Goal: Answer question/provide support: Share knowledge or assist other users

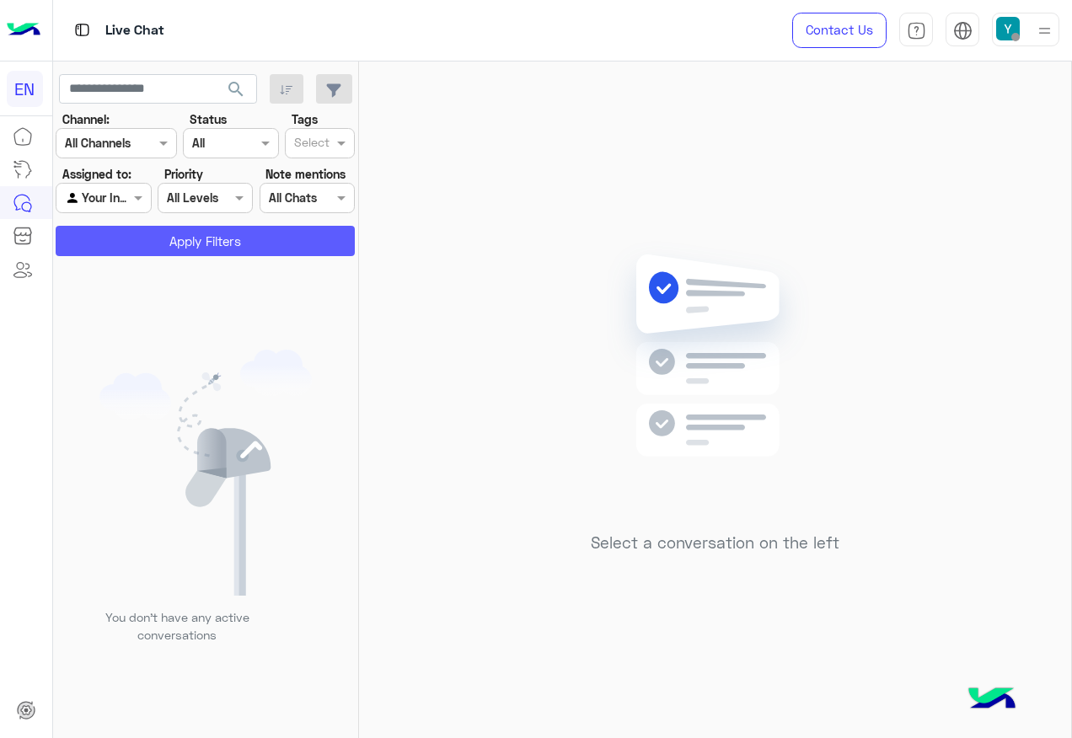
click at [264, 228] on button "Apply Filters" at bounding box center [205, 241] width 299 height 30
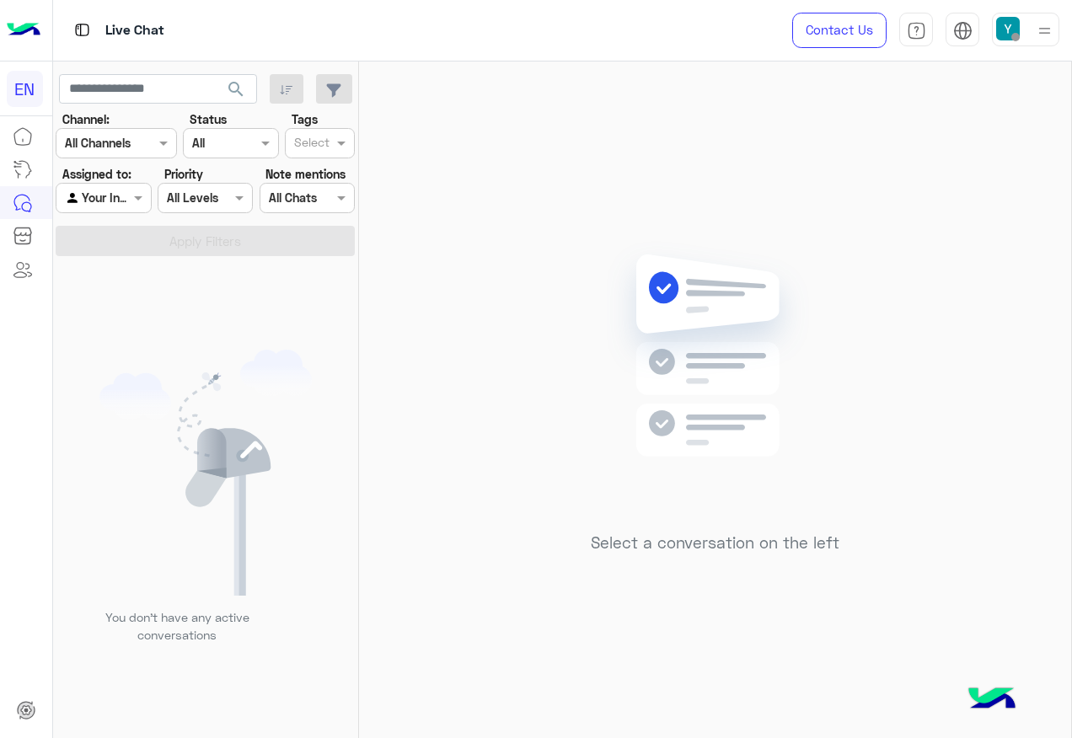
click at [109, 204] on div at bounding box center [103, 197] width 94 height 19
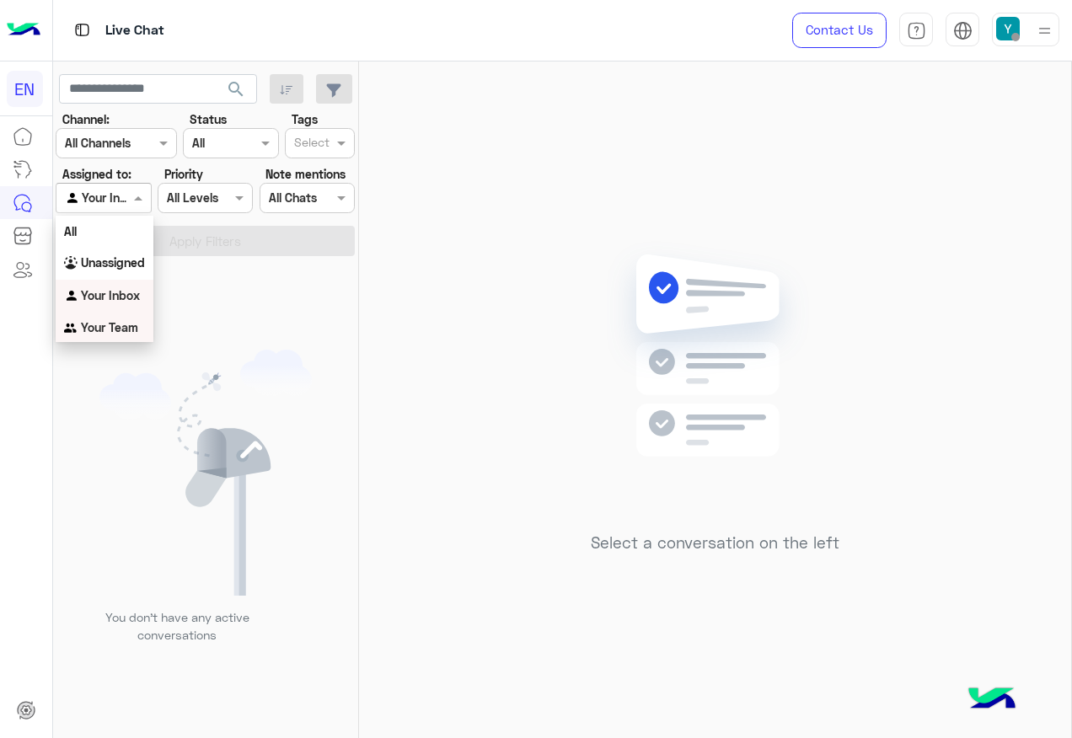
drag, startPoint x: 131, startPoint y: 328, endPoint x: 134, endPoint y: 309, distance: 18.8
click at [130, 327] on b "Your Team" at bounding box center [109, 327] width 57 height 14
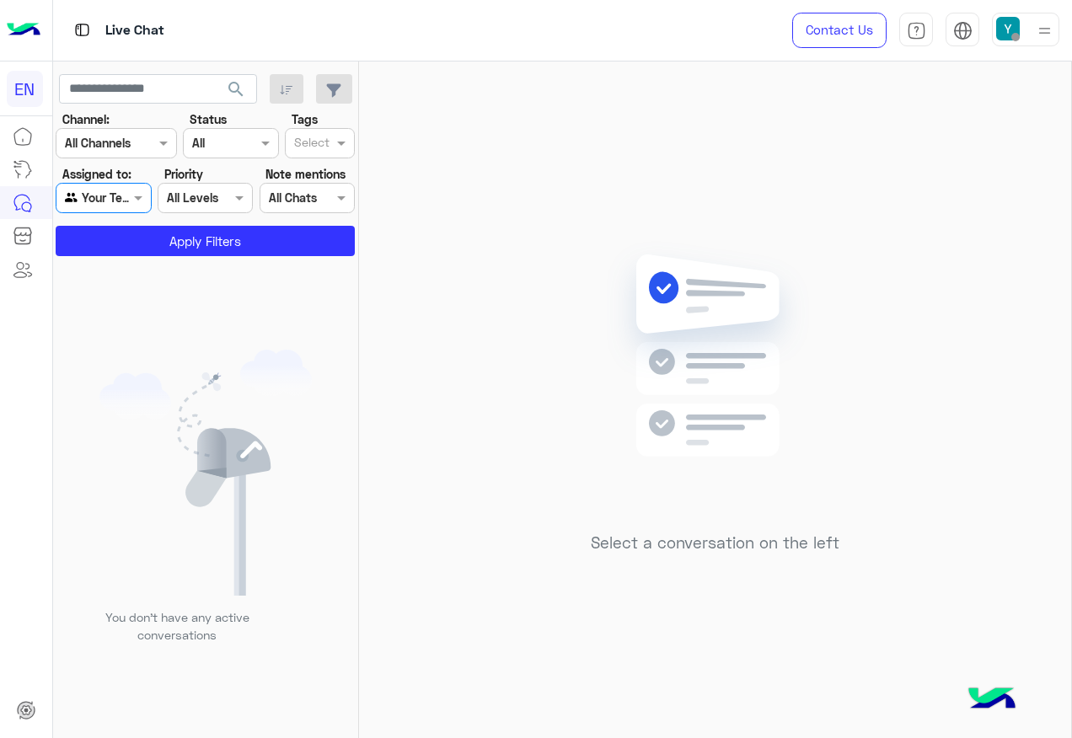
click at [141, 257] on app-inbox-users-filters "search Channel: Channel All Channels Status Channel All Tags Select Assigned to…" at bounding box center [206, 162] width 306 height 201
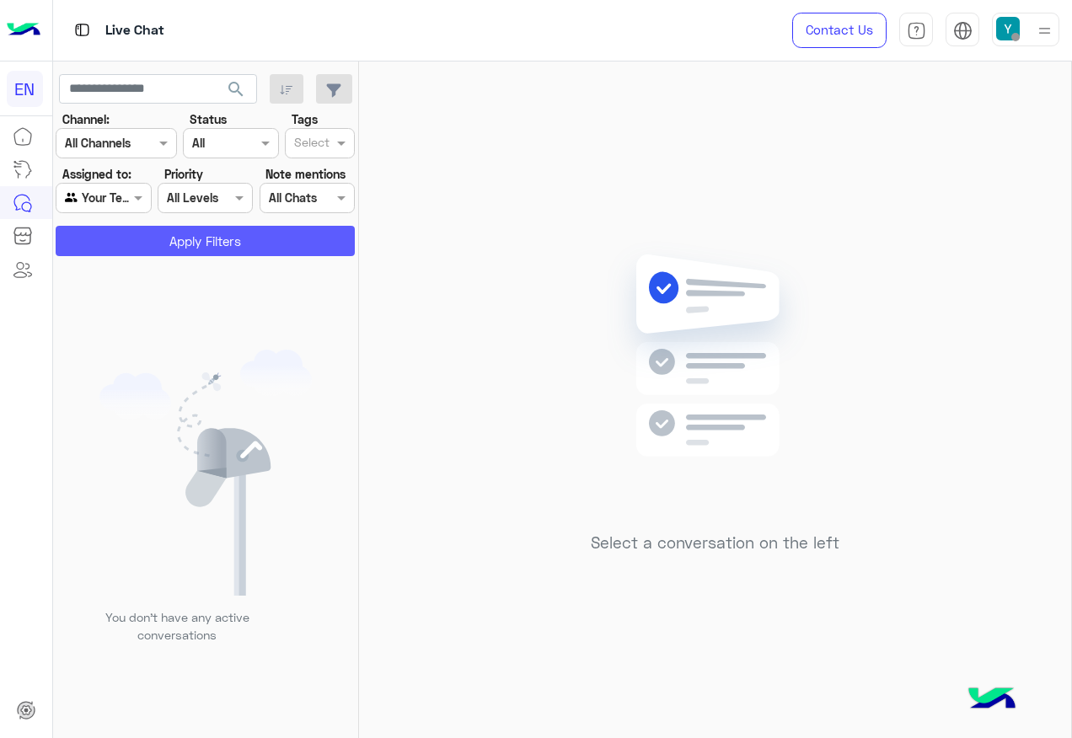
click at [150, 250] on button "Apply Filters" at bounding box center [205, 241] width 299 height 30
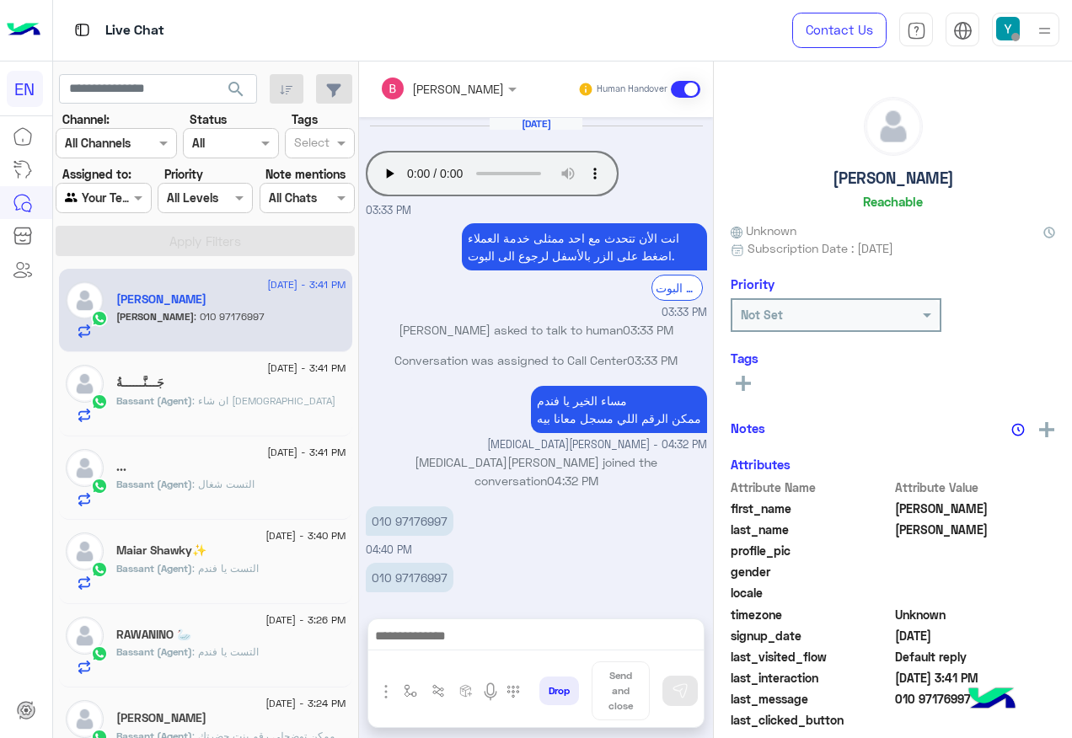
scroll to position [619, 0]
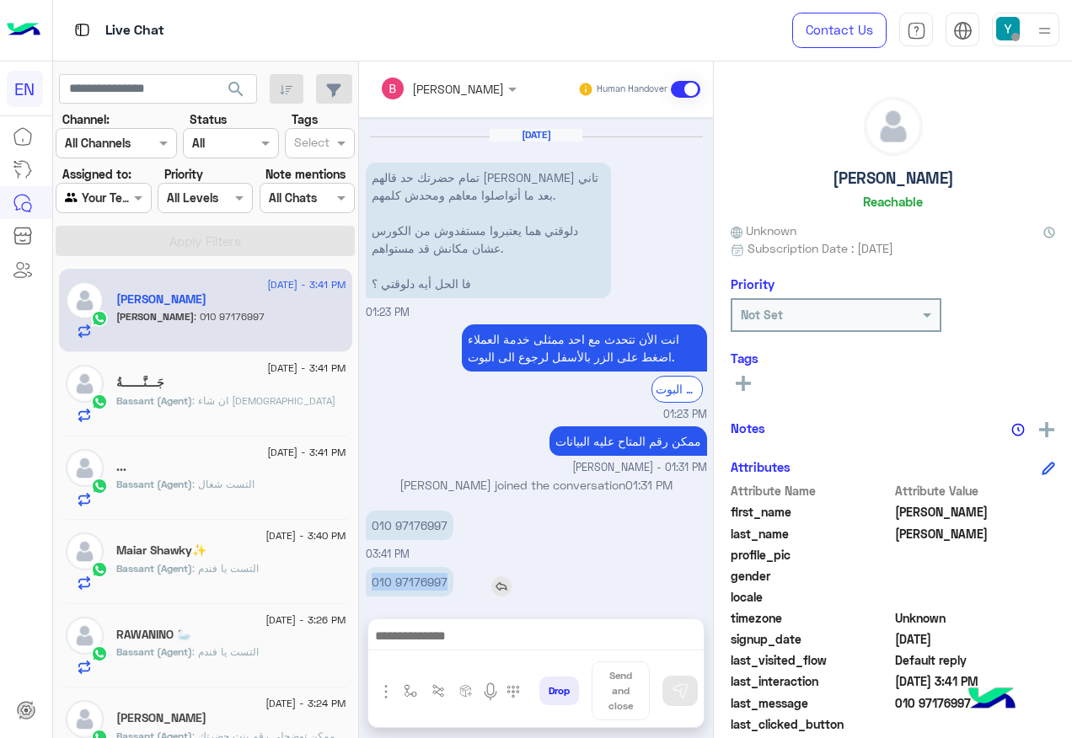
drag, startPoint x: 365, startPoint y: 561, endPoint x: 452, endPoint y: 564, distance: 86.9
click at [452, 567] on div "010 97176997" at bounding box center [458, 582] width 184 height 30
drag, startPoint x: 452, startPoint y: 564, endPoint x: 421, endPoint y: 561, distance: 31.3
copy p "010 97176997"
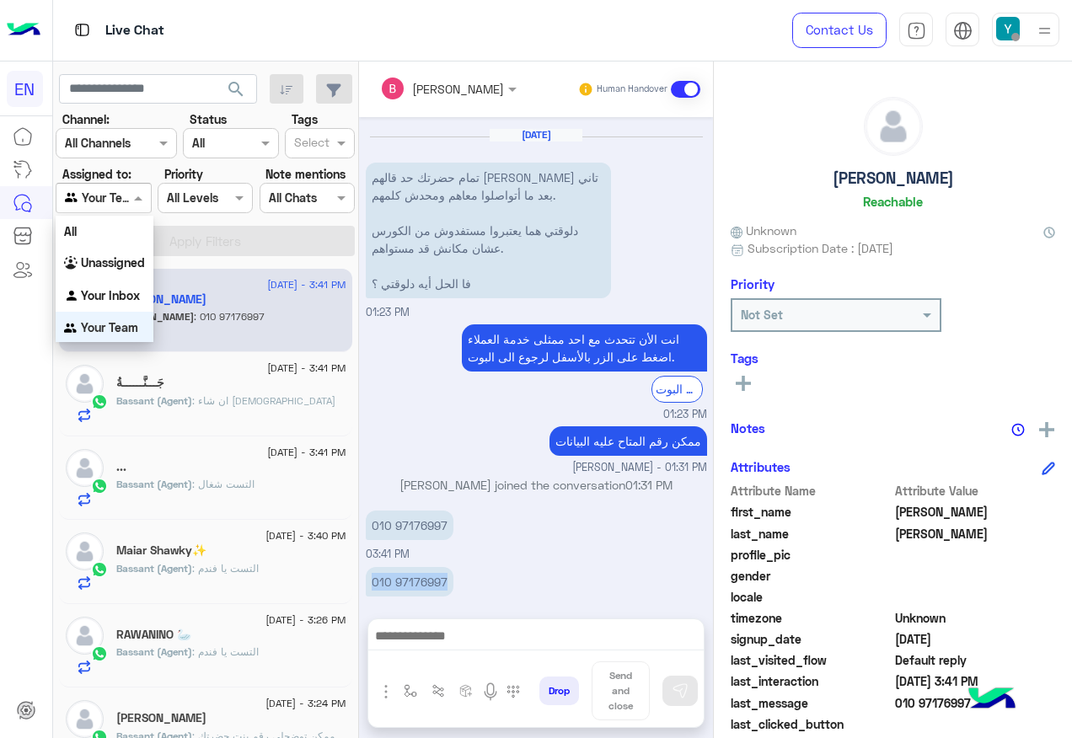
click at [142, 200] on span at bounding box center [140, 198] width 21 height 18
click at [111, 264] on b "Unassigned" at bounding box center [113, 262] width 64 height 14
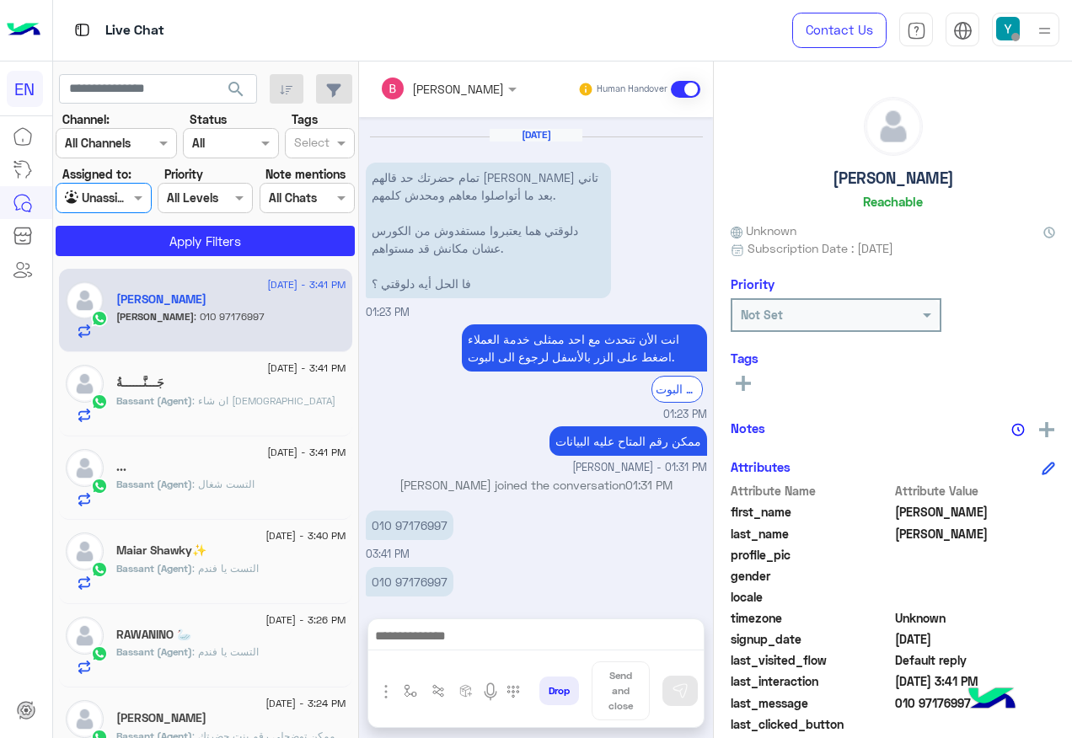
click at [201, 265] on div "17 August - 3:41 PM يوسف أحمد يوسف : 010 97176997 17 August - 3:41 PM جَـــنَّـ…" at bounding box center [206, 503] width 306 height 482
click at [204, 257] on app-inbox-users-filters "search Channel: Channel All Channels Status Channel All Tags Select Assigned to…" at bounding box center [206, 162] width 306 height 201
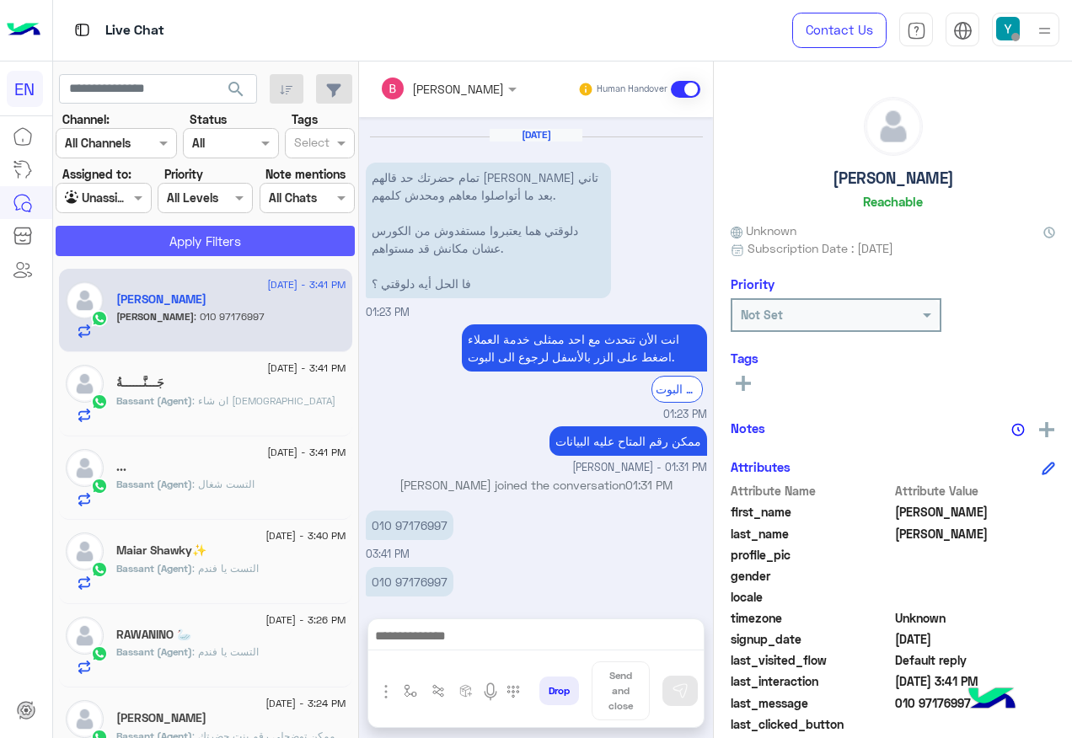
click at [219, 249] on button "Apply Filters" at bounding box center [205, 241] width 299 height 30
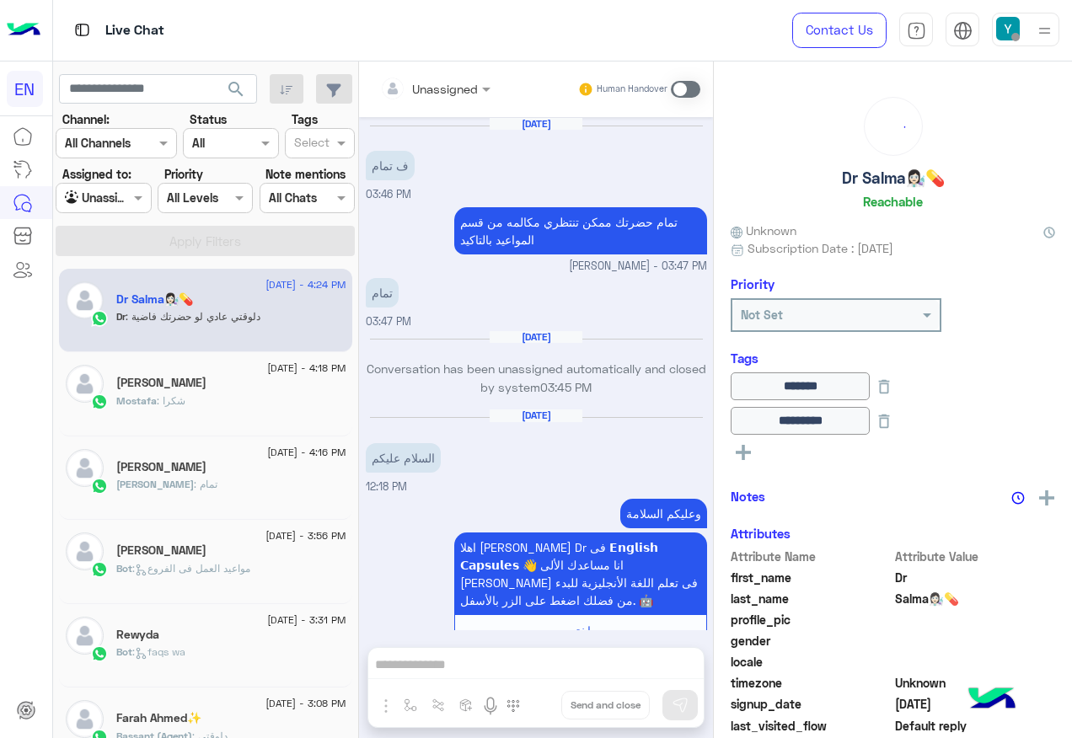
scroll to position [839, 0]
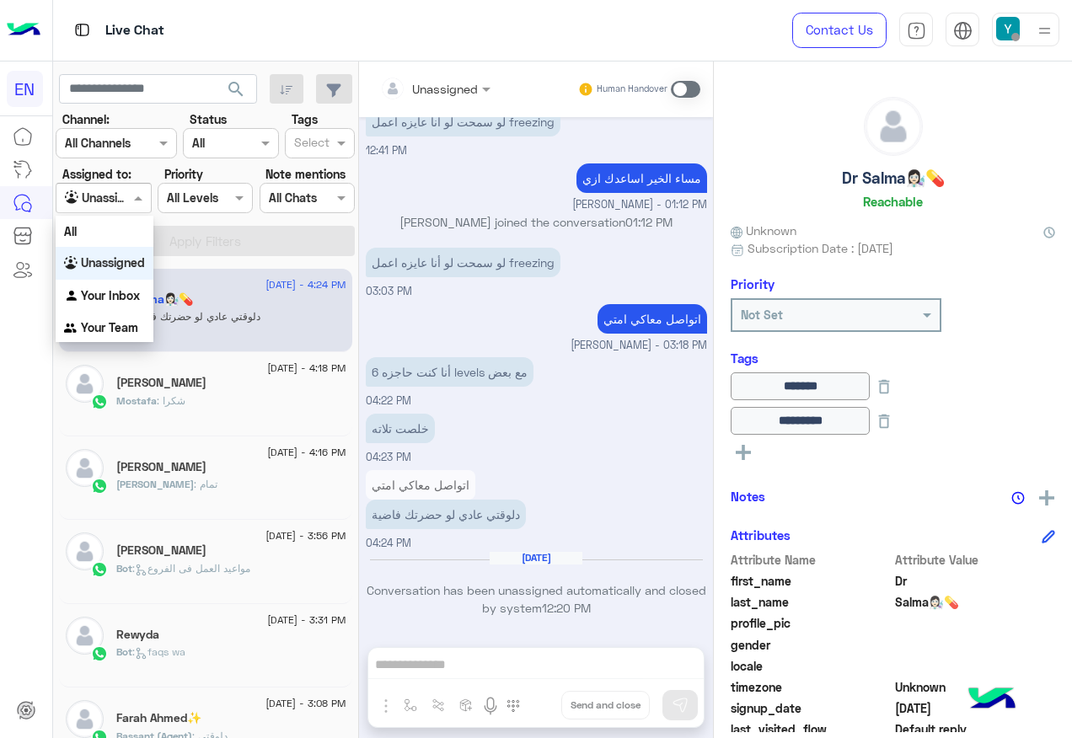
click at [120, 194] on div at bounding box center [103, 197] width 94 height 19
click at [136, 225] on div "All" at bounding box center [105, 231] width 98 height 31
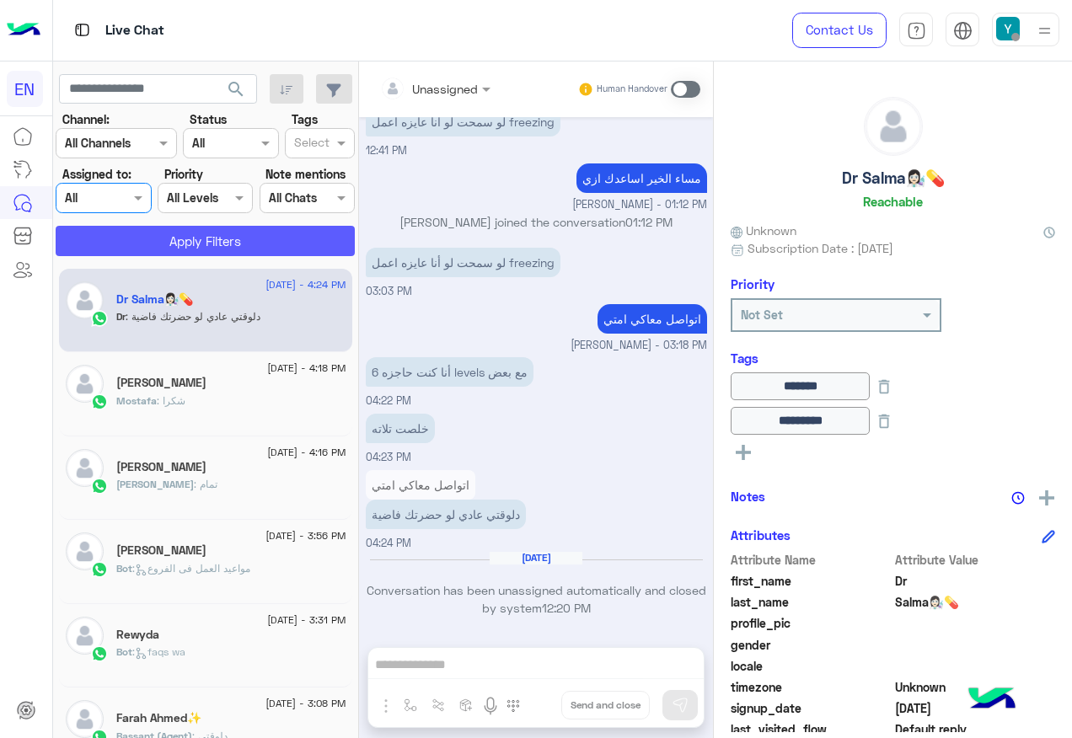
click at [136, 228] on button "Apply Filters" at bounding box center [205, 241] width 299 height 30
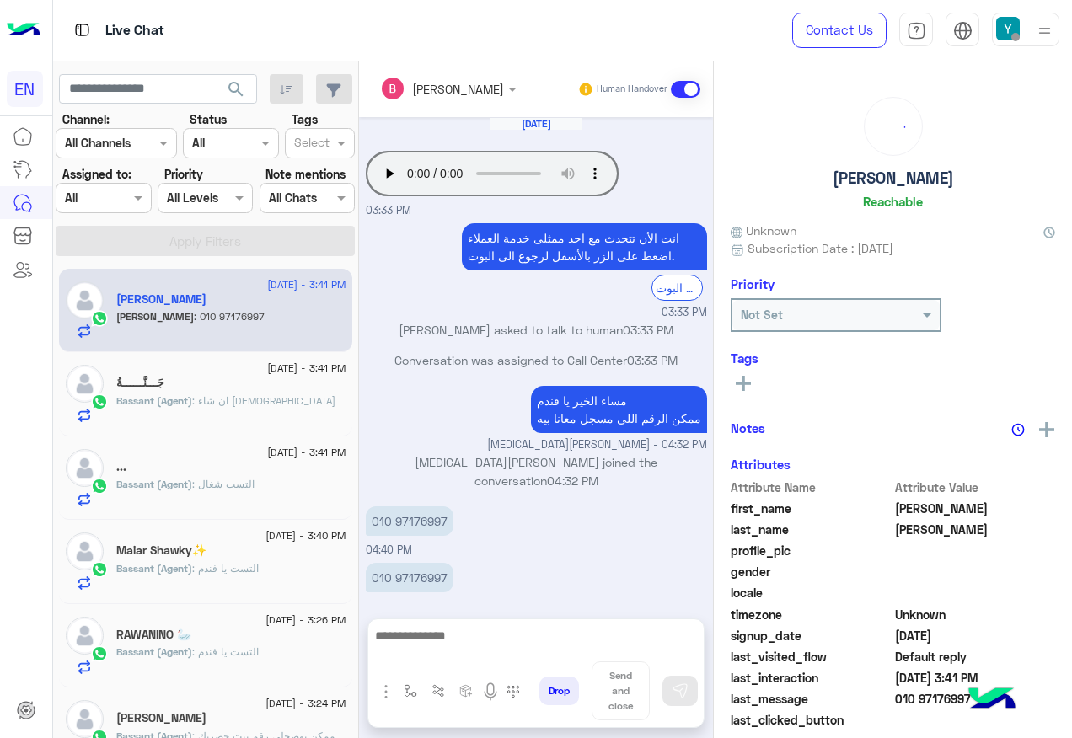
scroll to position [619, 0]
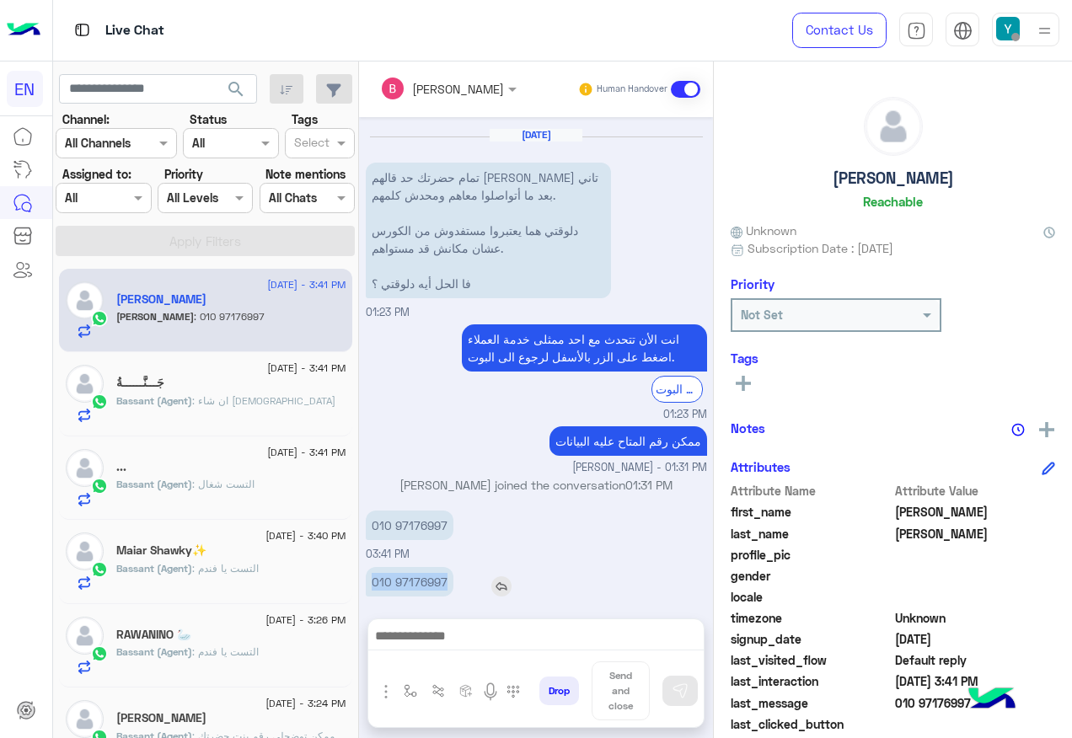
drag, startPoint x: 372, startPoint y: 559, endPoint x: 448, endPoint y: 559, distance: 76.7
click at [448, 567] on p "010 97176997" at bounding box center [410, 582] width 88 height 30
copy p "010 97176997"
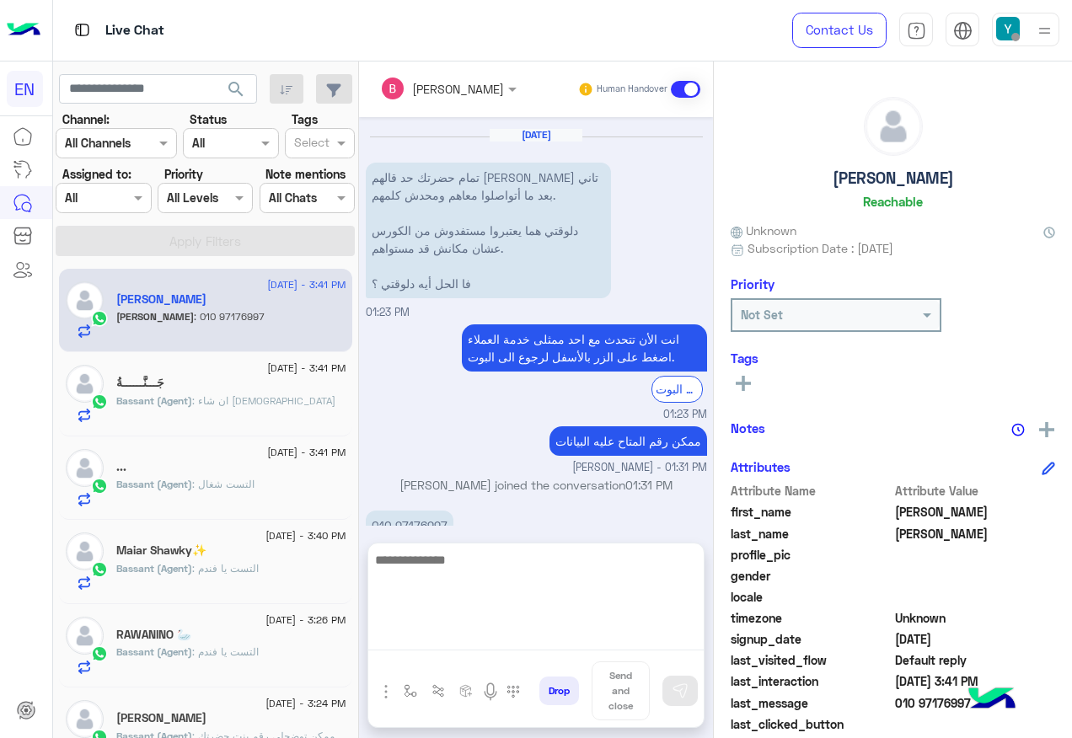
click at [536, 638] on textarea at bounding box center [536, 600] width 336 height 101
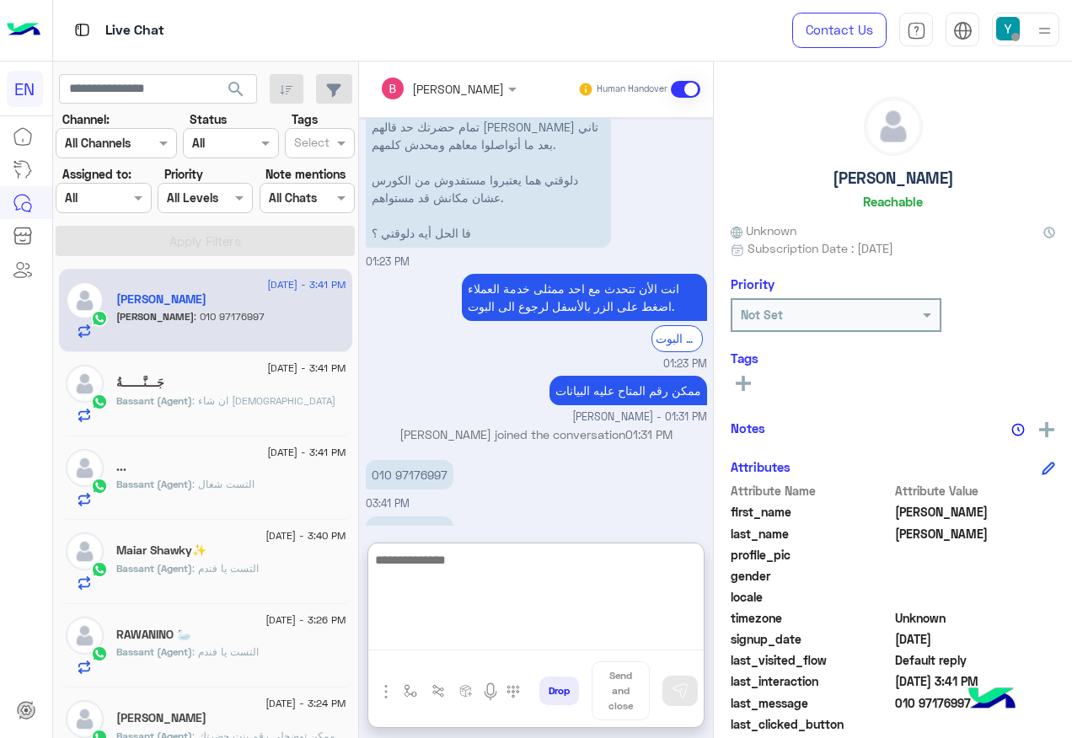
scroll to position [694, 0]
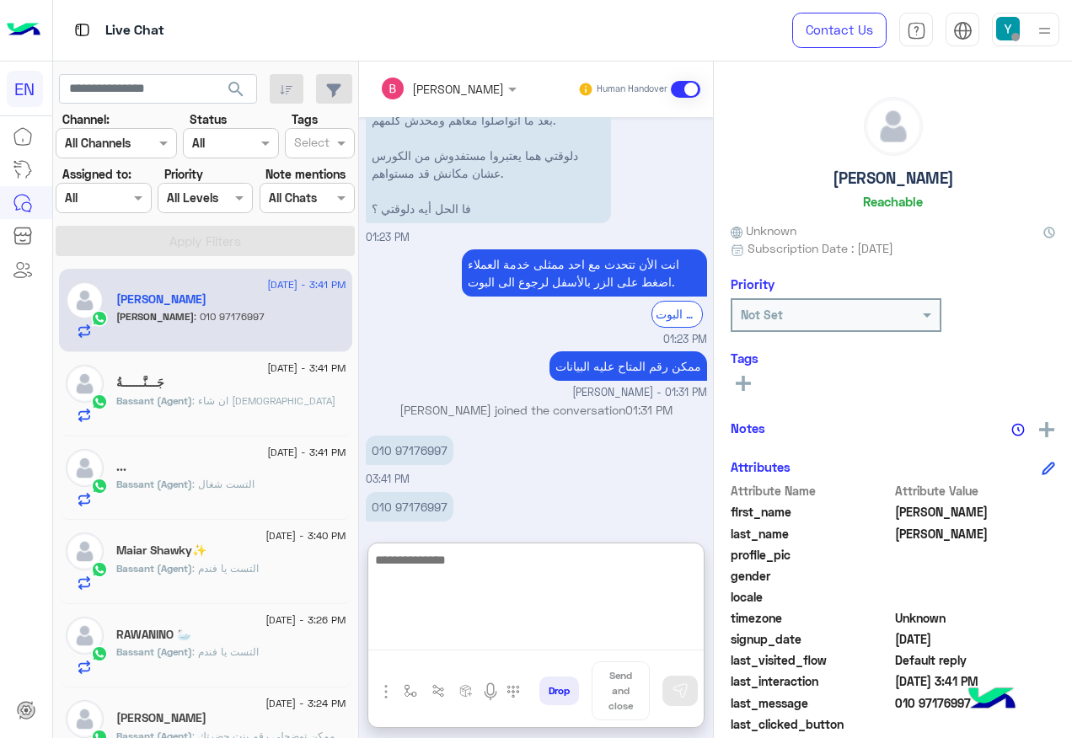
click at [486, 558] on textarea at bounding box center [536, 600] width 336 height 101
type textarea "**********"
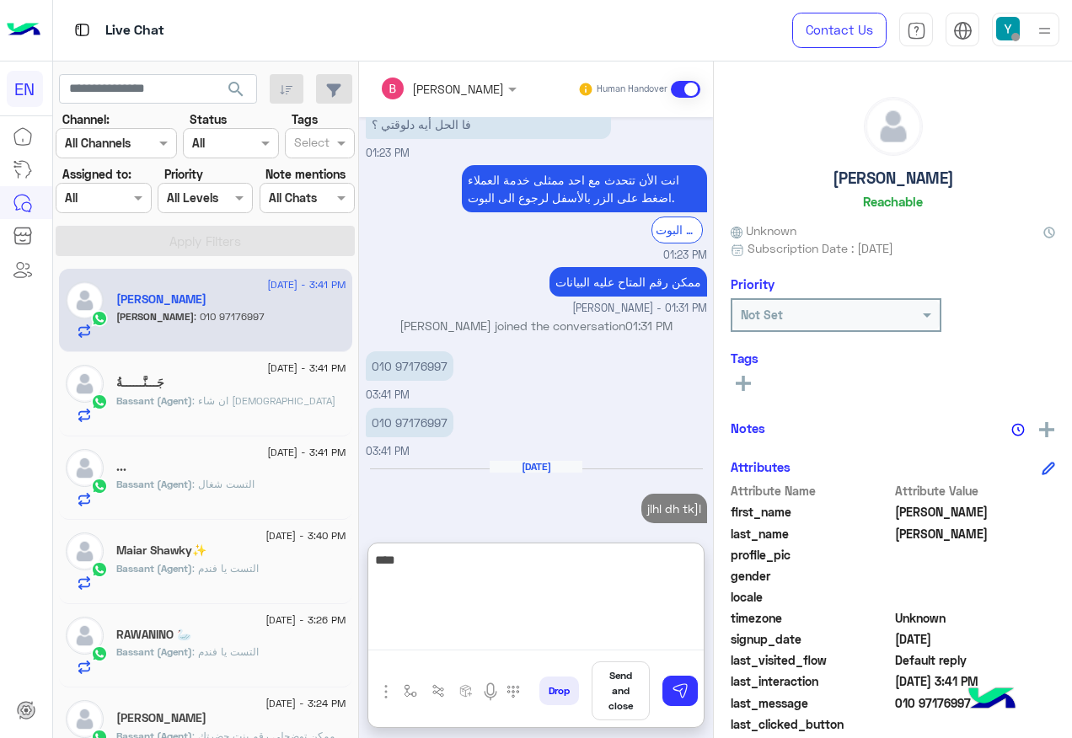
type textarea "****"
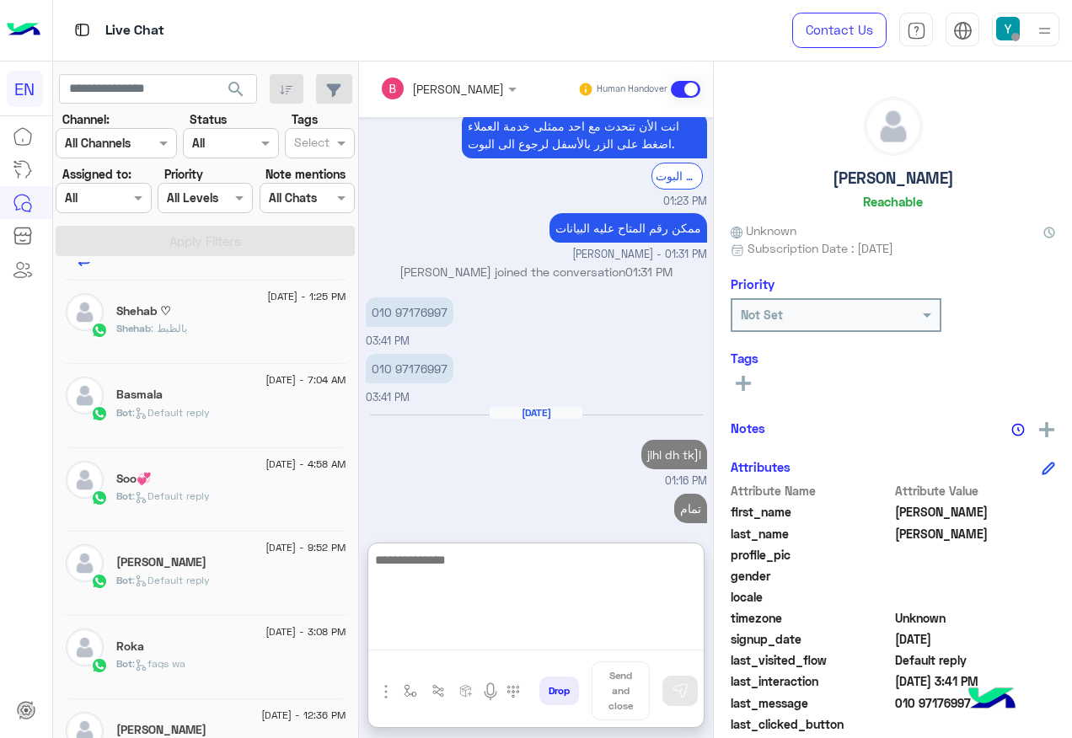
scroll to position [674, 0]
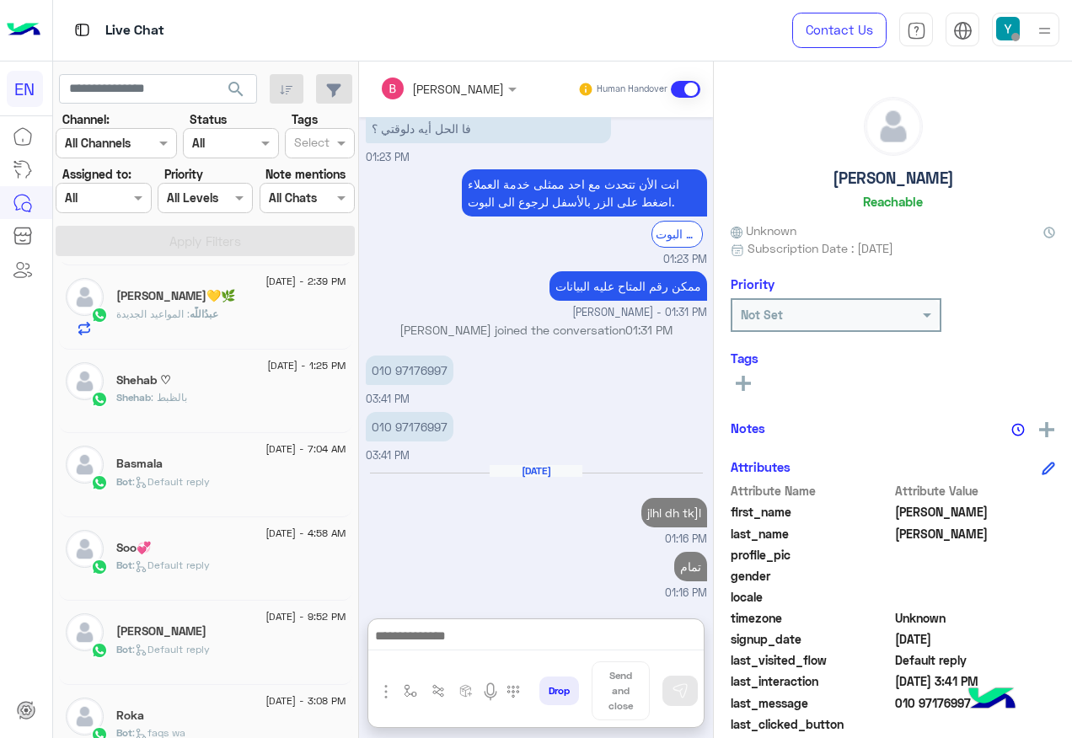
click at [223, 377] on div "Shehab ♡" at bounding box center [231, 382] width 230 height 18
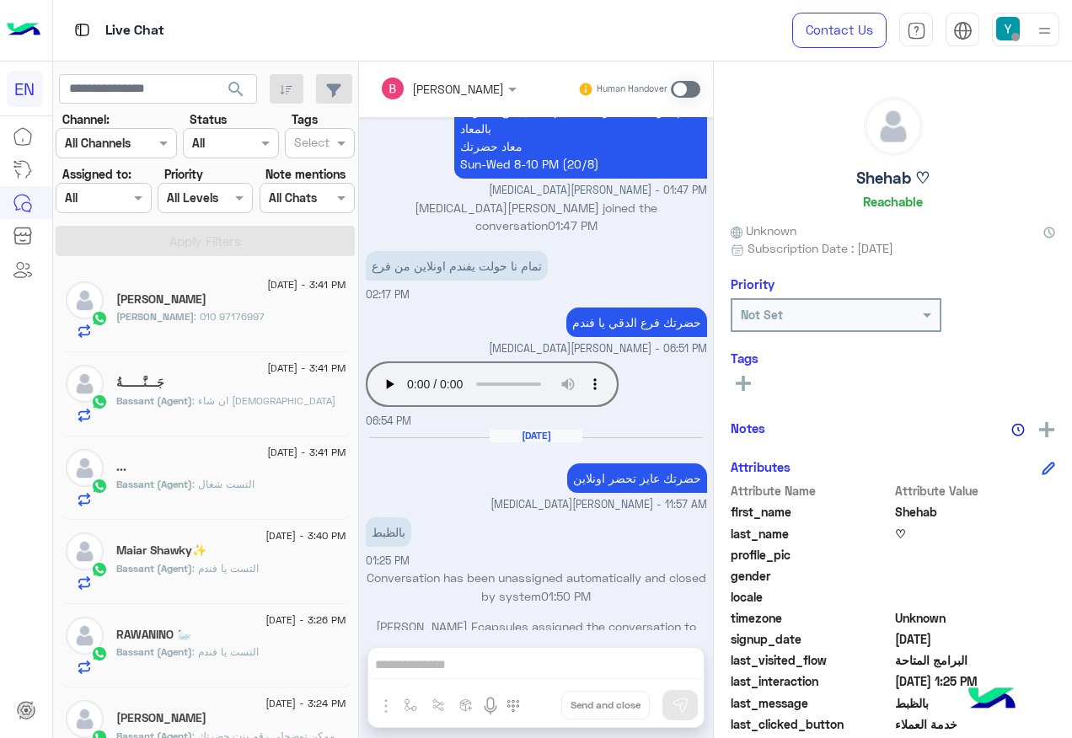
click at [248, 309] on div "[PERSON_NAME]" at bounding box center [231, 302] width 230 height 18
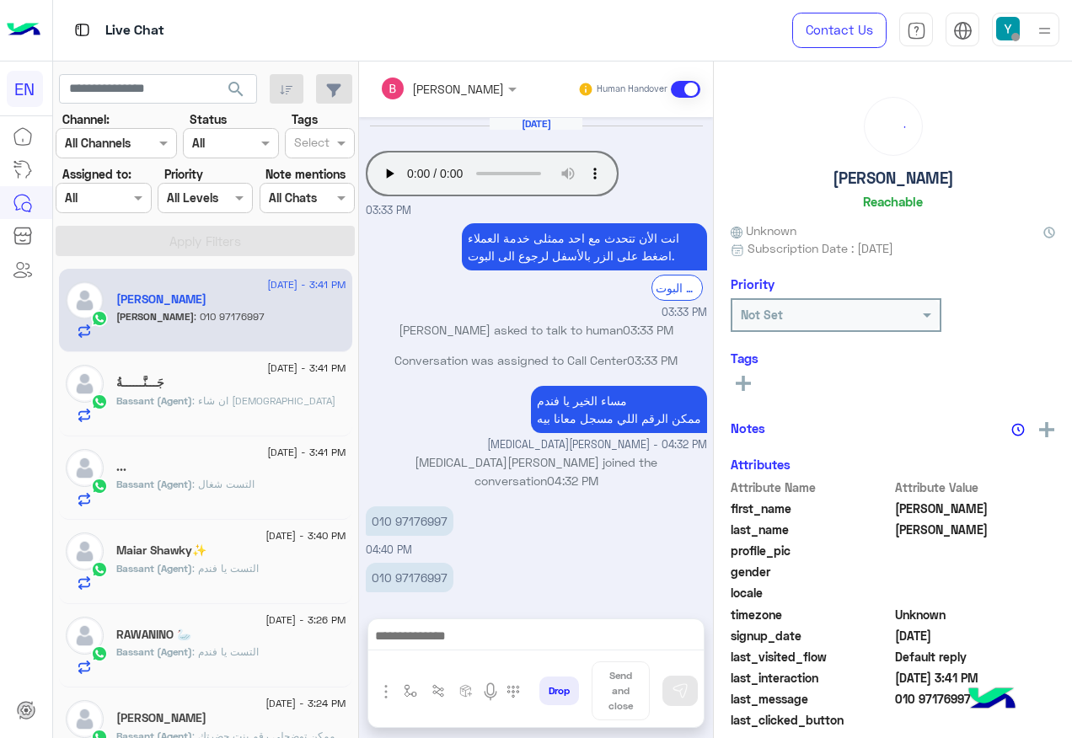
scroll to position [619, 0]
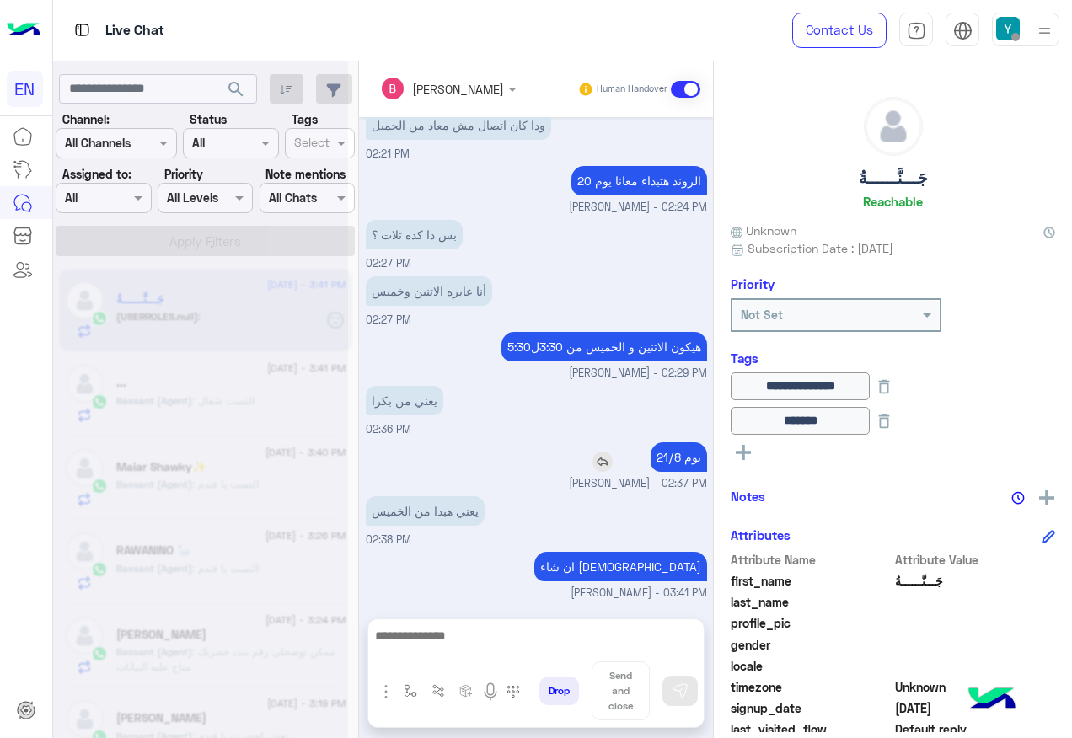
scroll to position [1427, 0]
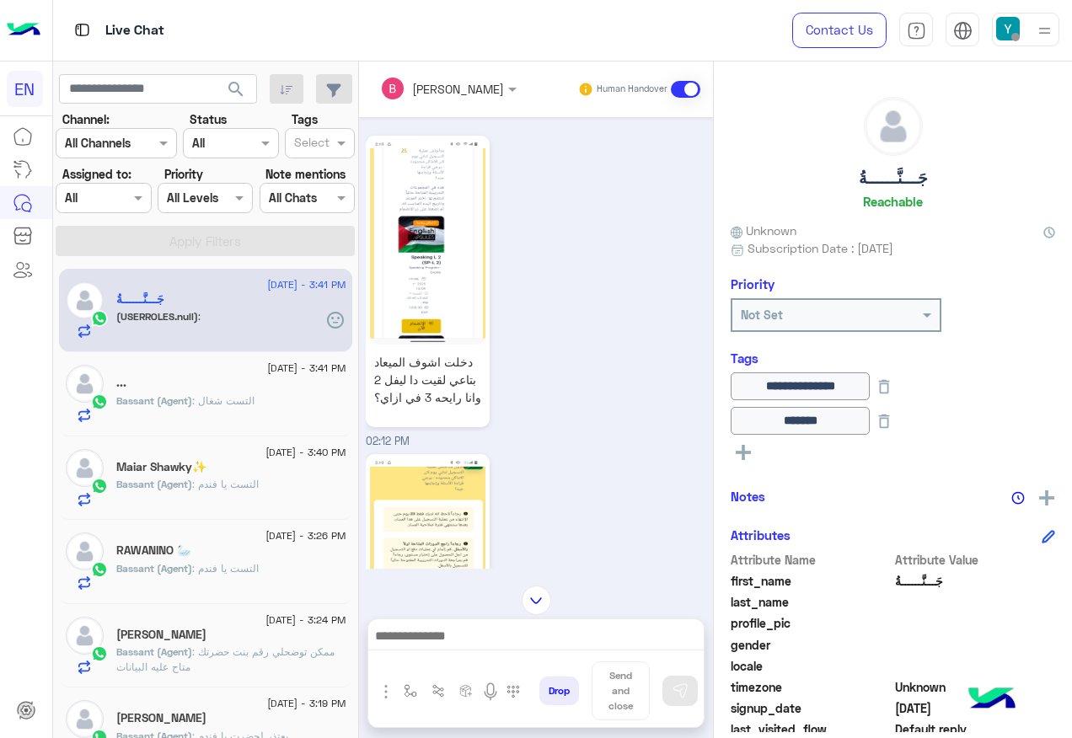
click at [126, 193] on div at bounding box center [103, 197] width 94 height 19
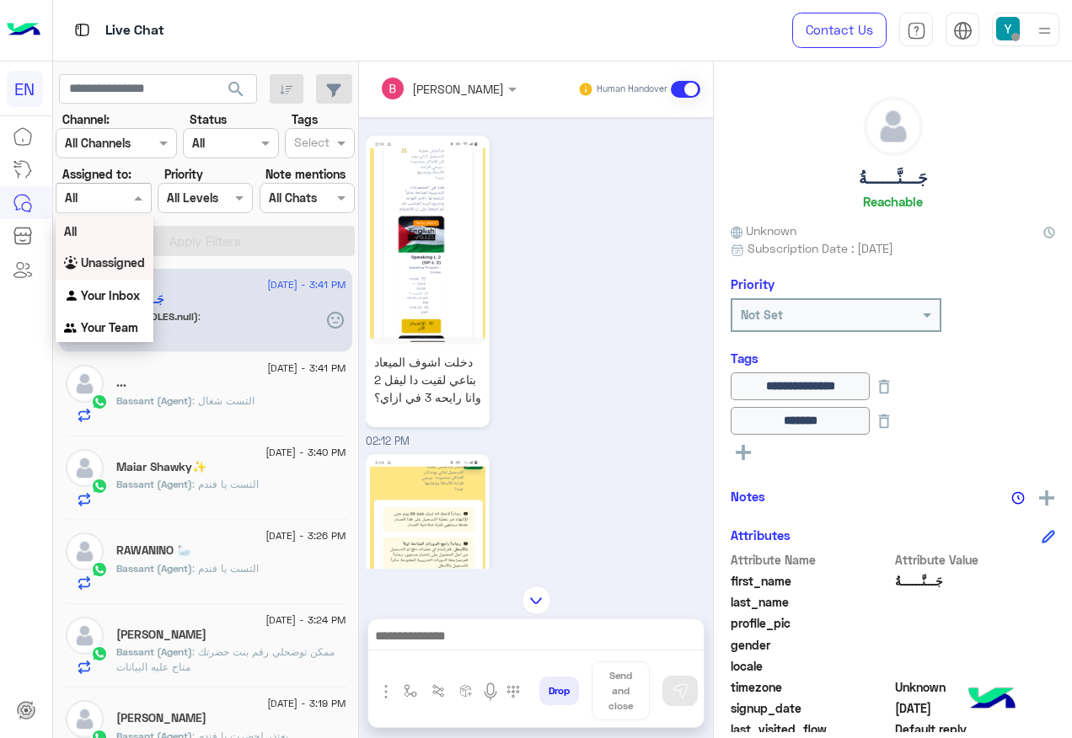
click at [147, 269] on div "Unassigned" at bounding box center [105, 263] width 98 height 33
click at [175, 221] on section "Channel: Channel All Channels Status Channel All Tags Select Assigned to: Agent…" at bounding box center [206, 183] width 281 height 146
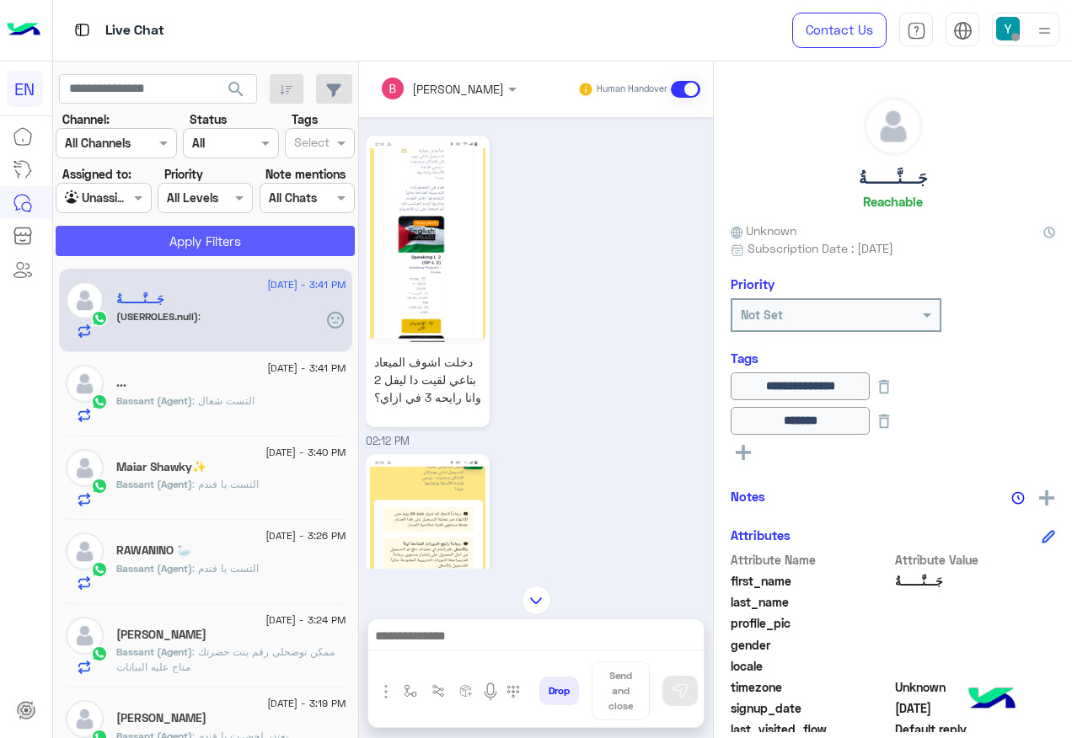
click at [167, 244] on button "Apply Filters" at bounding box center [205, 241] width 299 height 30
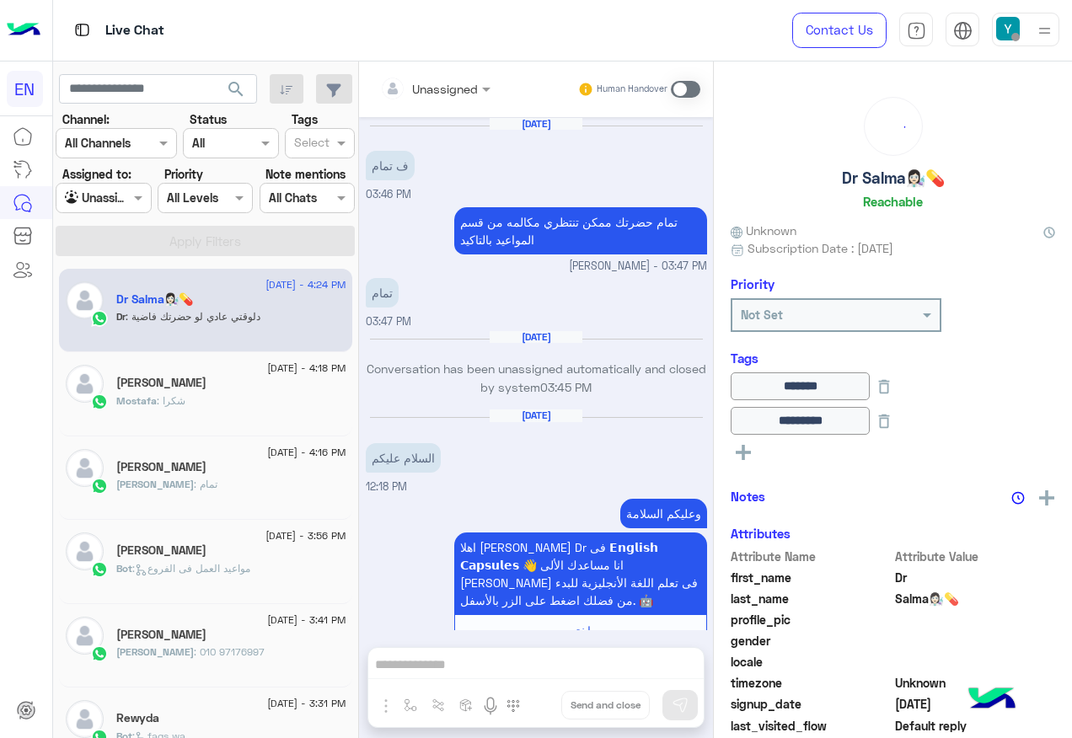
scroll to position [839, 0]
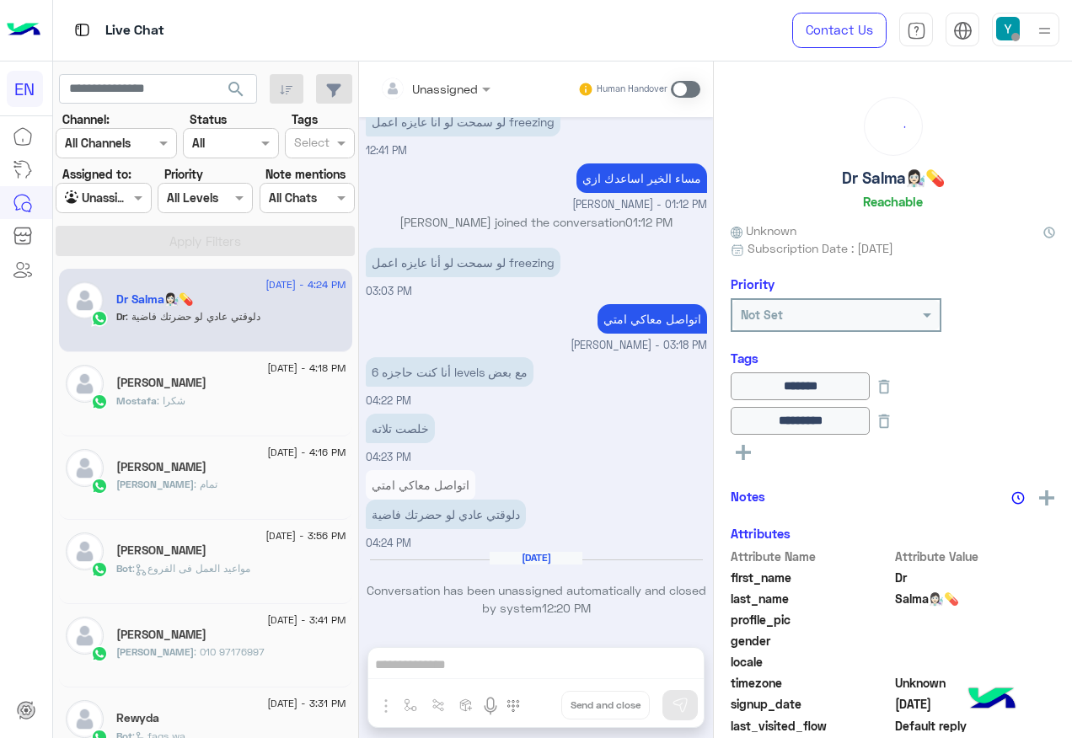
click at [90, 202] on input "text" at bounding box center [84, 199] width 39 height 18
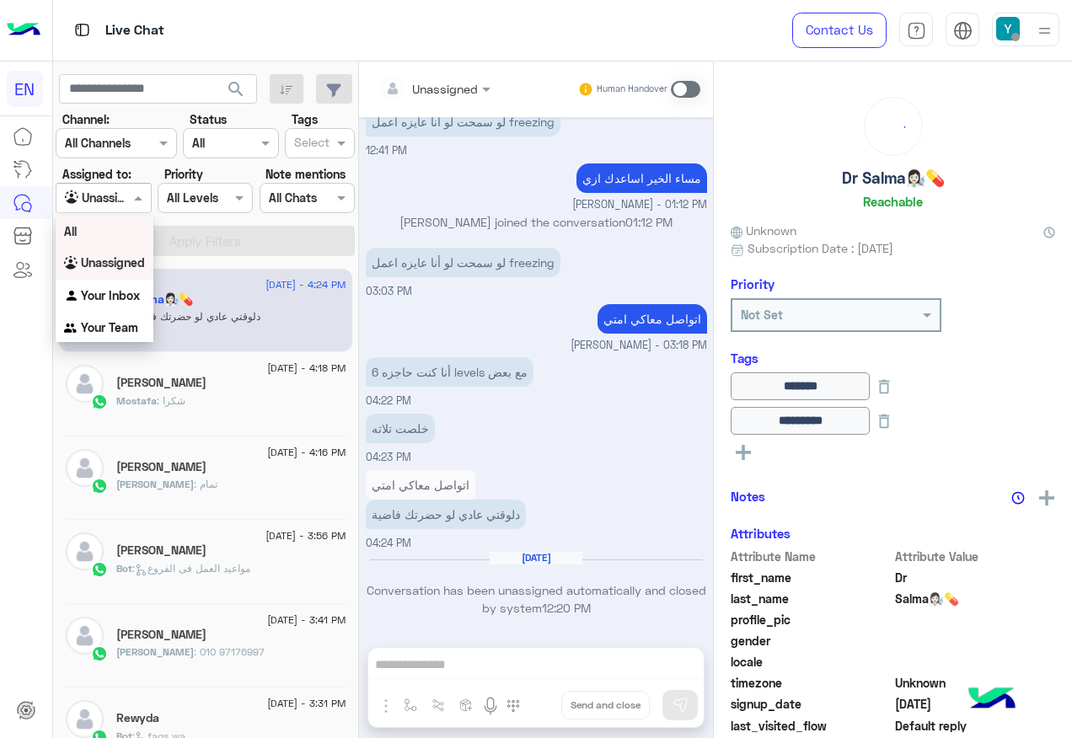
click at [105, 239] on div "All" at bounding box center [105, 231] width 98 height 31
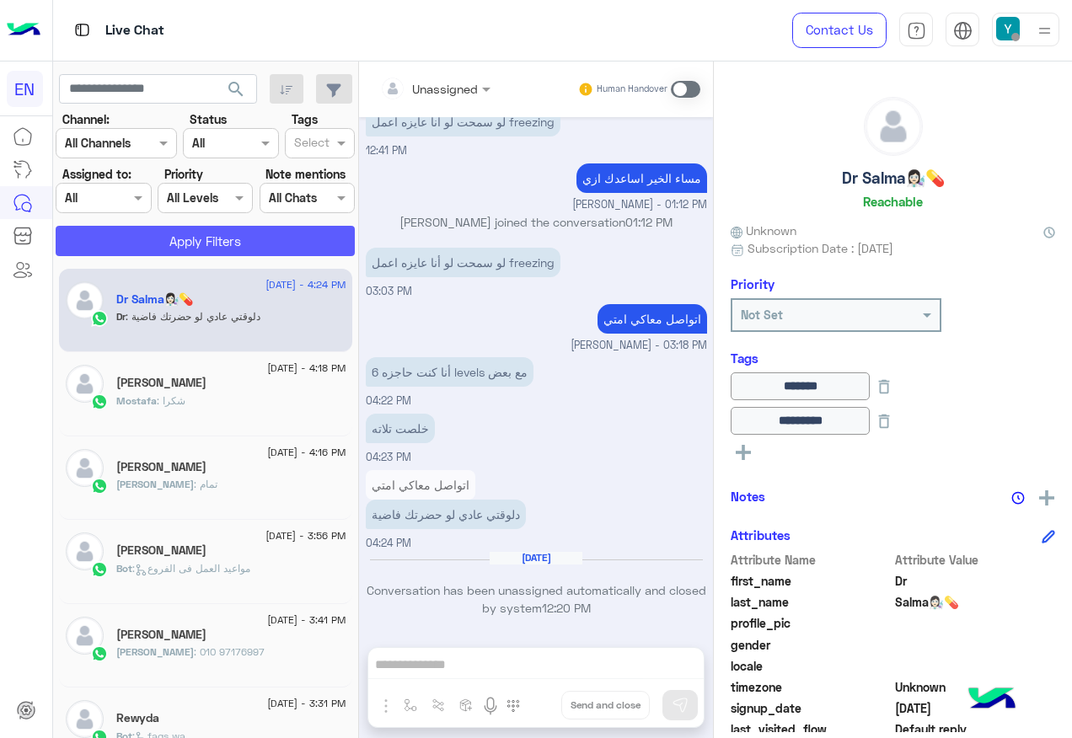
click at [166, 239] on button "Apply Filters" at bounding box center [205, 241] width 299 height 30
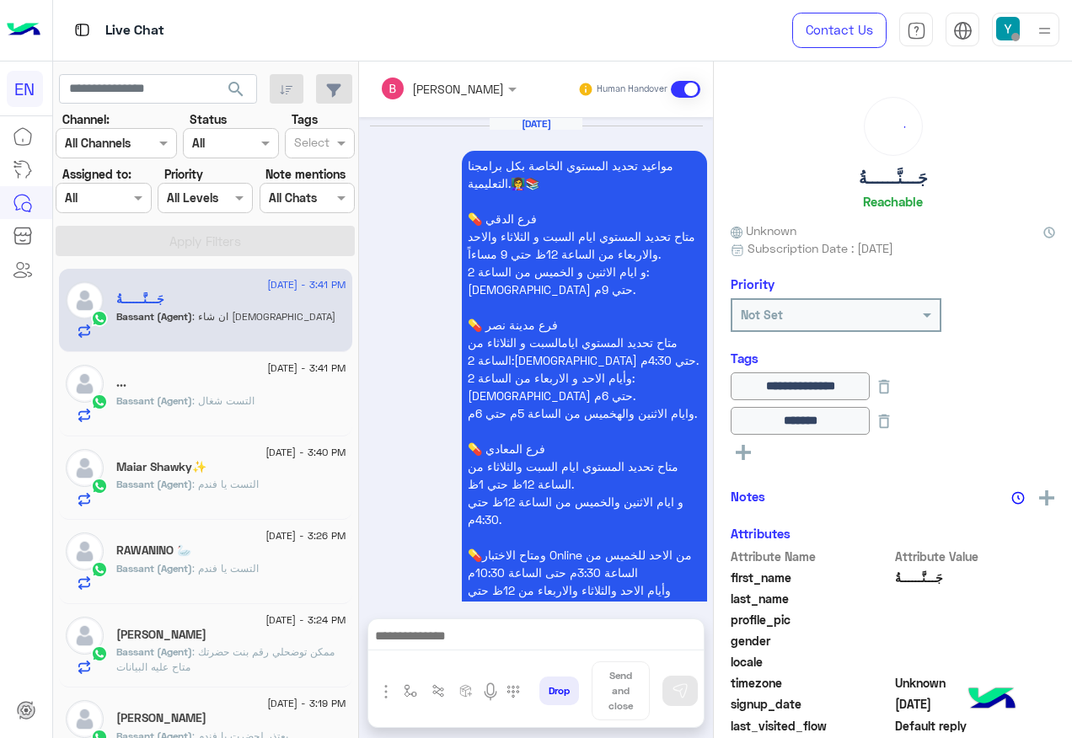
scroll to position [1265, 0]
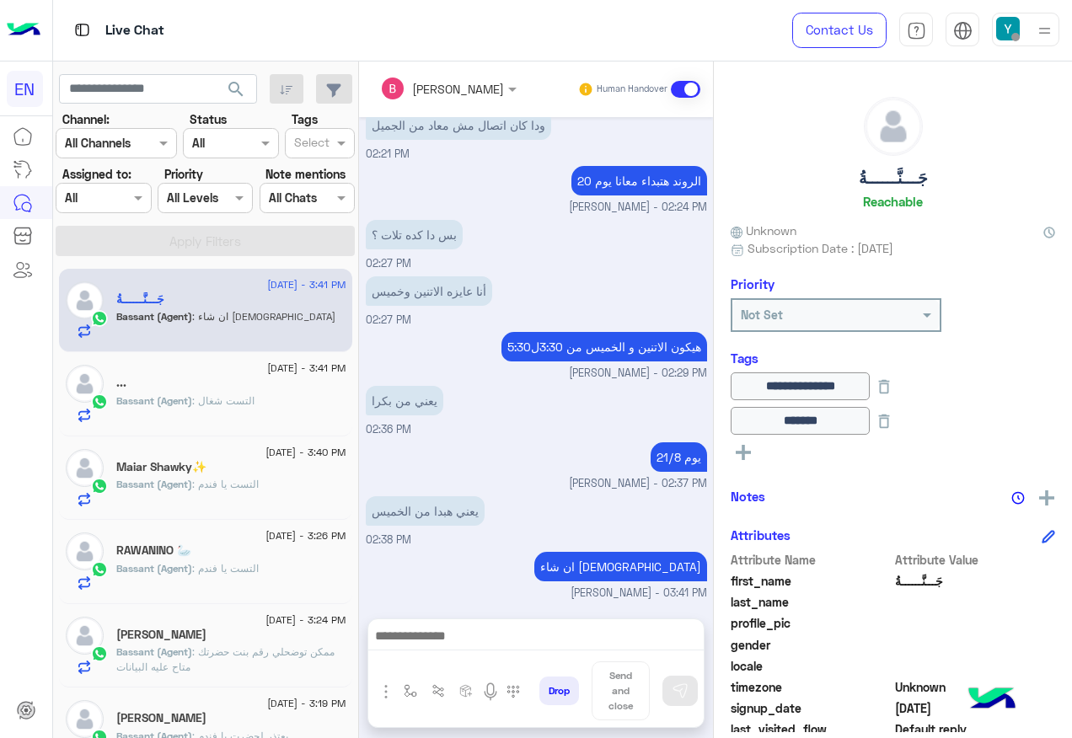
click at [89, 215] on section "Channel: Channel All Channels Status Channel All Tags Select Assigned to: Agent…" at bounding box center [206, 183] width 281 height 146
click at [105, 207] on div "Agent Filter All" at bounding box center [103, 198] width 95 height 30
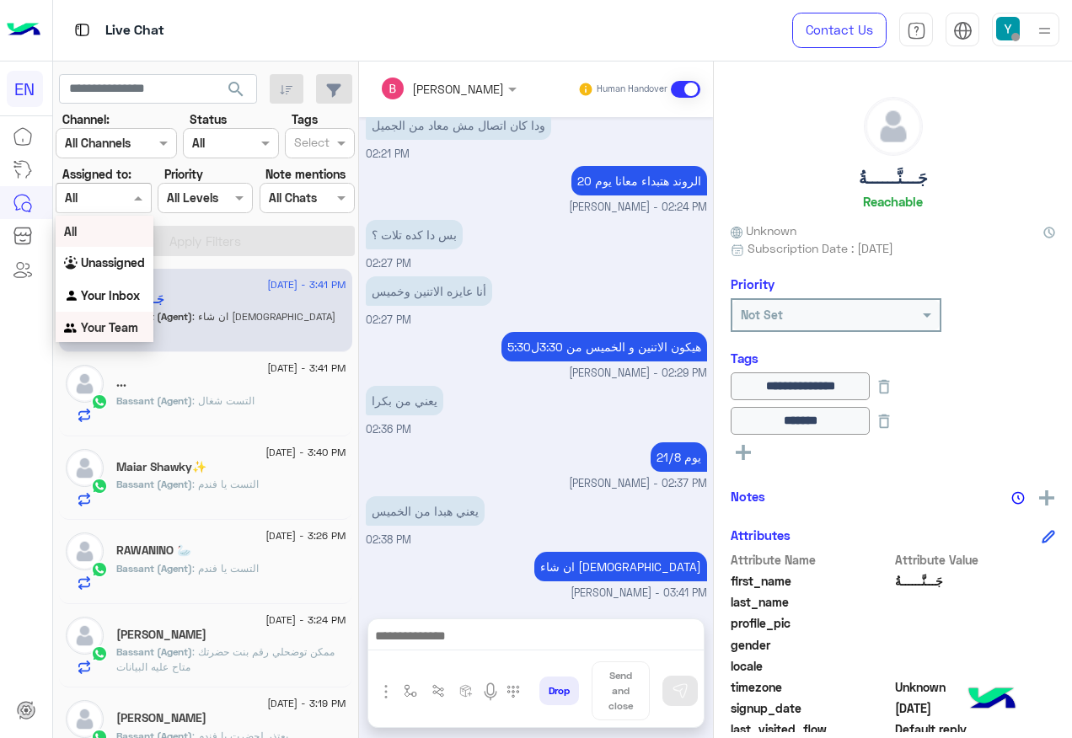
click at [130, 335] on b "Your Team" at bounding box center [109, 327] width 57 height 14
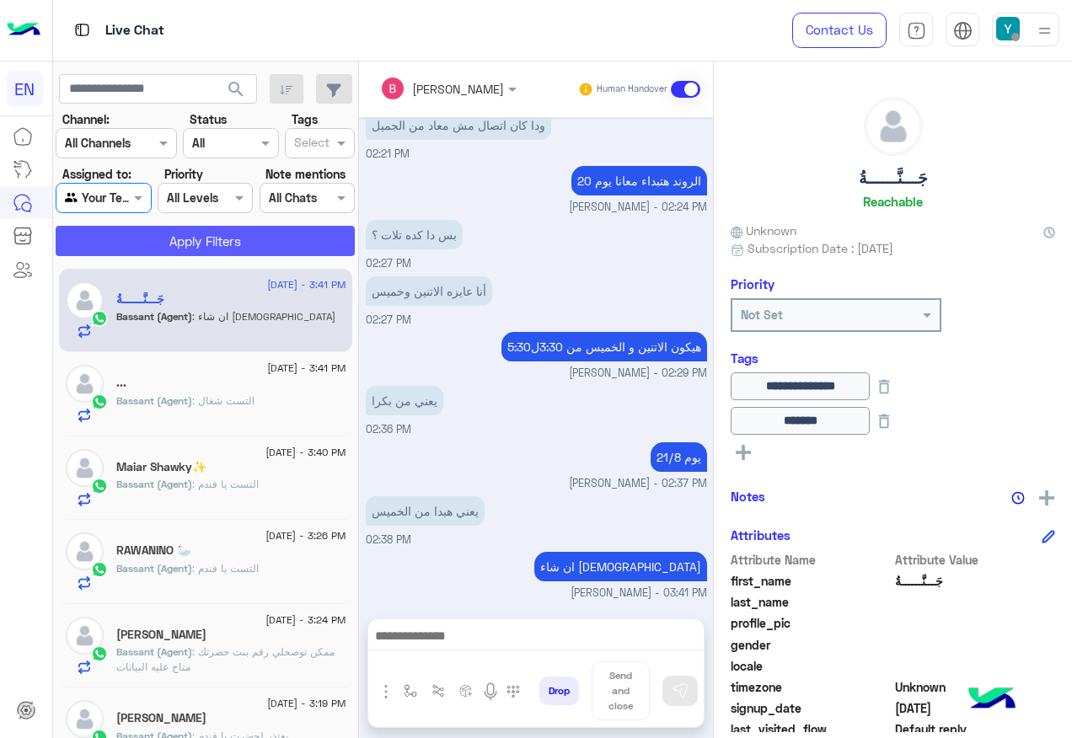
click at [144, 234] on button "Apply Filters" at bounding box center [205, 241] width 299 height 30
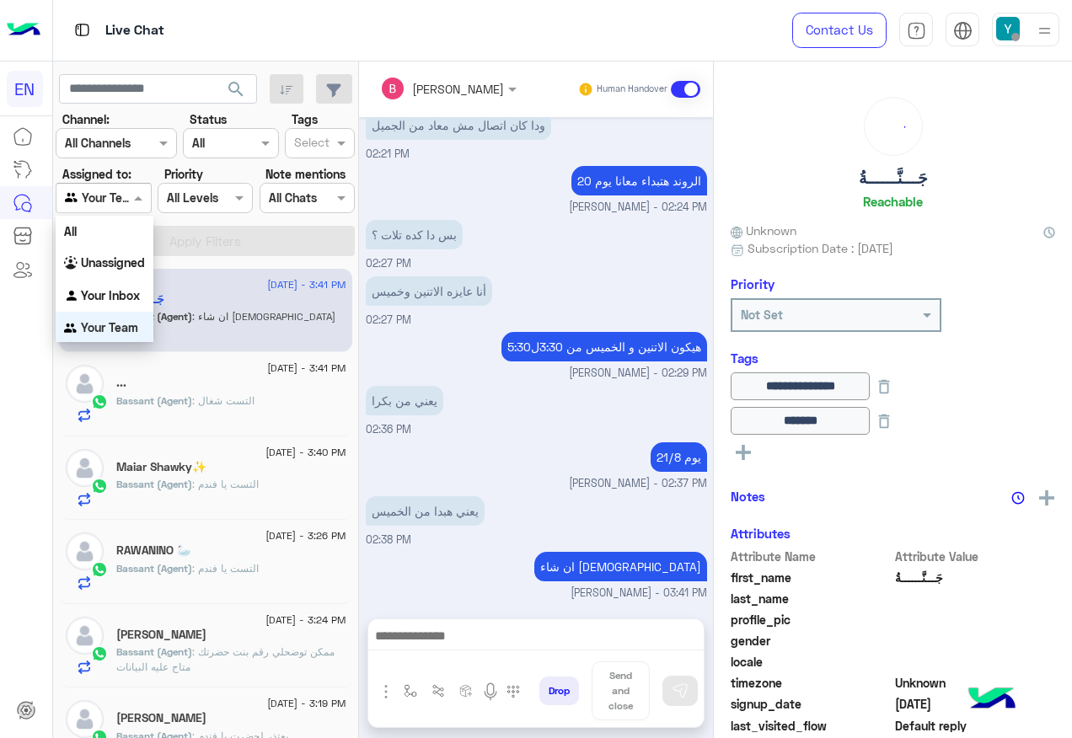
scroll to position [1, 0]
click at [128, 210] on div "Agent Filter Your Team" at bounding box center [103, 198] width 95 height 30
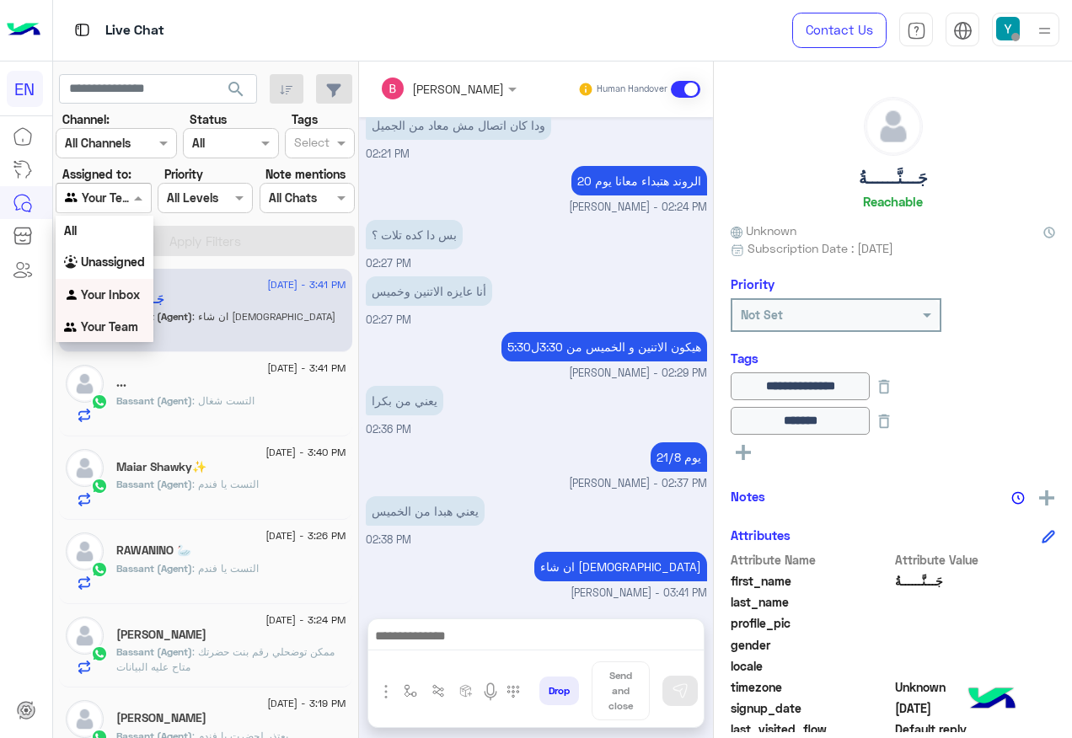
click at [133, 292] on b "Your Inbox" at bounding box center [110, 294] width 59 height 14
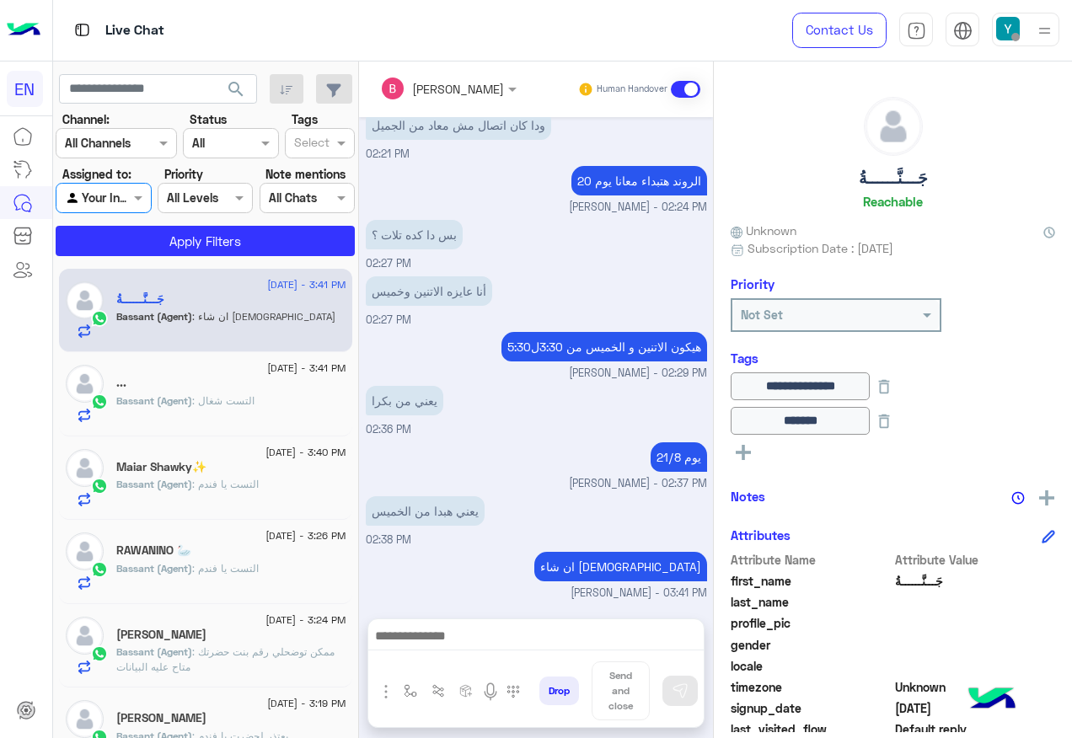
click at [161, 217] on section "Channel: Channel All Channels Status Channel All Tags Select Assigned to: Agent…" at bounding box center [206, 183] width 281 height 146
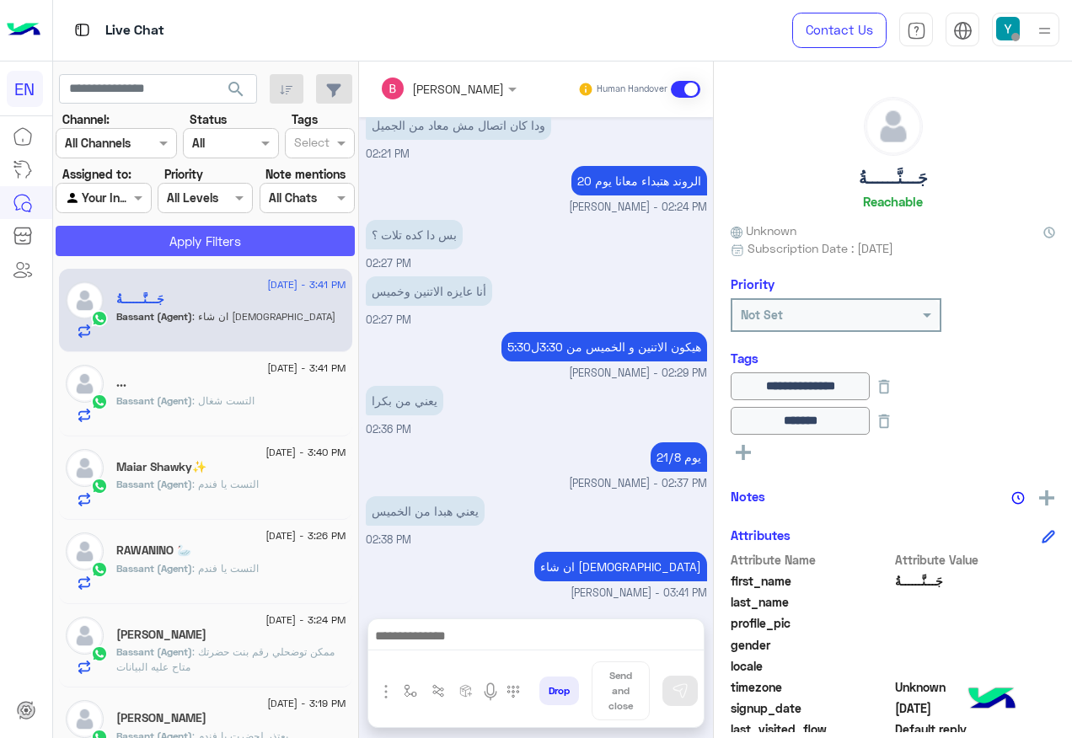
click at [144, 239] on button "Apply Filters" at bounding box center [205, 241] width 299 height 30
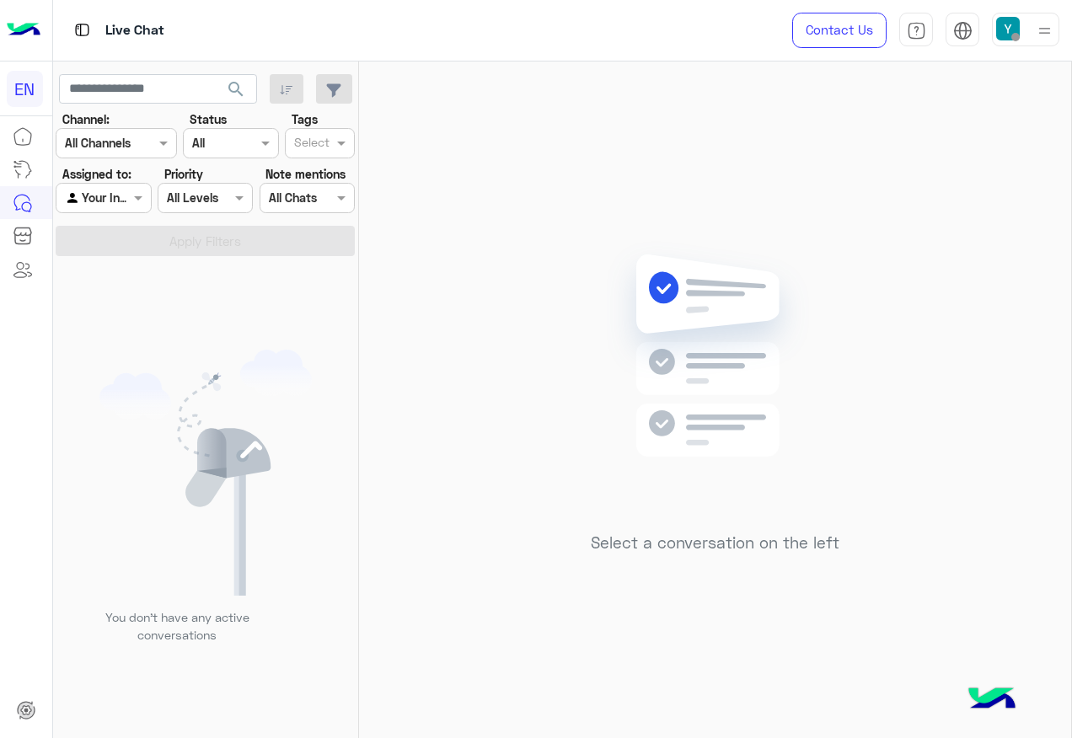
click at [105, 195] on div at bounding box center [103, 197] width 94 height 19
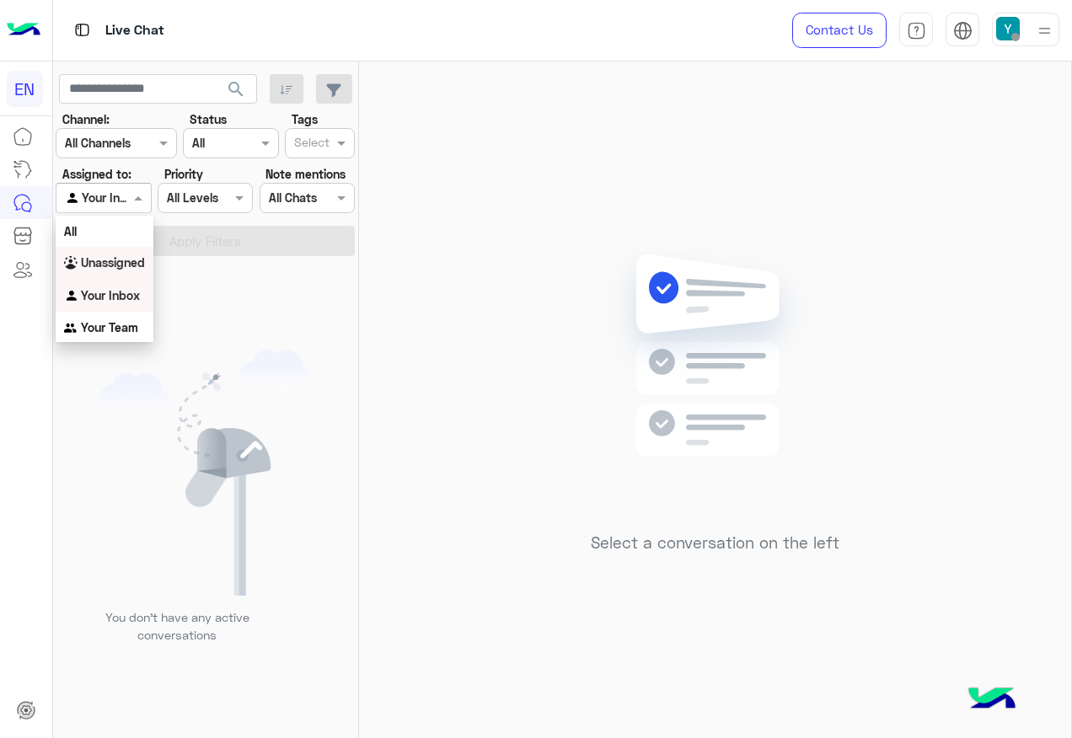
click at [137, 266] on b "Unassigned" at bounding box center [113, 262] width 64 height 14
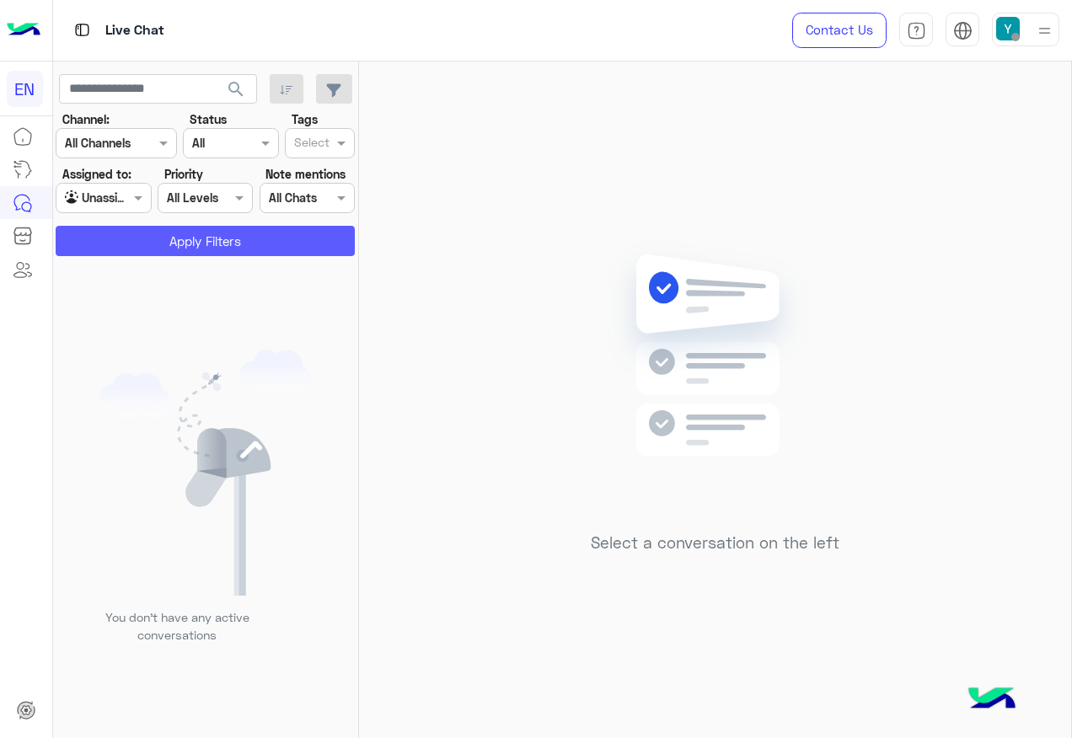
click at [156, 239] on button "Apply Filters" at bounding box center [205, 241] width 299 height 30
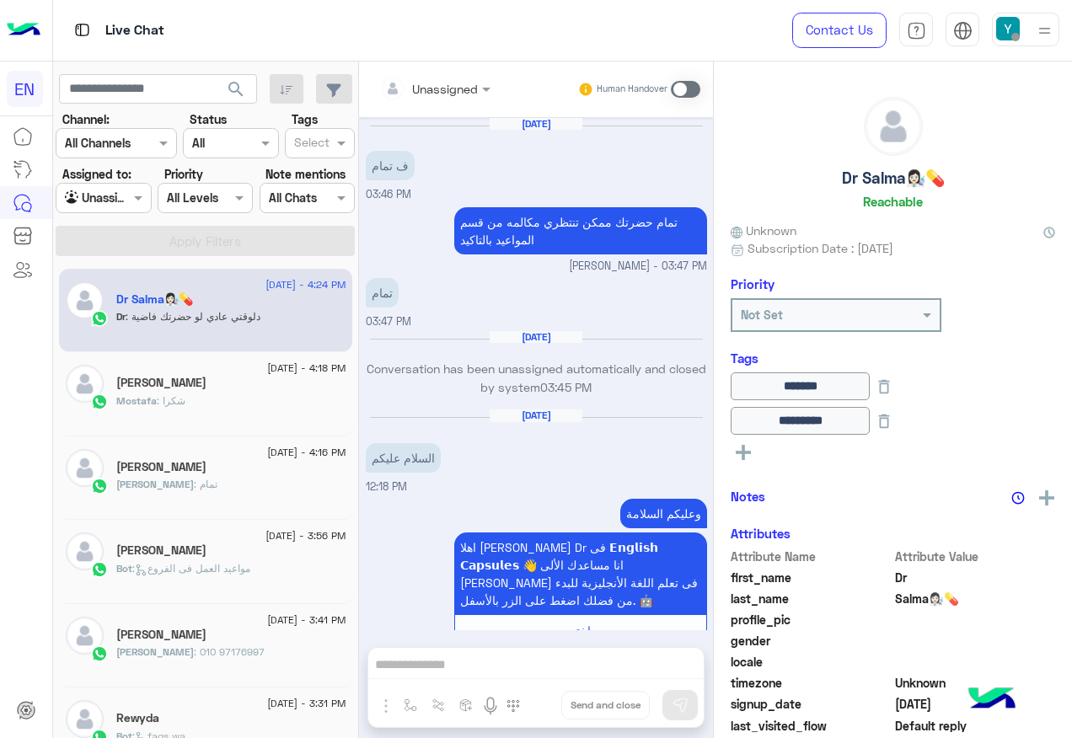
scroll to position [839, 0]
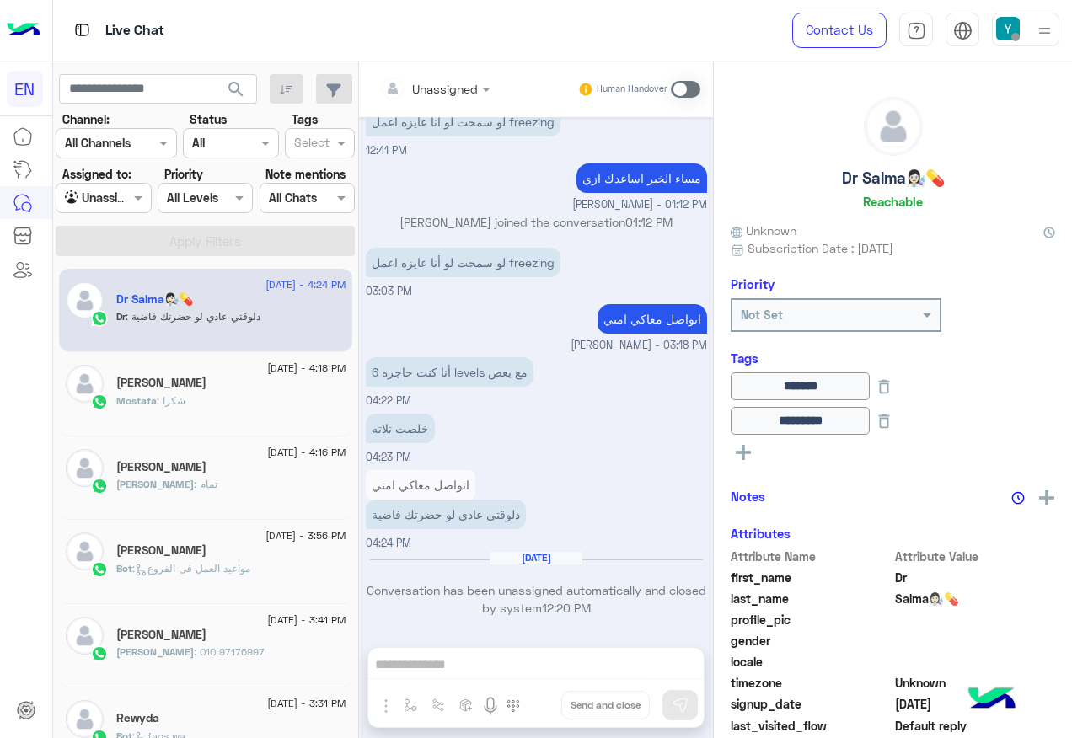
click at [119, 199] on div at bounding box center [103, 197] width 94 height 19
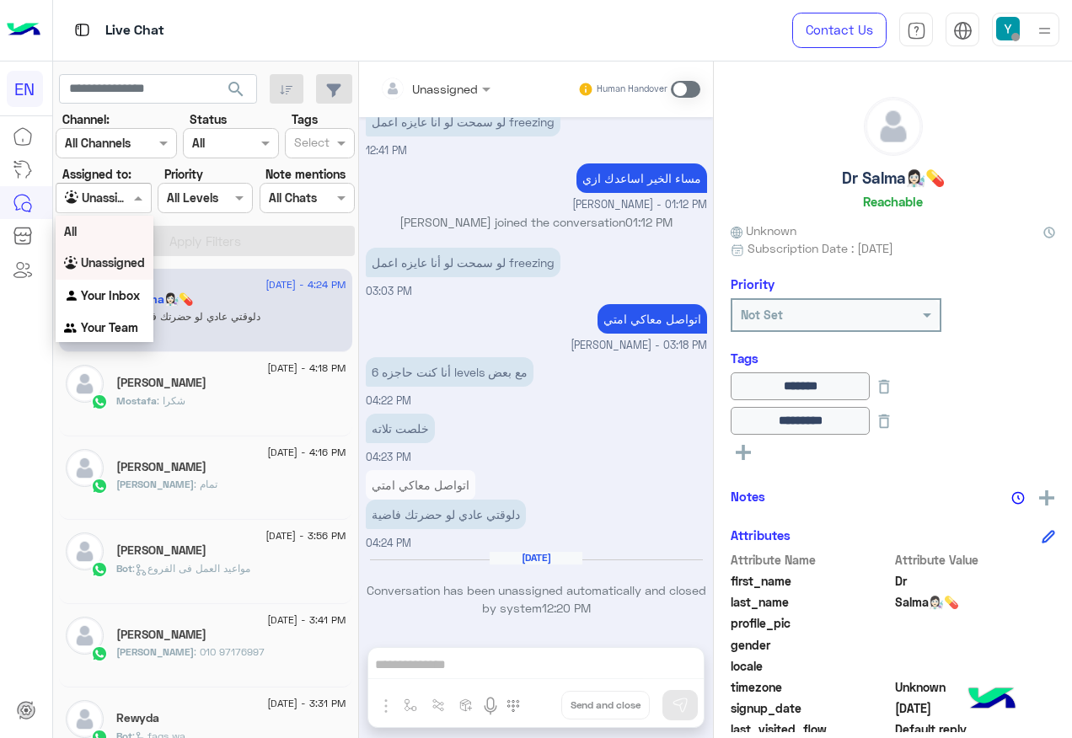
click at [110, 239] on div "All" at bounding box center [105, 231] width 98 height 31
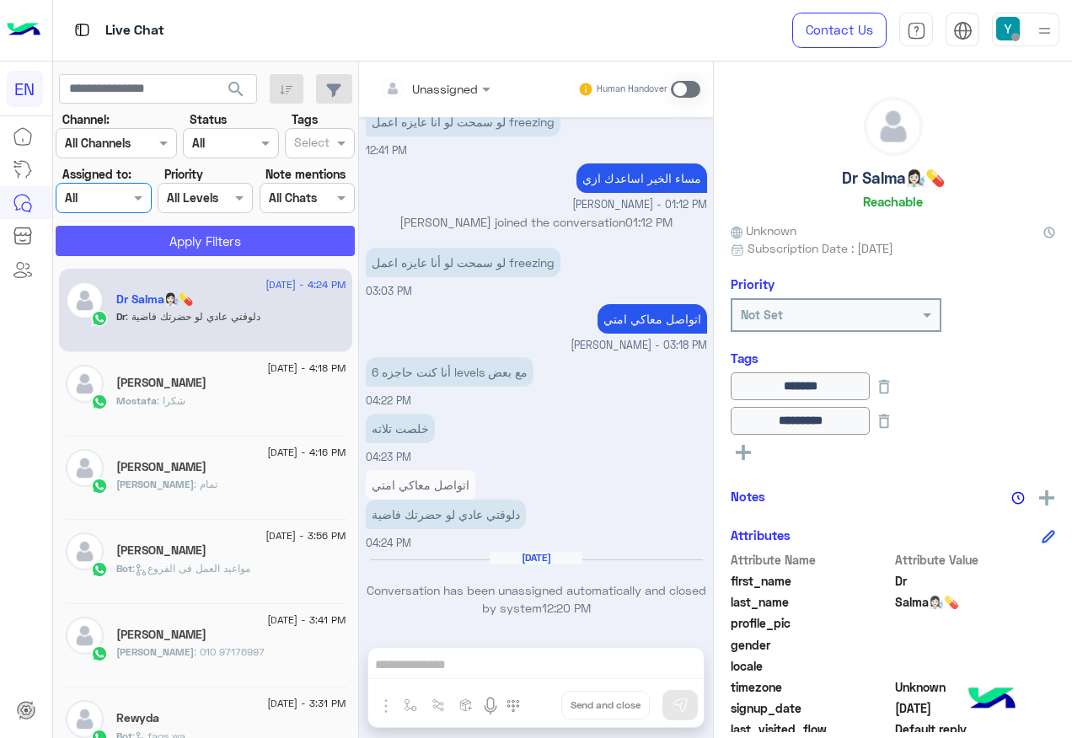
click at [174, 242] on button "Apply Filters" at bounding box center [205, 241] width 299 height 30
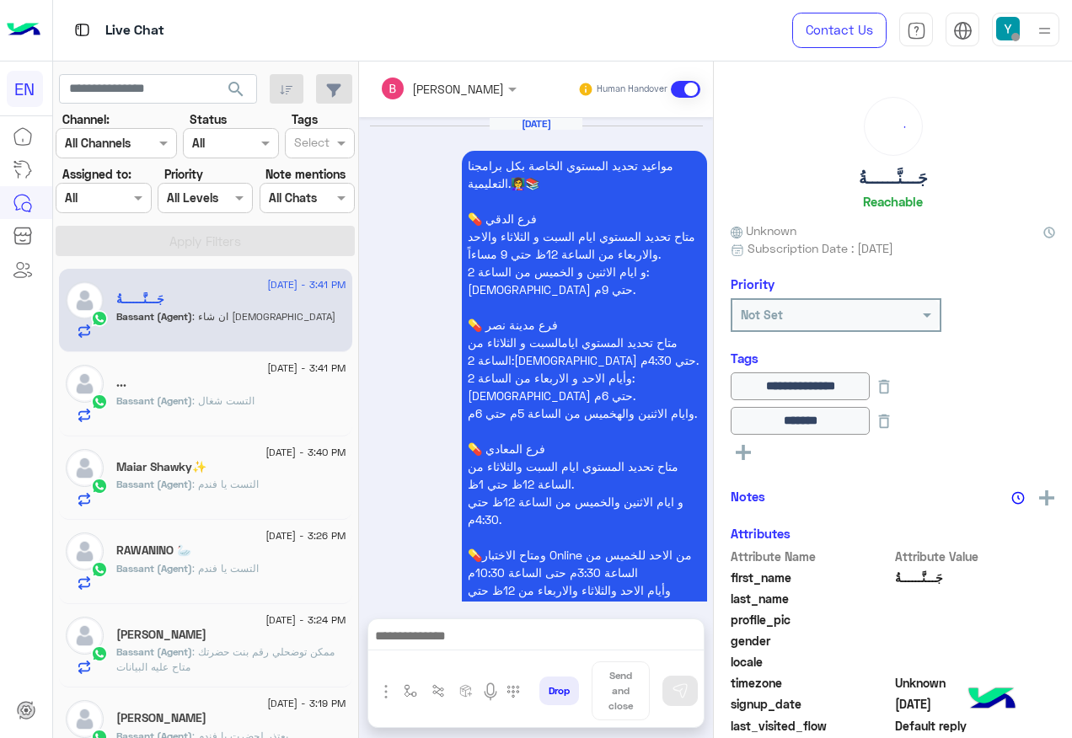
scroll to position [1265, 0]
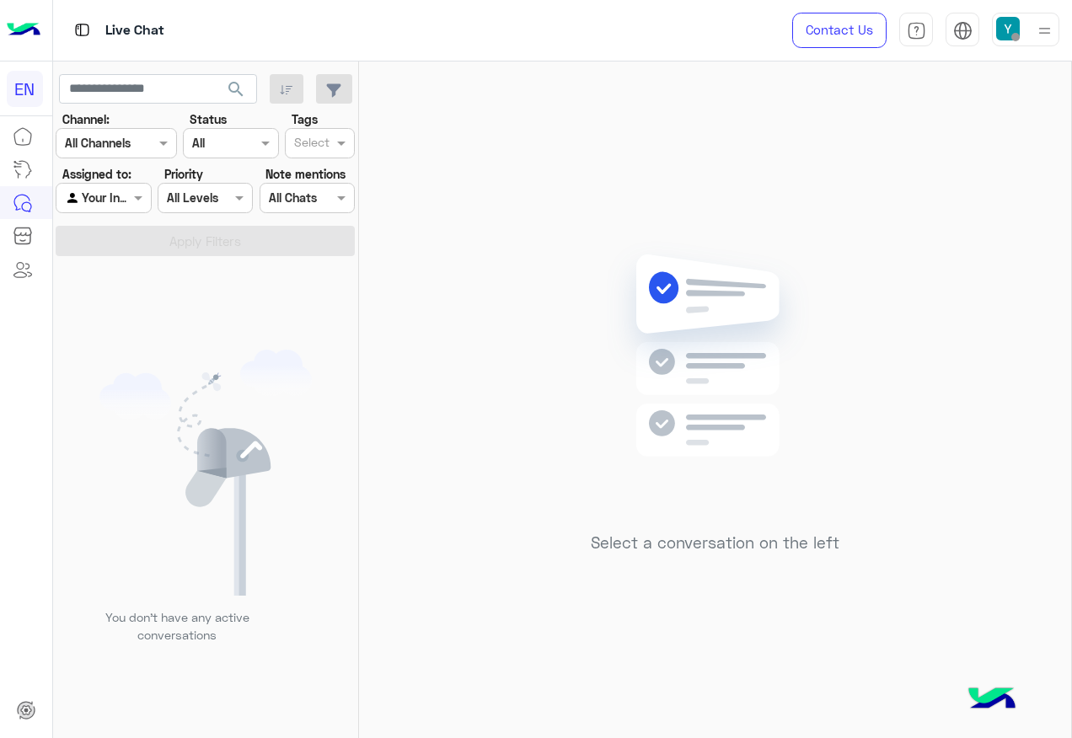
click at [67, 168] on label "Assigned to:" at bounding box center [96, 174] width 69 height 18
click at [88, 203] on input "text" at bounding box center [84, 199] width 39 height 18
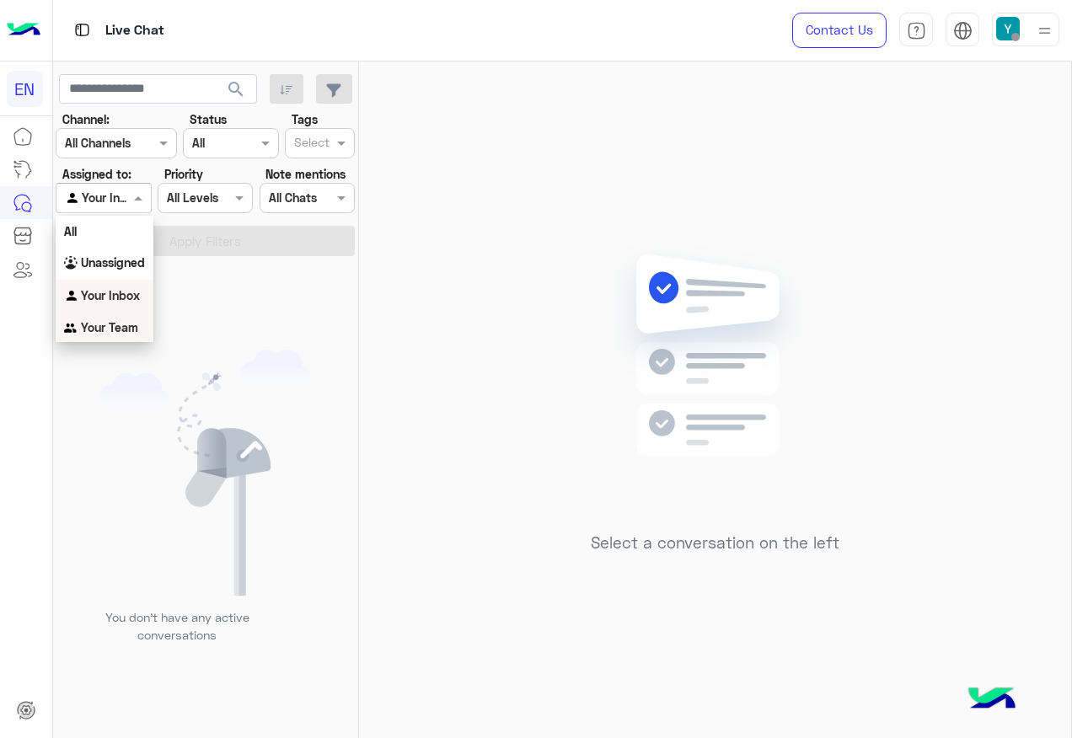
click at [143, 323] on div "Your Team" at bounding box center [105, 328] width 98 height 33
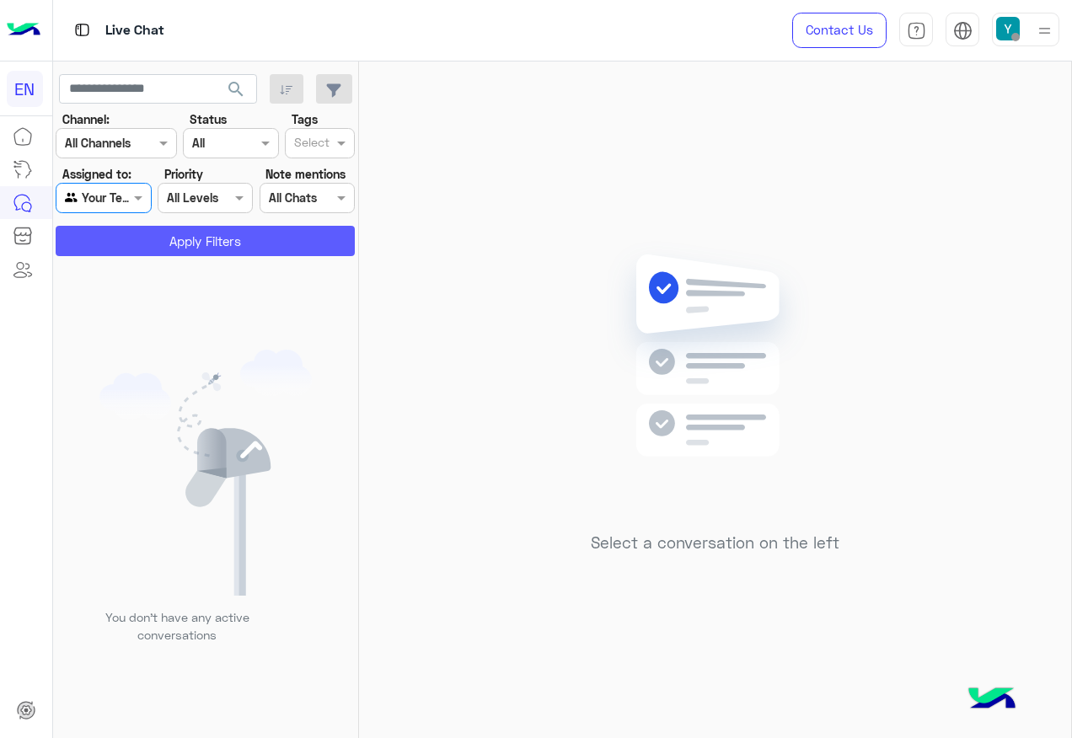
click at [195, 243] on button "Apply Filters" at bounding box center [205, 241] width 299 height 30
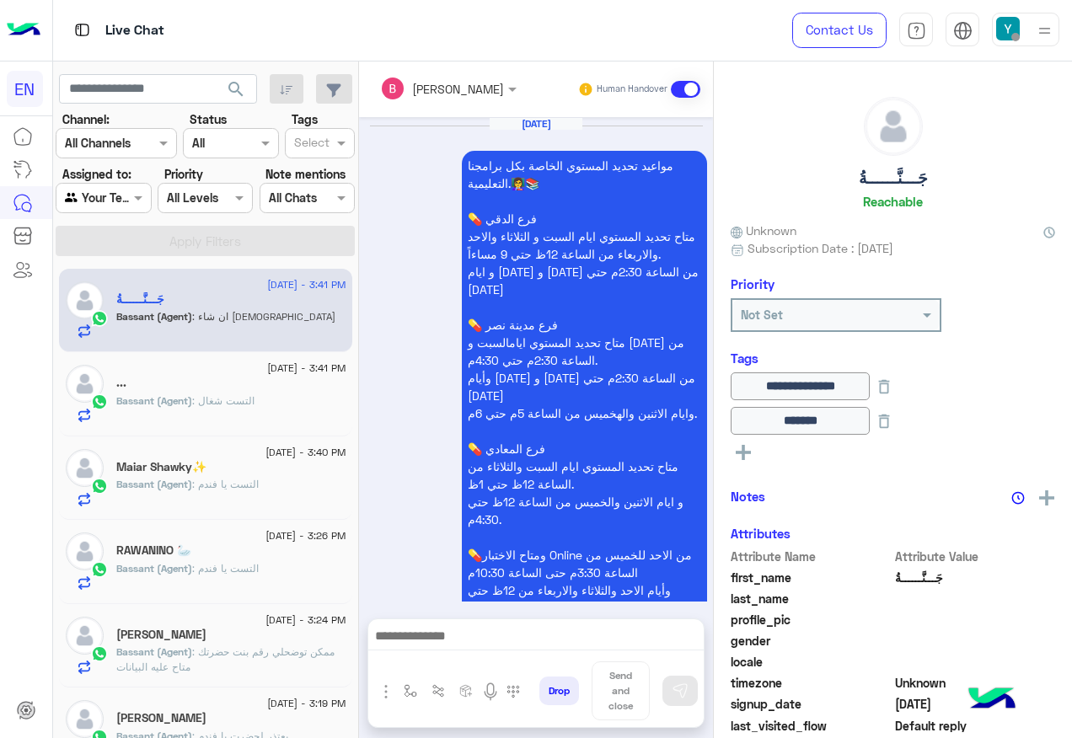
scroll to position [1265, 0]
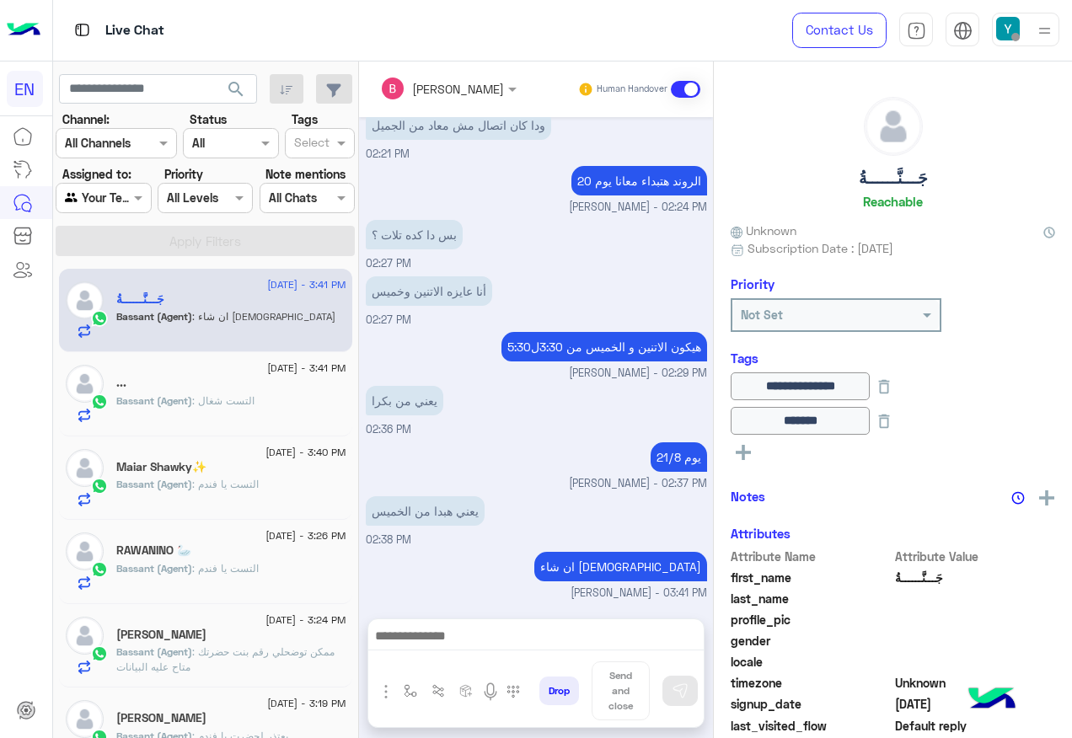
click at [115, 199] on div at bounding box center [103, 197] width 94 height 19
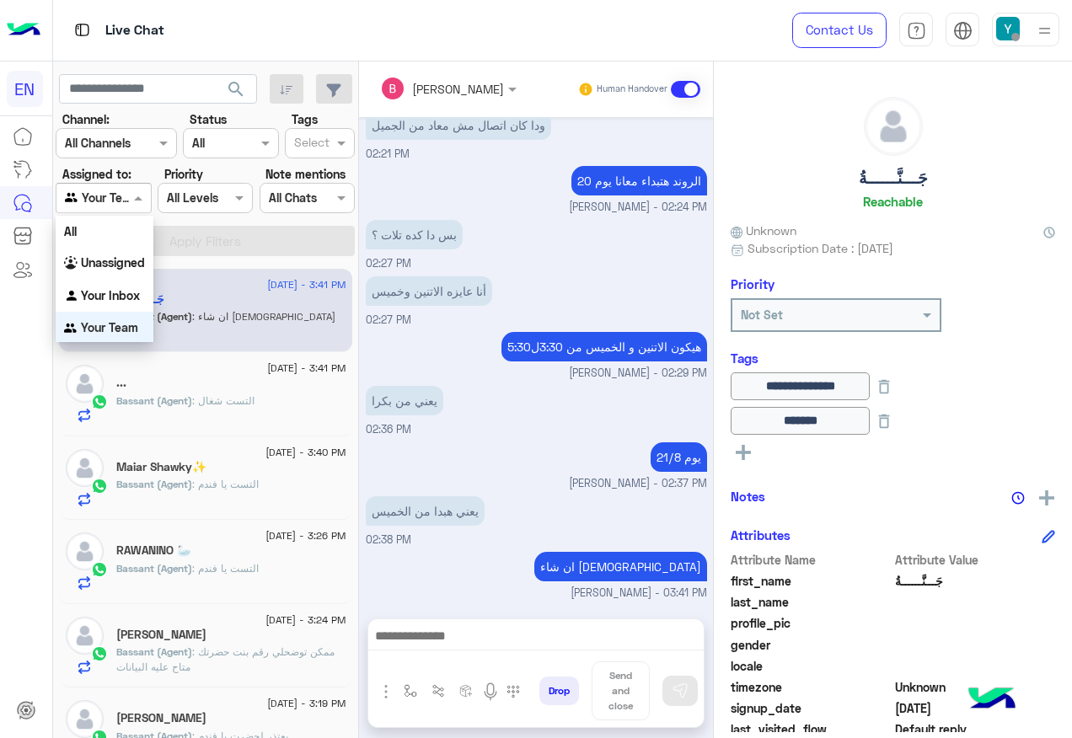
scroll to position [3, 0]
click at [126, 286] on b "Your Inbox" at bounding box center [110, 293] width 59 height 14
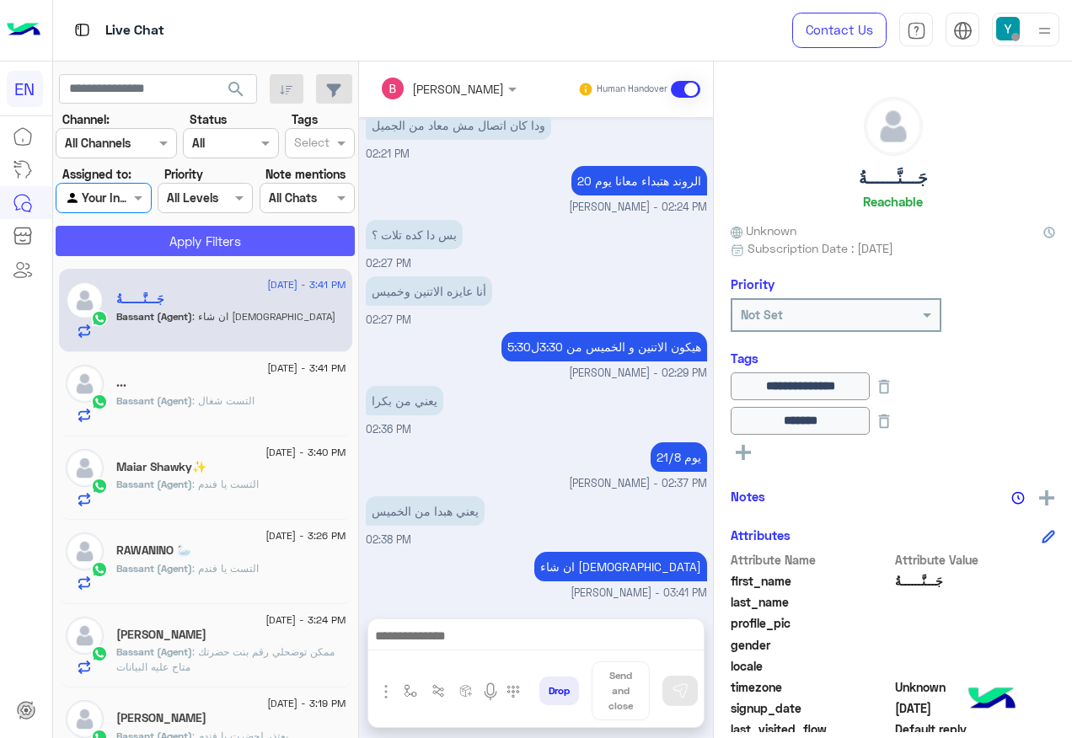
click at [161, 248] on button "Apply Filters" at bounding box center [205, 241] width 299 height 30
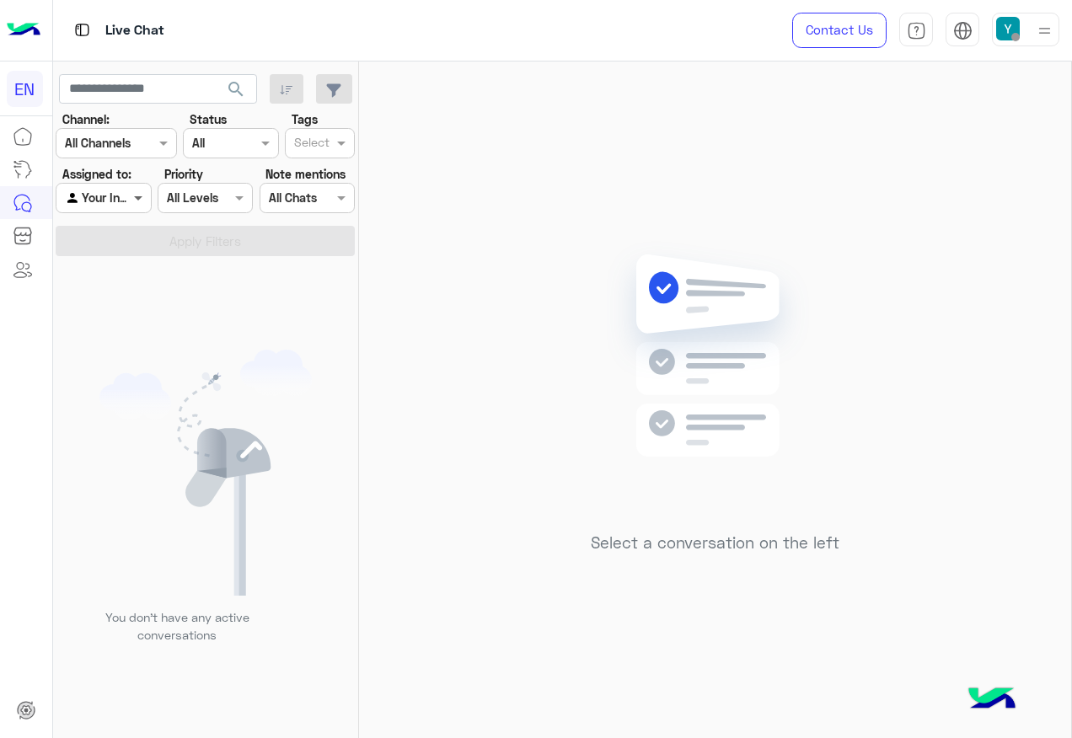
click at [134, 202] on span at bounding box center [140, 198] width 21 height 18
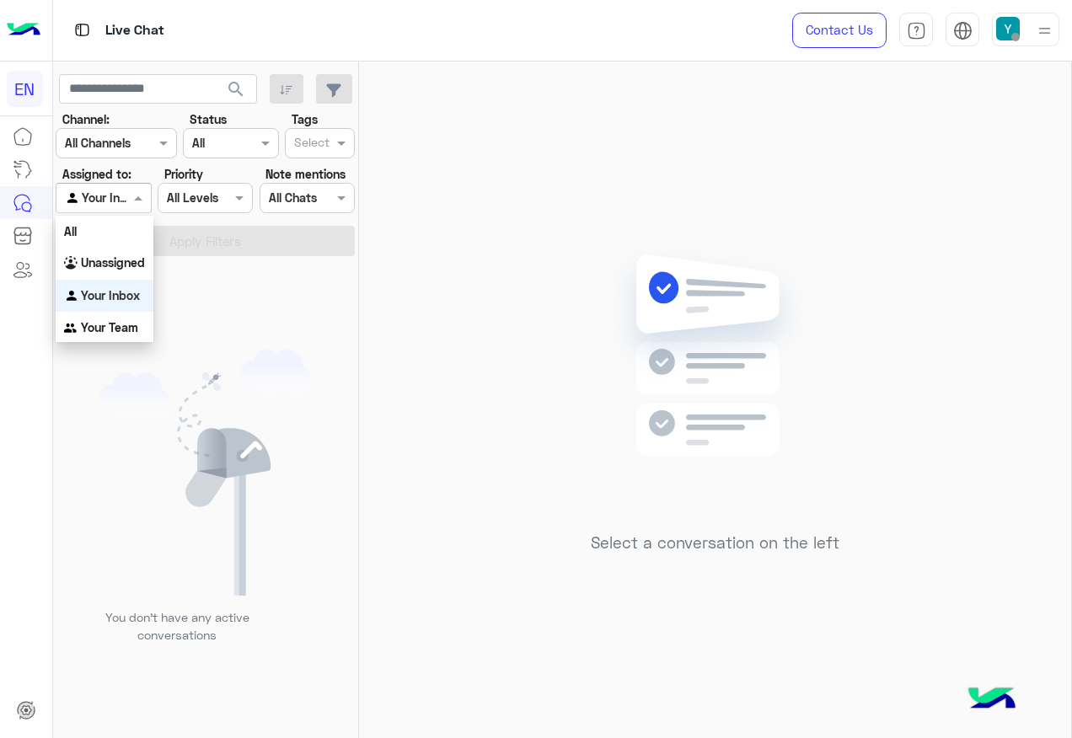
click at [133, 280] on div "Your Inbox" at bounding box center [105, 296] width 98 height 33
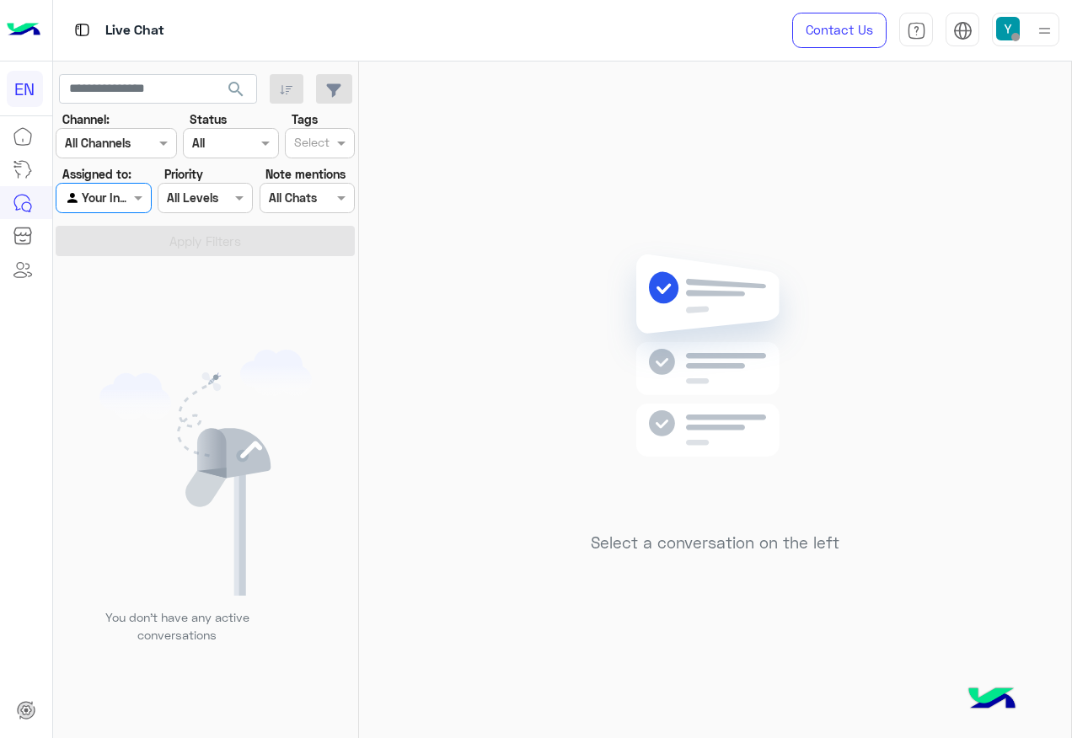
click at [113, 196] on div at bounding box center [103, 197] width 94 height 19
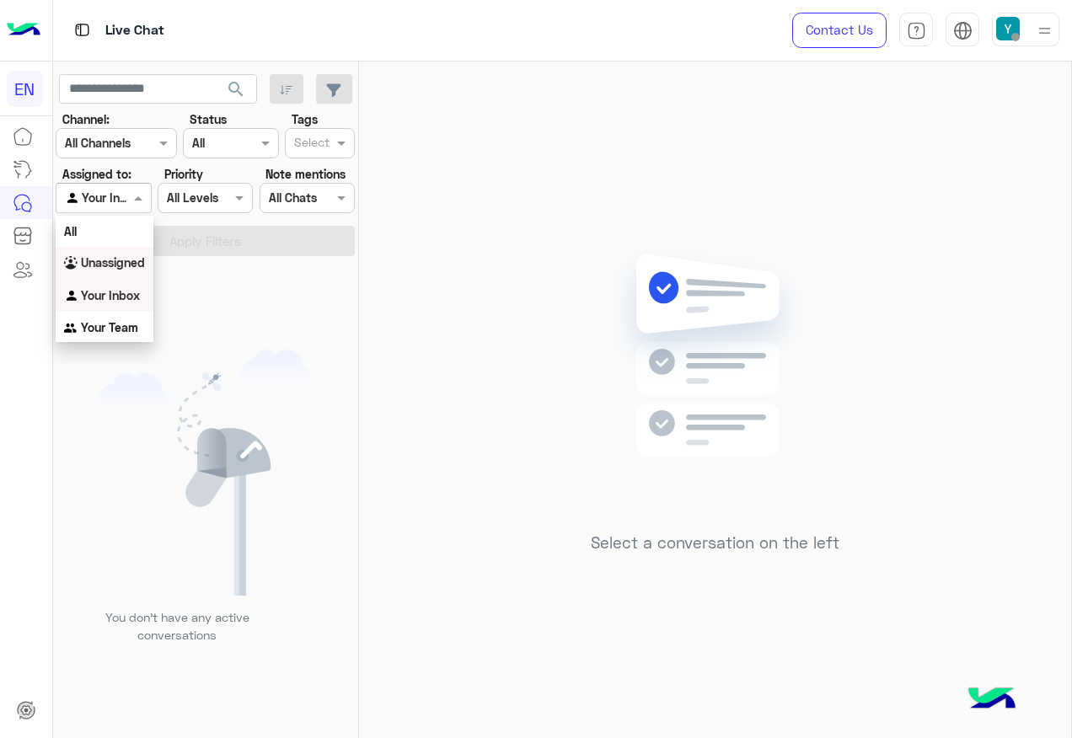
click at [114, 260] on b "Unassigned" at bounding box center [113, 262] width 64 height 14
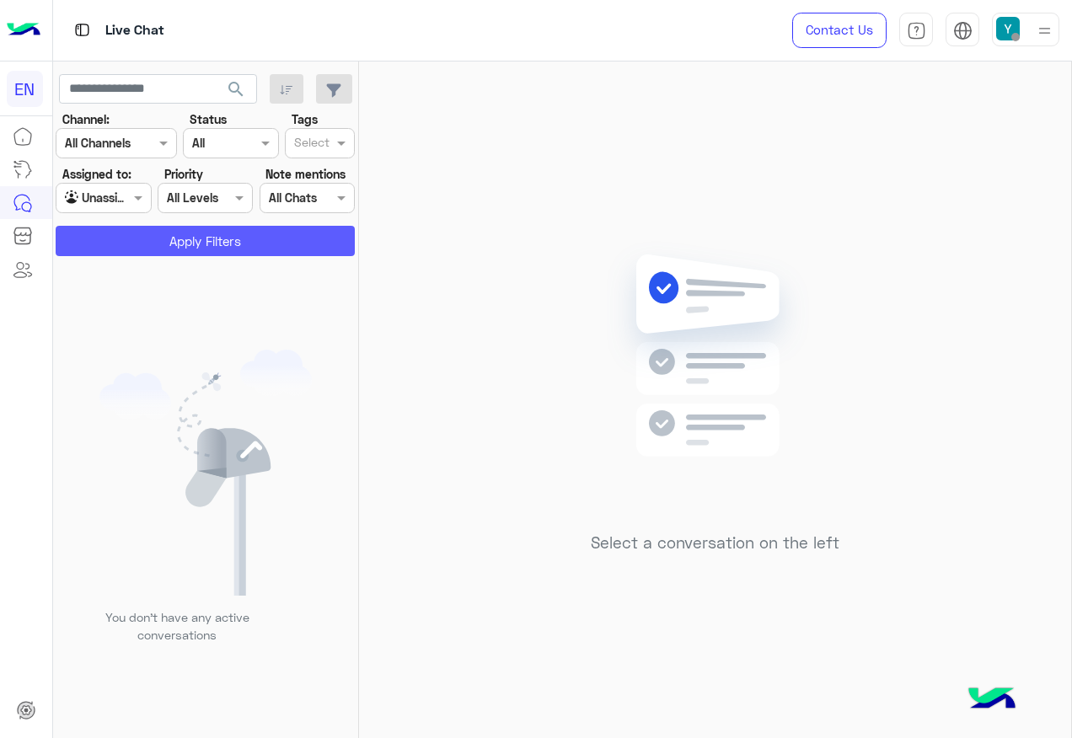
click at [121, 251] on button "Apply Filters" at bounding box center [205, 241] width 299 height 30
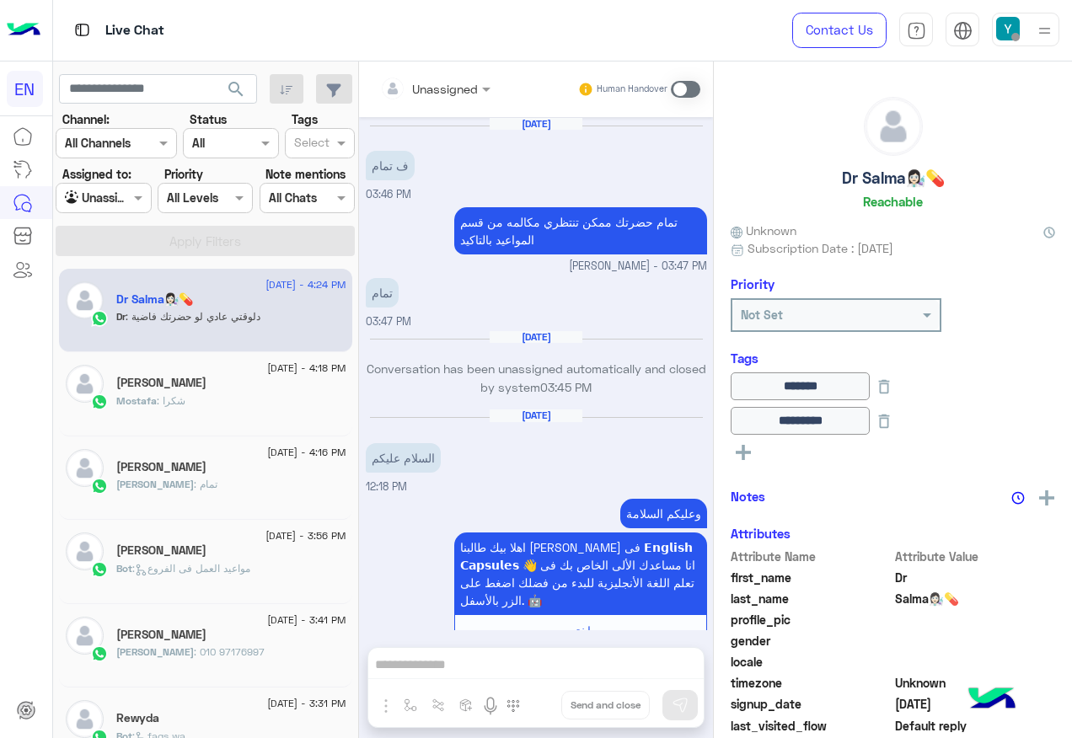
scroll to position [839, 0]
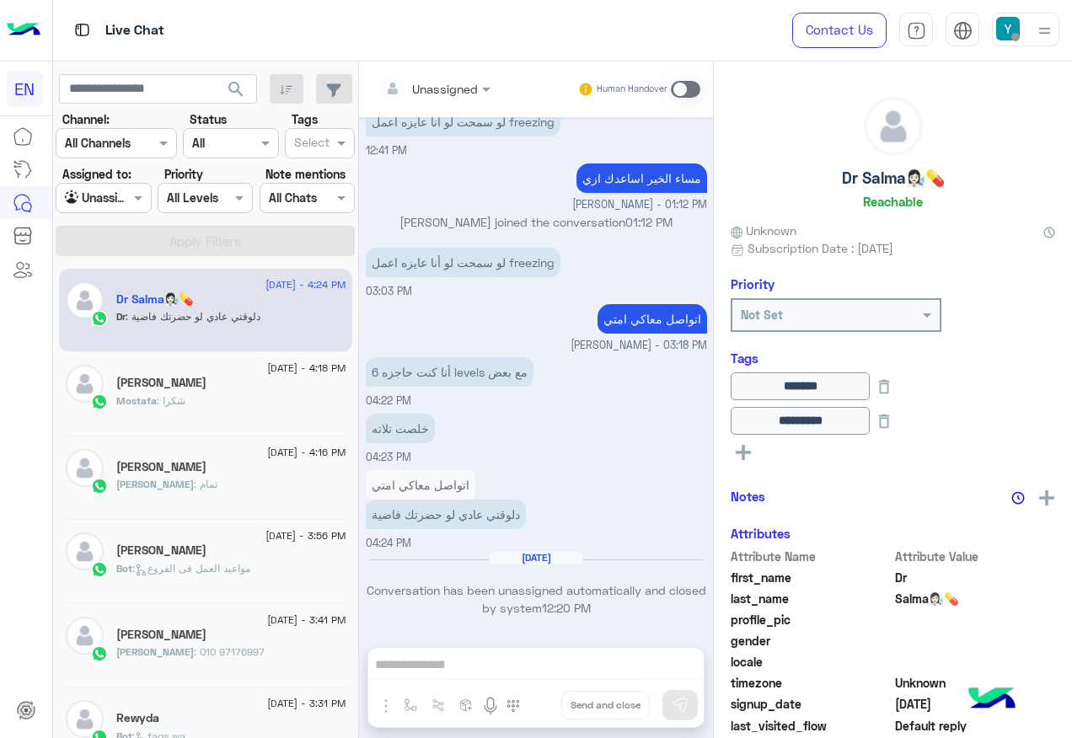
click at [106, 189] on div at bounding box center [103, 197] width 94 height 19
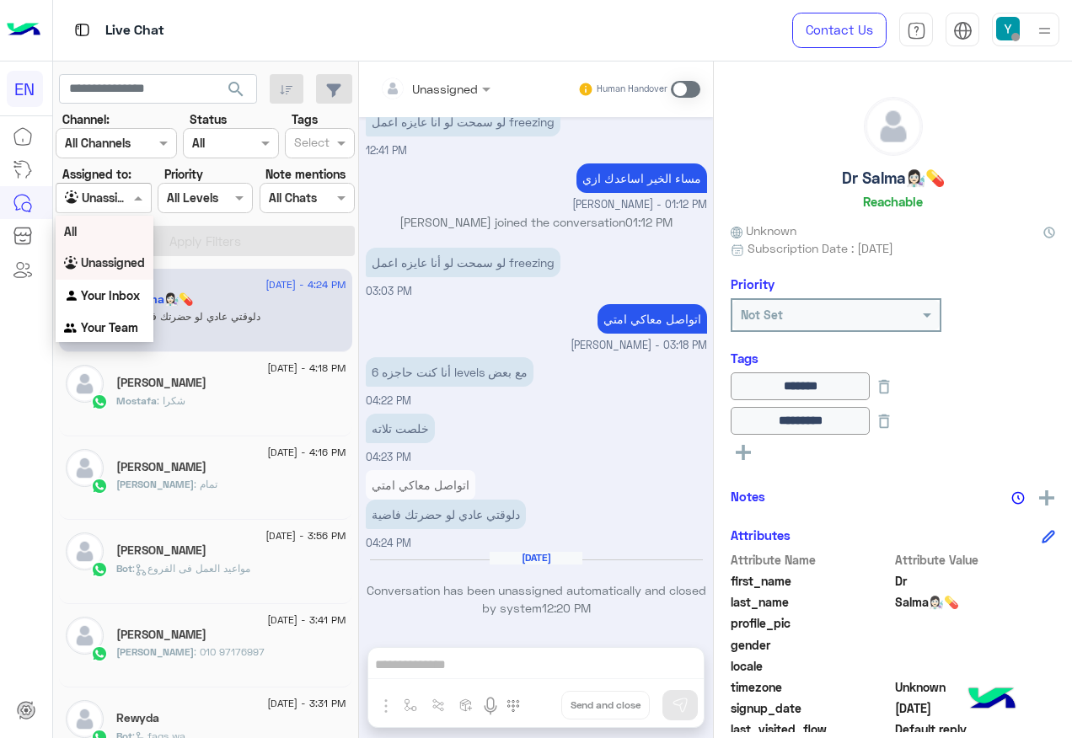
click at [108, 223] on div "All" at bounding box center [105, 231] width 98 height 31
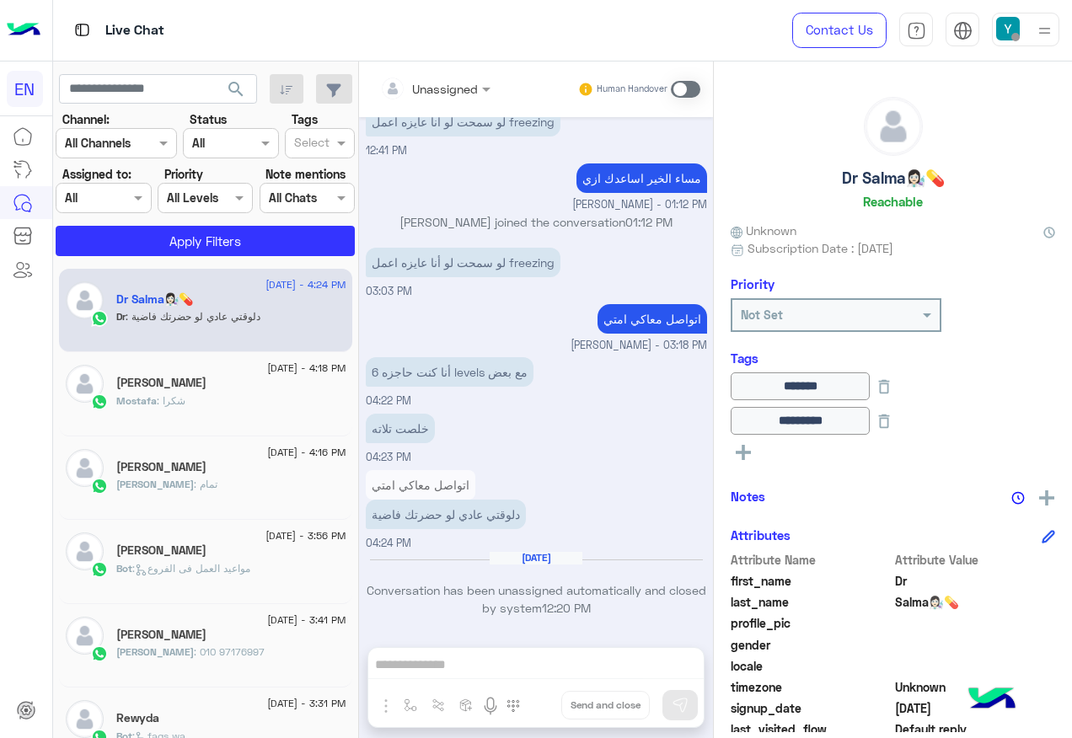
click at [108, 223] on section "Channel: Channel All Channels Status Channel All Tags Select Assigned to: Agent…" at bounding box center [206, 183] width 281 height 146
drag, startPoint x: 108, startPoint y: 223, endPoint x: 110, endPoint y: 233, distance: 9.4
click at [110, 233] on button "Apply Filters" at bounding box center [205, 241] width 299 height 30
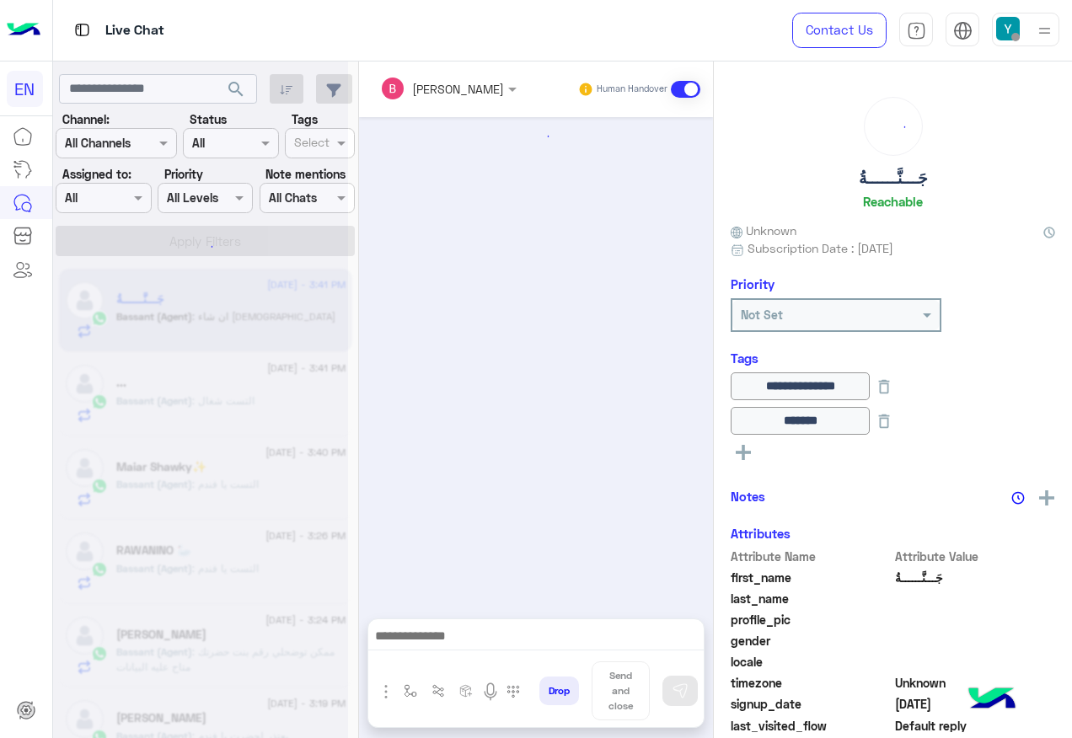
scroll to position [1265, 0]
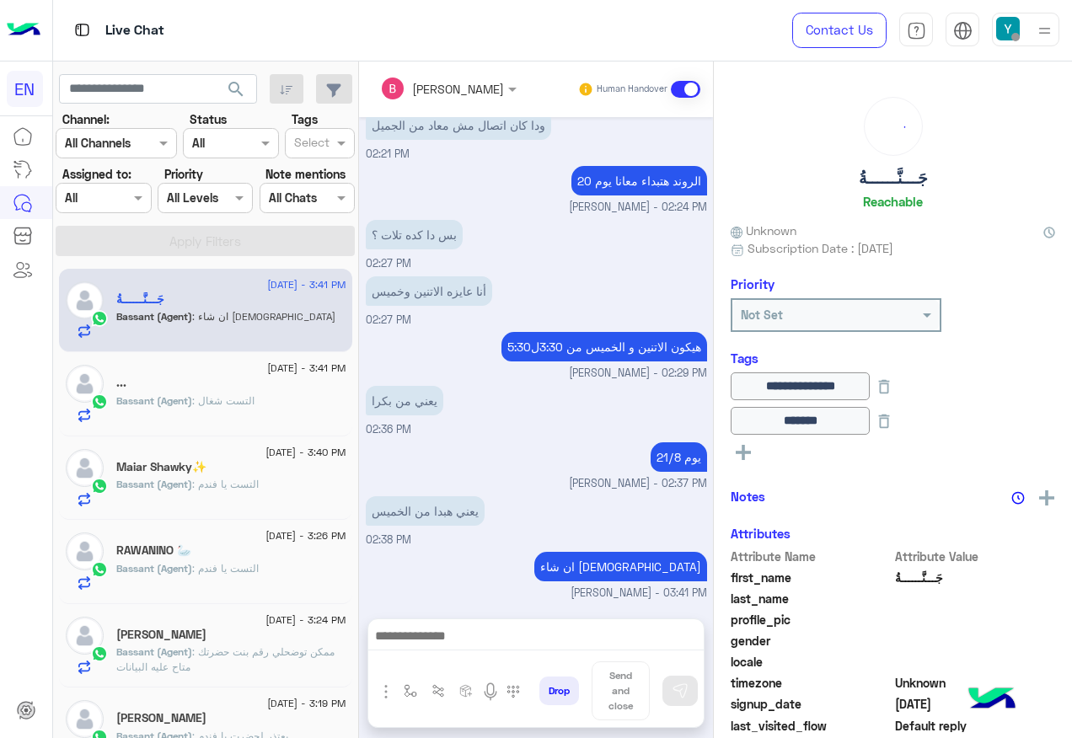
click at [281, 260] on app-inbox-users-filters "search Channel: Channel All Channels Status Channel All Tags Select Assigned to…" at bounding box center [206, 162] width 306 height 201
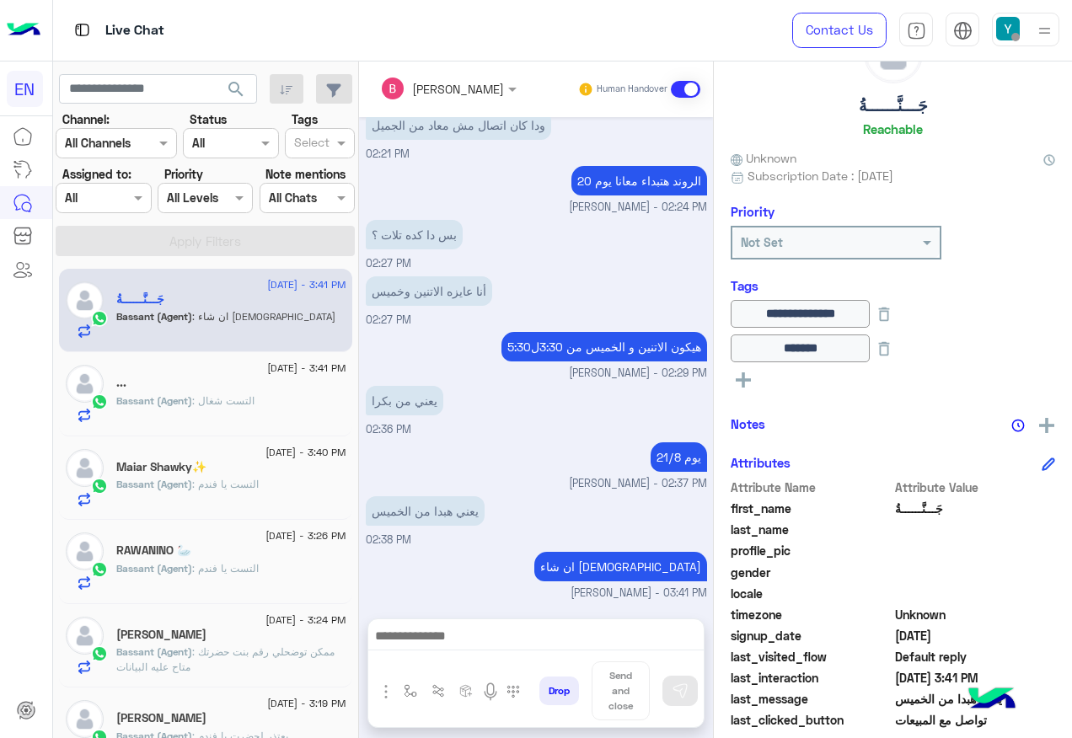
scroll to position [0, 0]
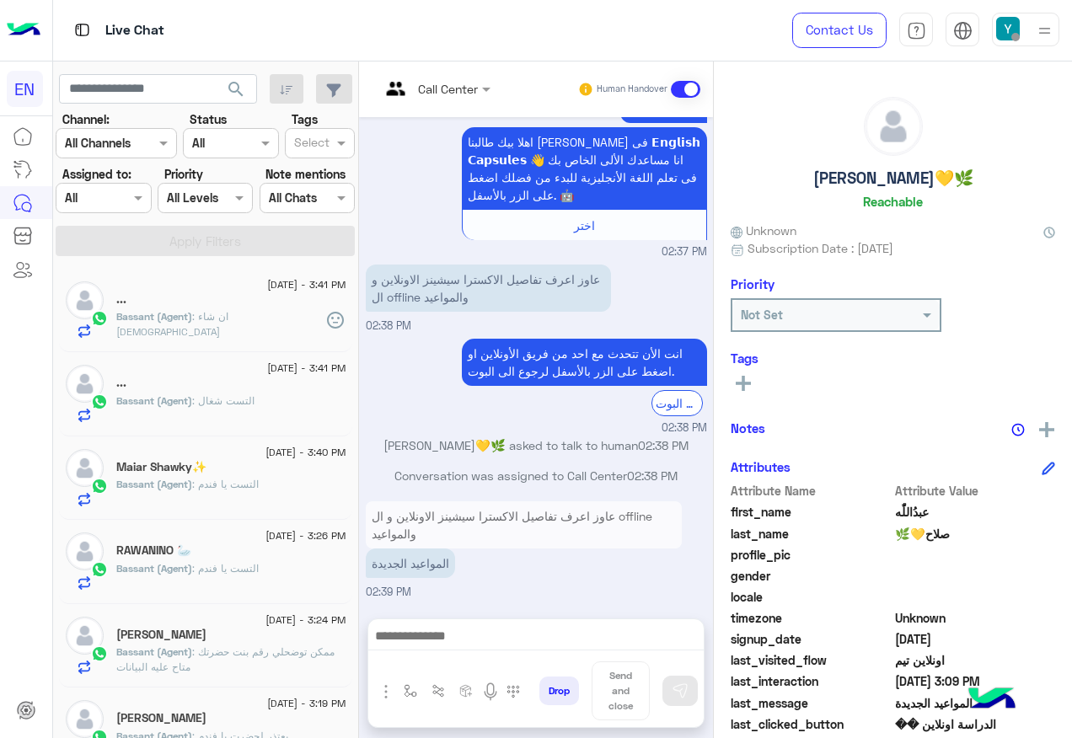
scroll to position [1097, 0]
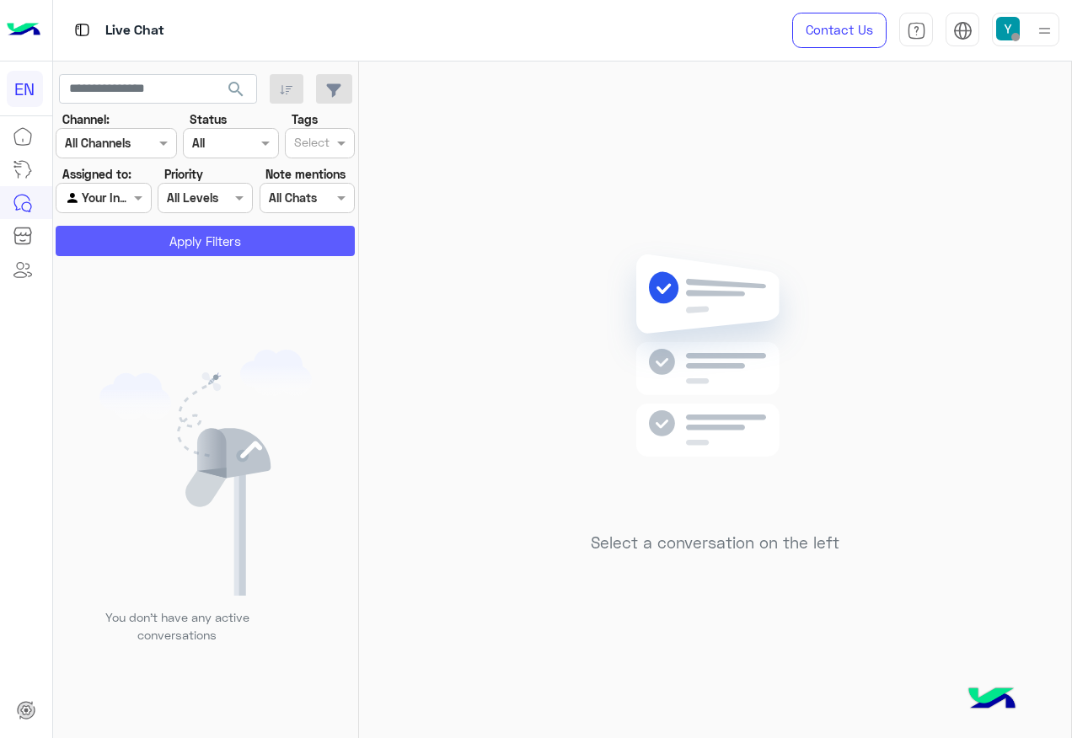
click at [138, 234] on button "Apply Filters" at bounding box center [205, 241] width 299 height 30
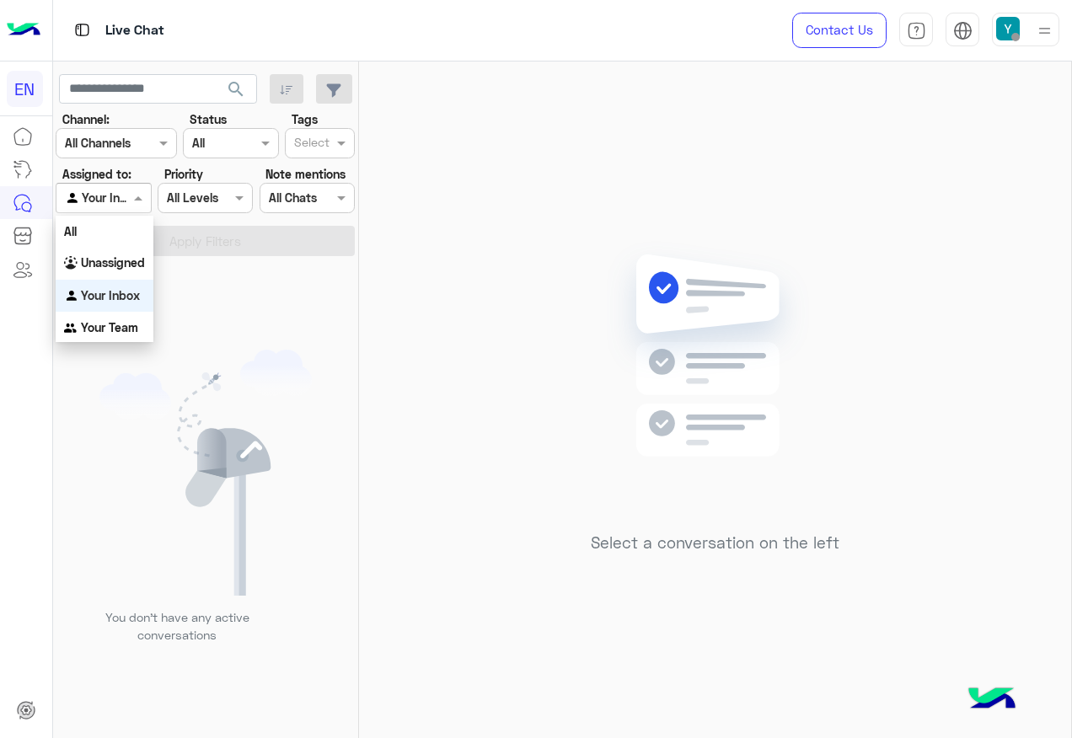
click at [108, 198] on div at bounding box center [103, 197] width 94 height 19
click at [105, 240] on div "All" at bounding box center [105, 231] width 98 height 31
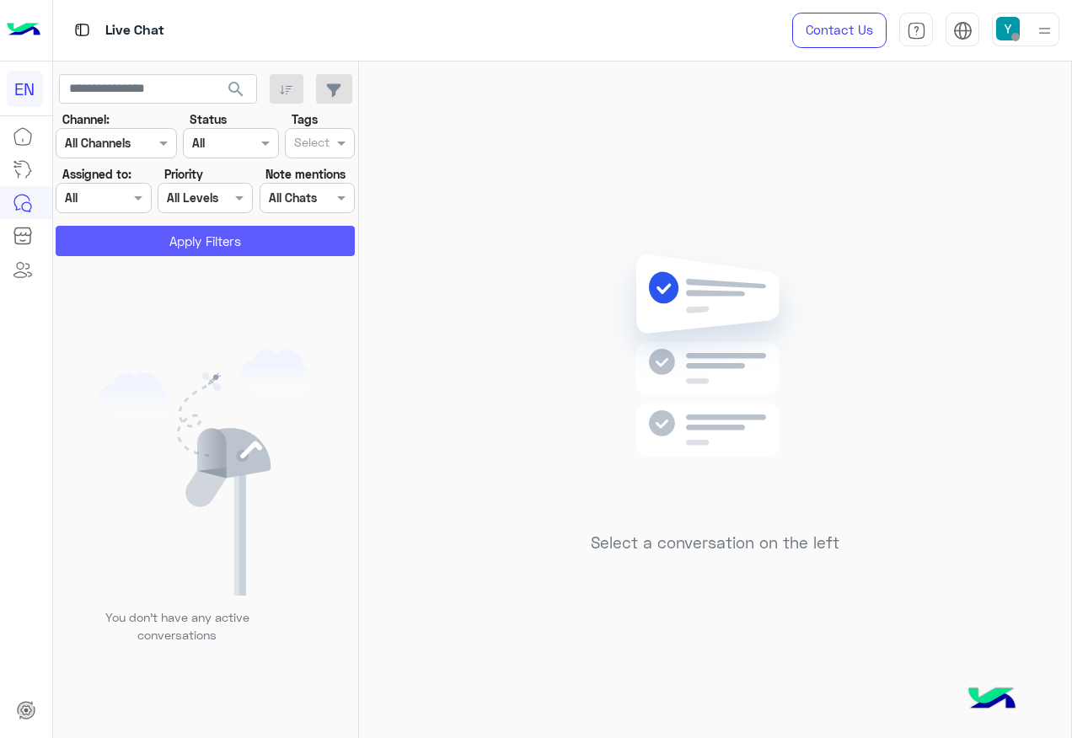
click at [110, 234] on button "Apply Filters" at bounding box center [205, 241] width 299 height 30
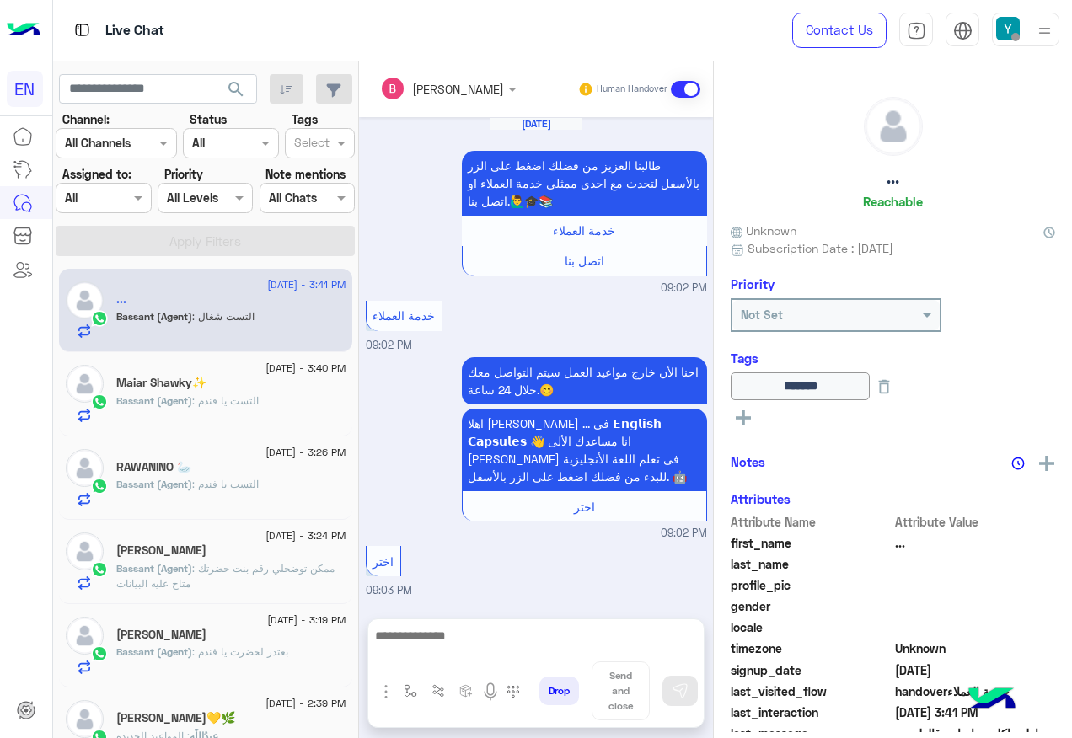
scroll to position [1238, 0]
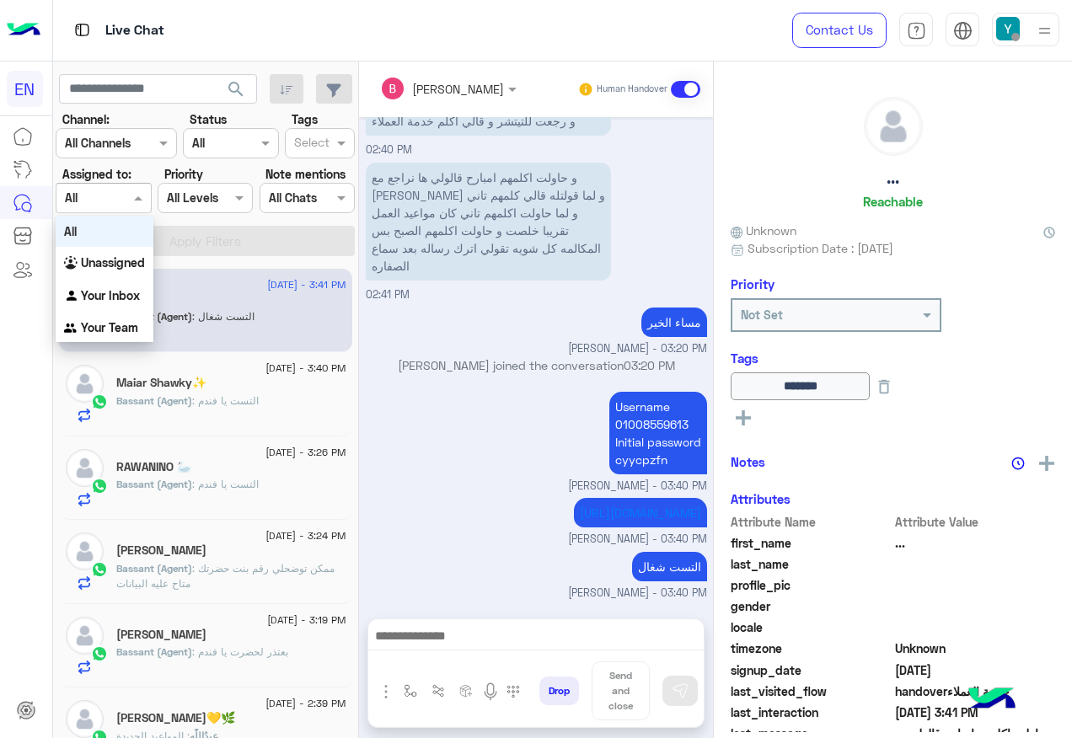
click at [97, 187] on div "Agent Filter All" at bounding box center [103, 198] width 95 height 30
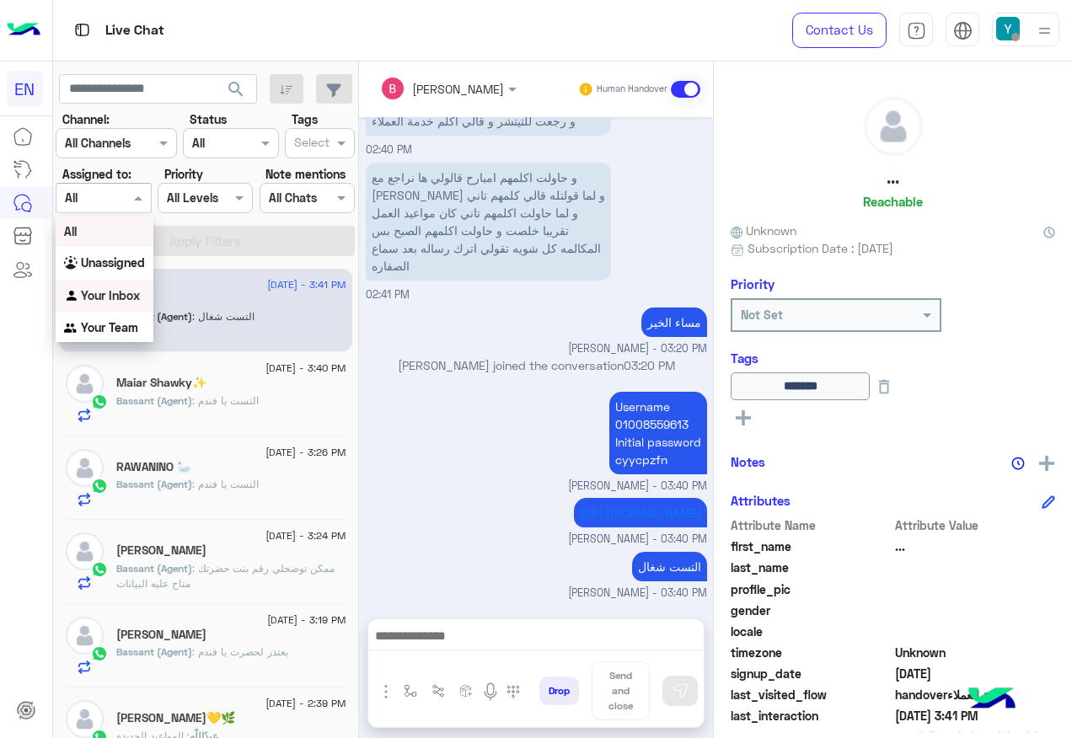
click at [123, 288] on b "Your Inbox" at bounding box center [110, 295] width 59 height 14
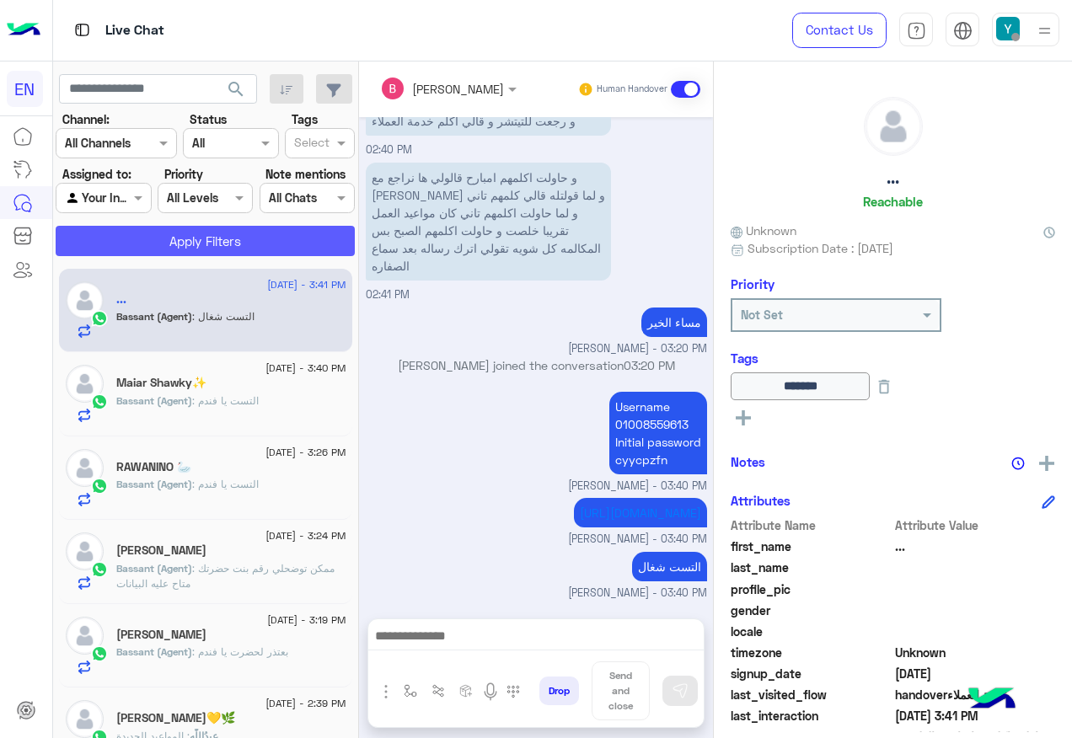
click at [132, 241] on button "Apply Filters" at bounding box center [205, 241] width 299 height 30
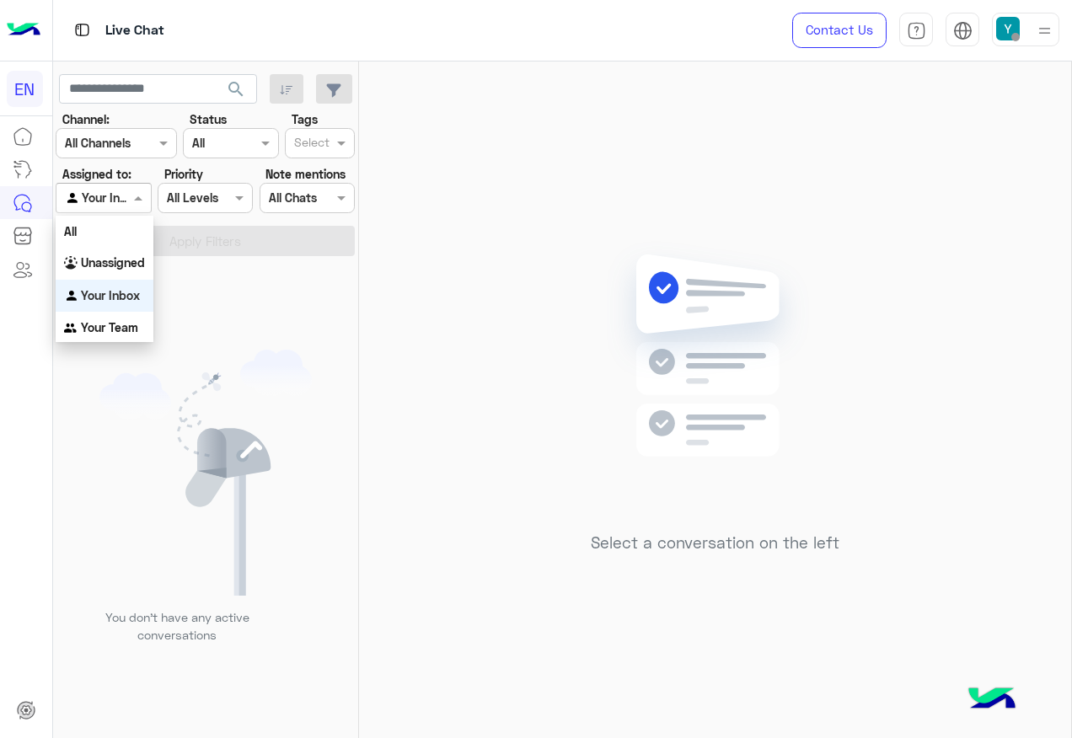
click at [114, 211] on div "Agent Filter Your Inbox" at bounding box center [103, 198] width 95 height 30
click at [123, 325] on b "Your Team" at bounding box center [109, 327] width 57 height 14
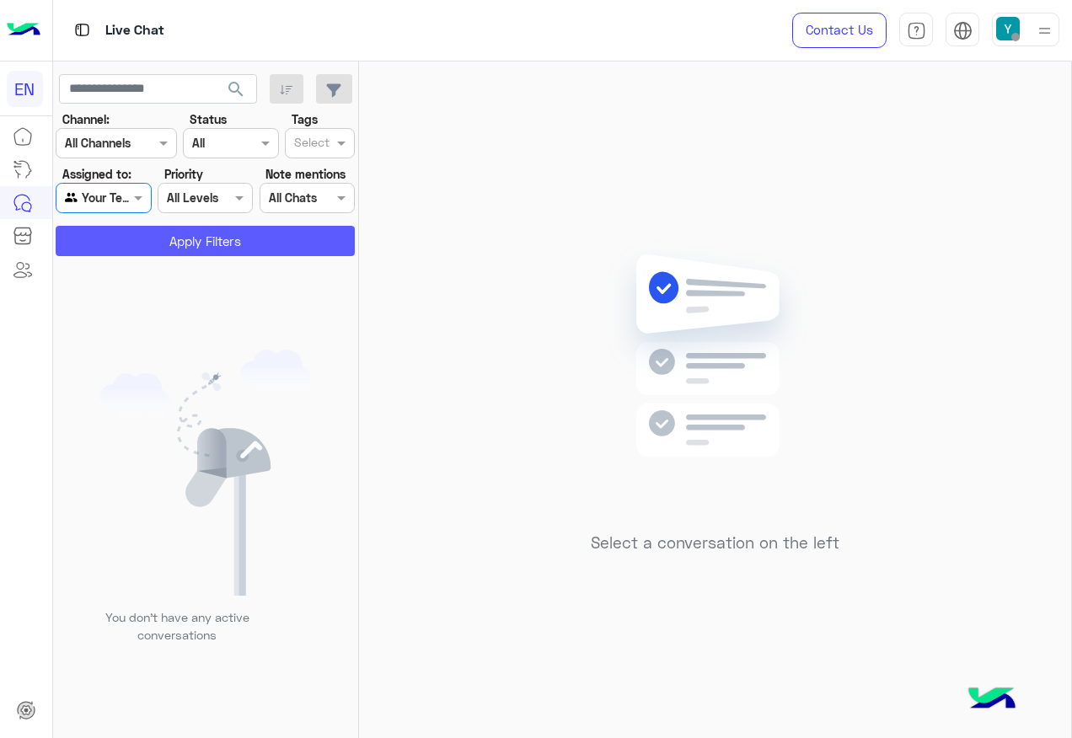
click at [140, 244] on button "Apply Filters" at bounding box center [205, 241] width 299 height 30
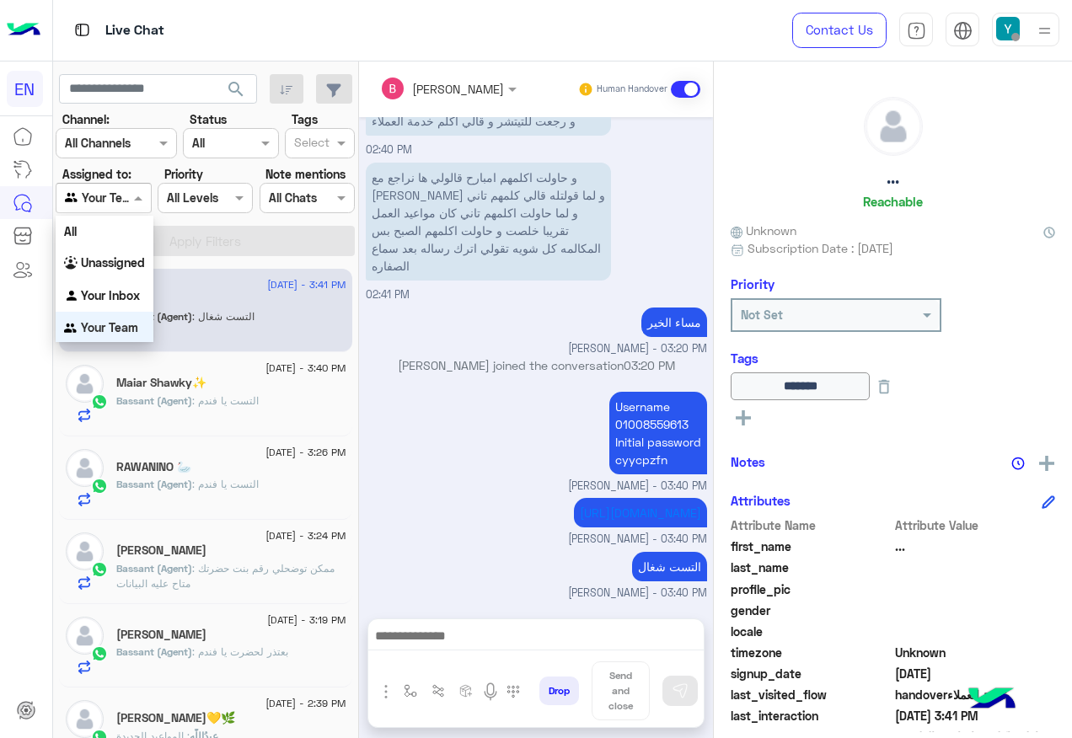
click at [124, 214] on section "Channel: Channel All Channels Status Channel All Tags Select Assigned to: Agent…" at bounding box center [206, 183] width 281 height 146
click at [123, 260] on b "Unassigned" at bounding box center [113, 260] width 64 height 14
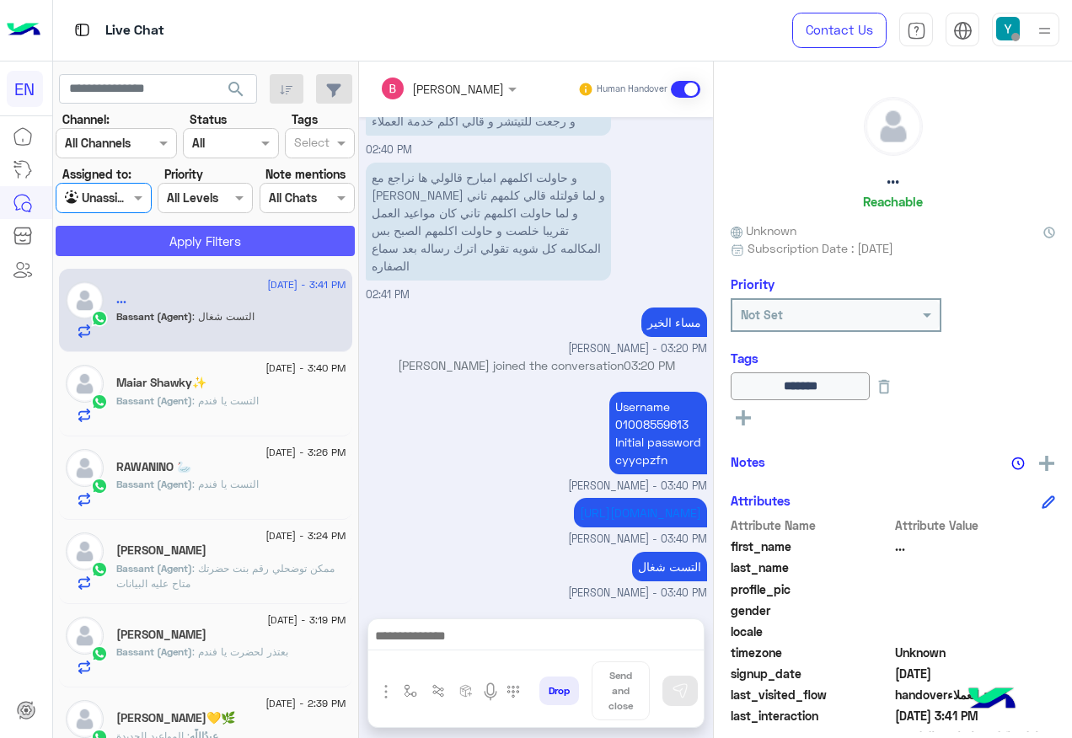
click at [123, 246] on button "Apply Filters" at bounding box center [205, 241] width 299 height 30
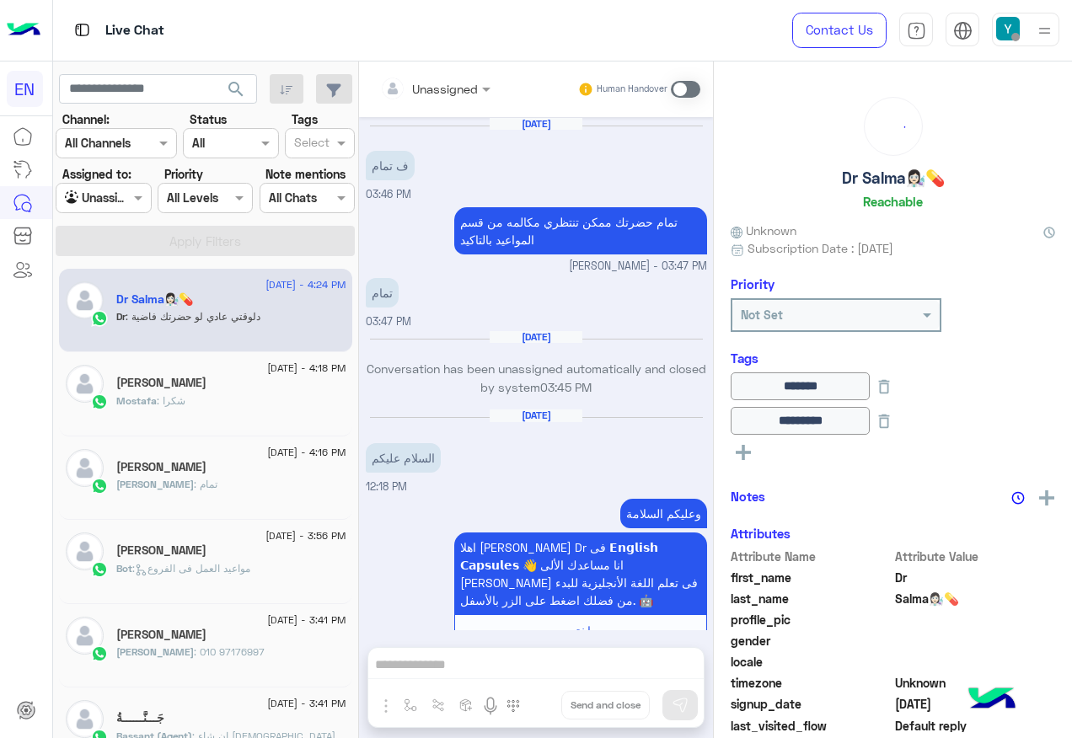
scroll to position [839, 0]
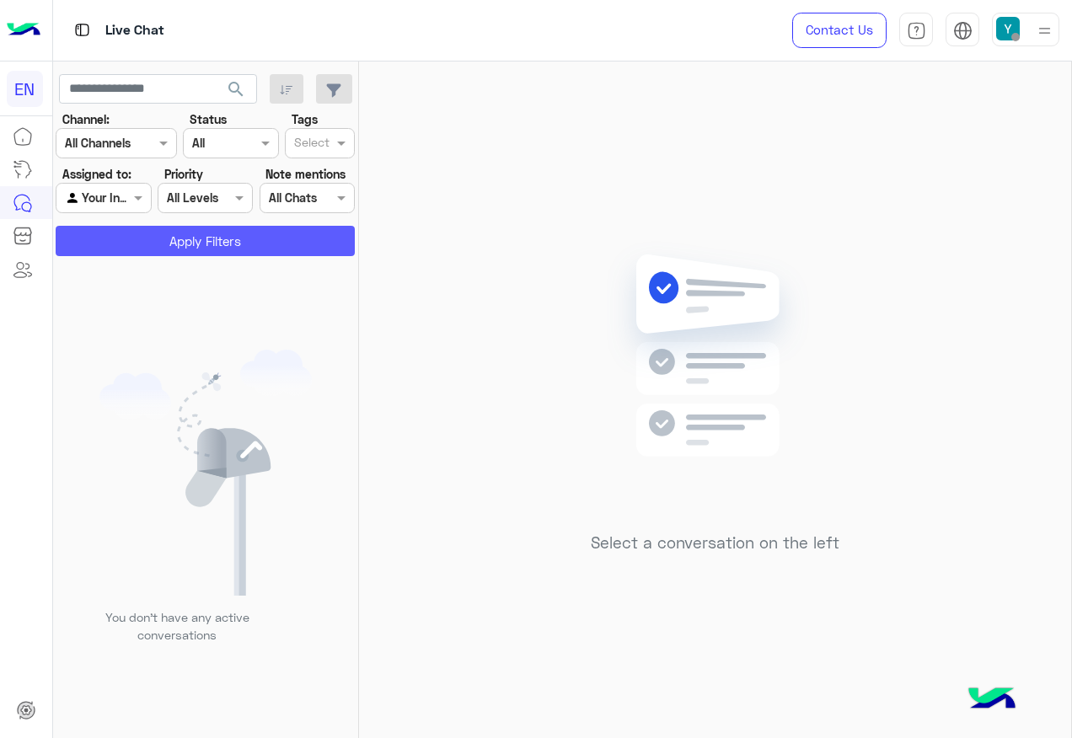
click at [209, 238] on button "Apply Filters" at bounding box center [205, 241] width 299 height 30
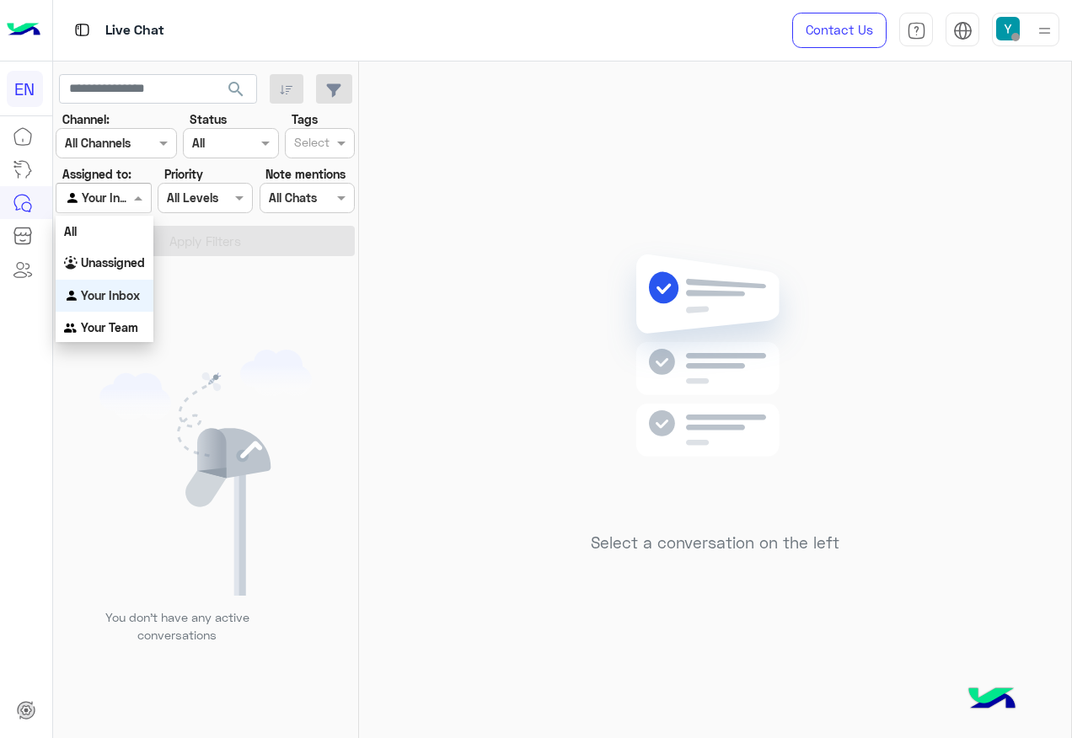
click at [105, 196] on div at bounding box center [103, 197] width 94 height 19
click at [139, 316] on div "Your Team" at bounding box center [105, 328] width 98 height 33
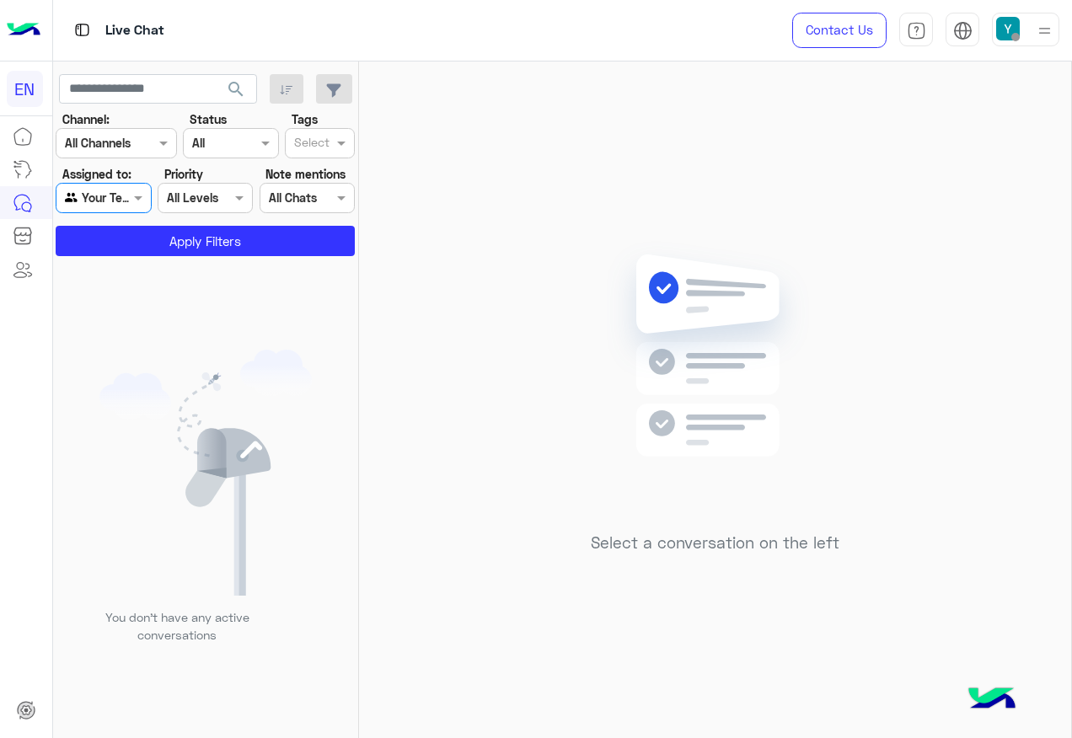
click at [108, 196] on div at bounding box center [103, 197] width 94 height 19
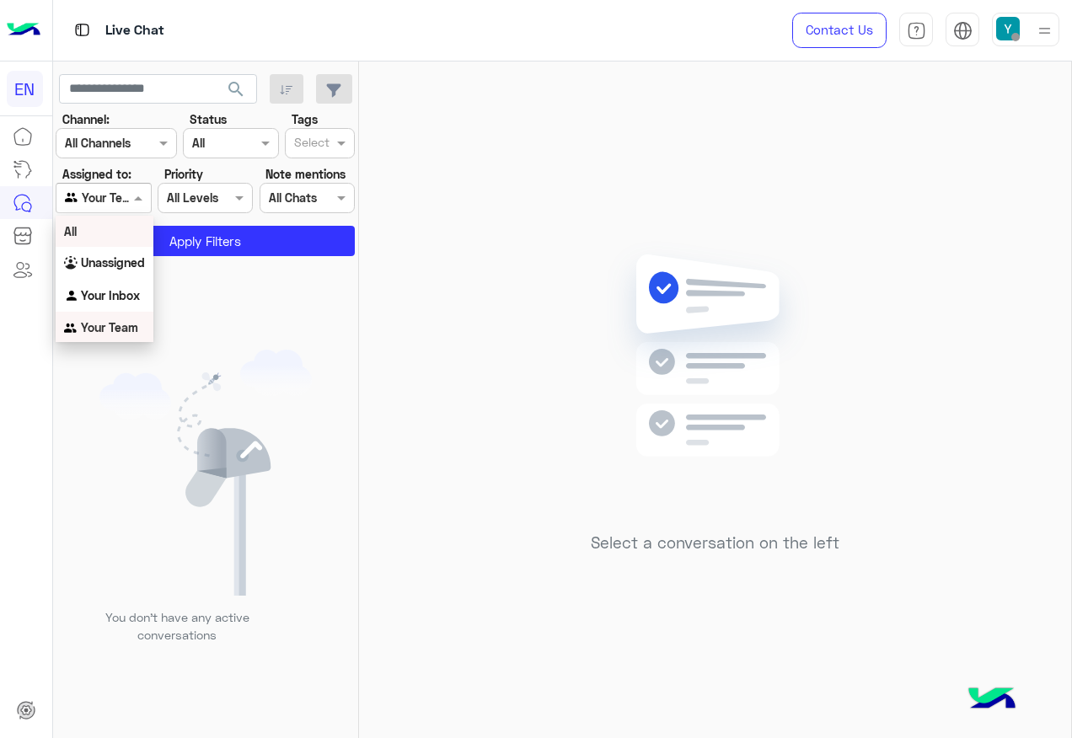
scroll to position [3, 0]
click at [116, 223] on div "All" at bounding box center [105, 228] width 98 height 31
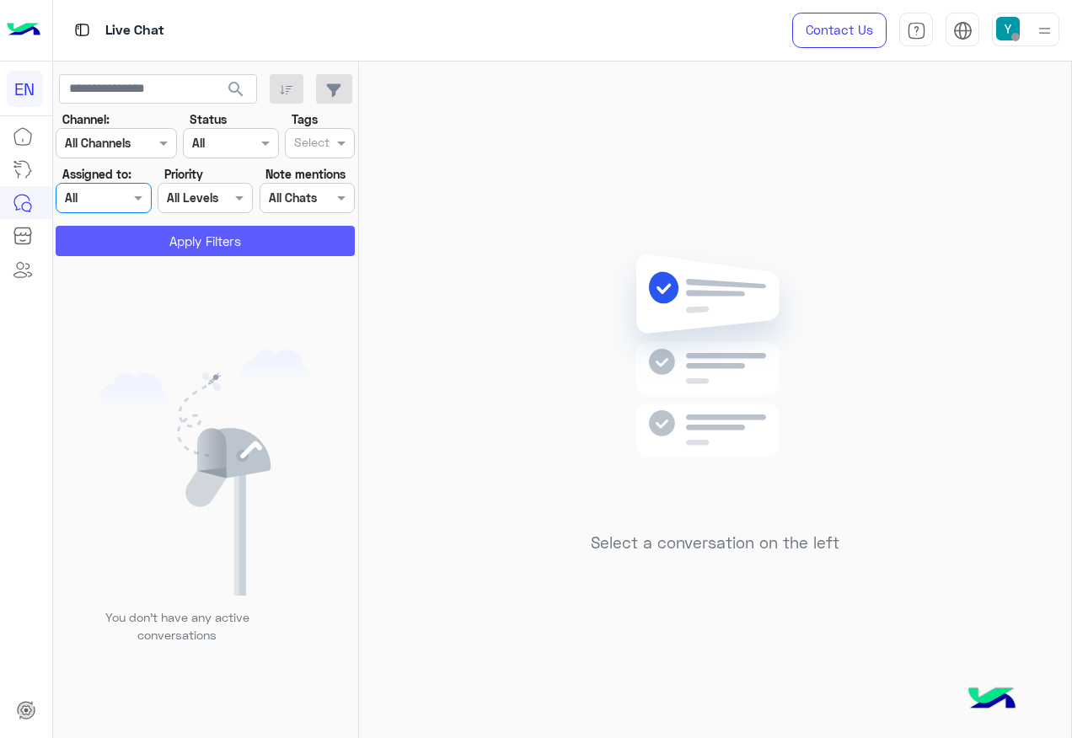
click at [132, 236] on button "Apply Filters" at bounding box center [205, 241] width 299 height 30
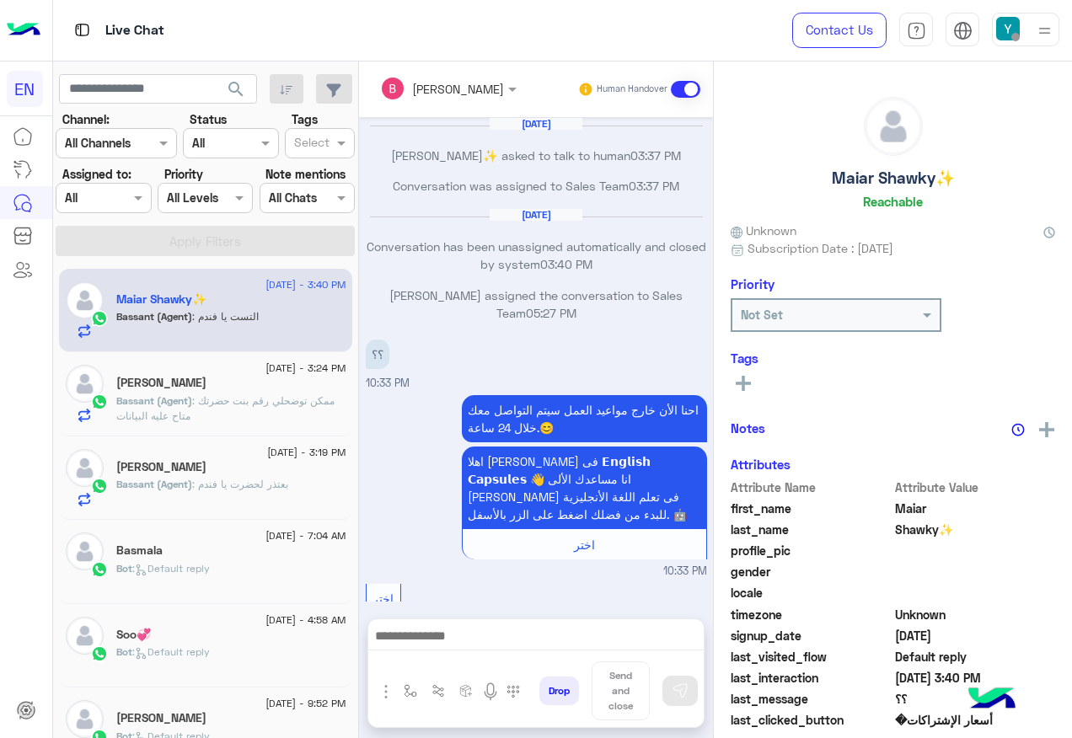
scroll to position [1587, 0]
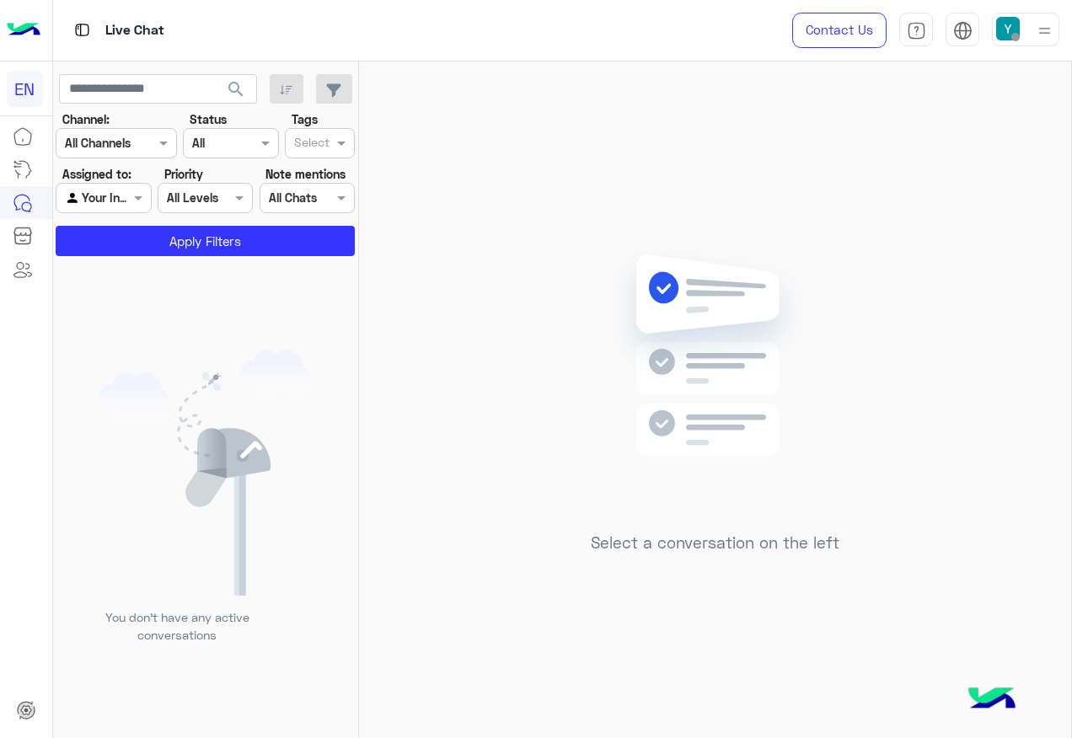
click at [86, 178] on label "Assigned to:" at bounding box center [96, 174] width 69 height 18
click at [91, 191] on input "text" at bounding box center [84, 199] width 39 height 18
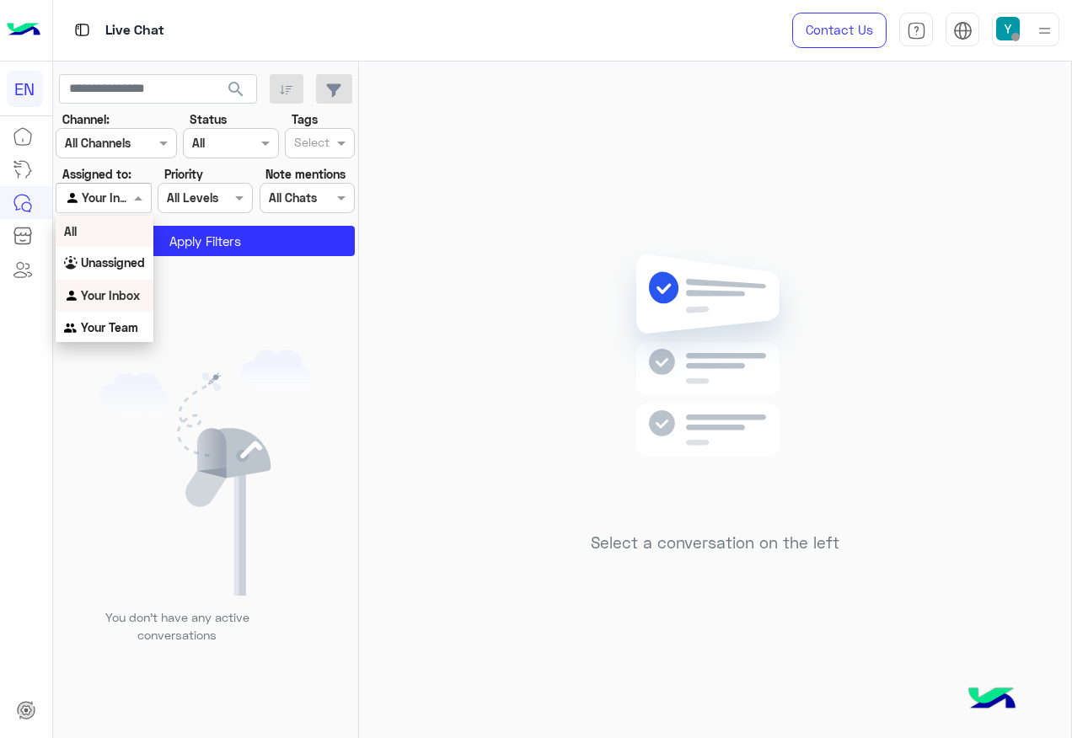
click at [97, 235] on div "All" at bounding box center [105, 231] width 98 height 31
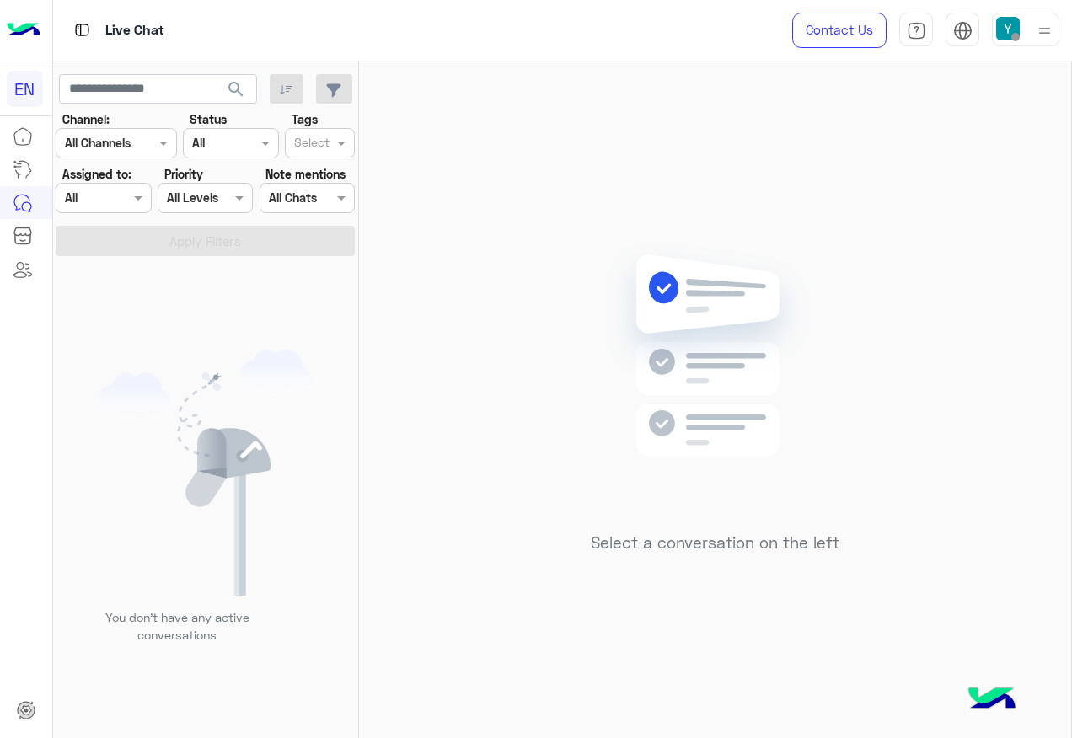
click at [110, 207] on div "Agent Filter All" at bounding box center [92, 198] width 72 height 18
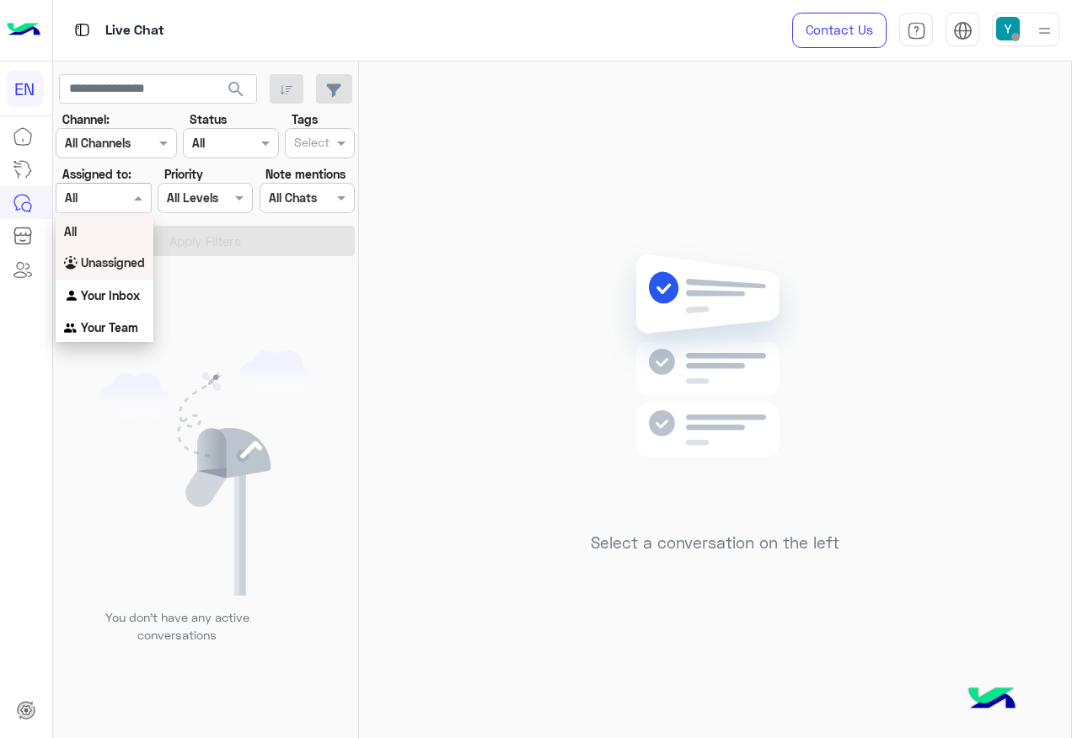
drag, startPoint x: 113, startPoint y: 255, endPoint x: 118, endPoint y: 228, distance: 27.4
click at [110, 254] on div "Unassigned" at bounding box center [105, 263] width 98 height 33
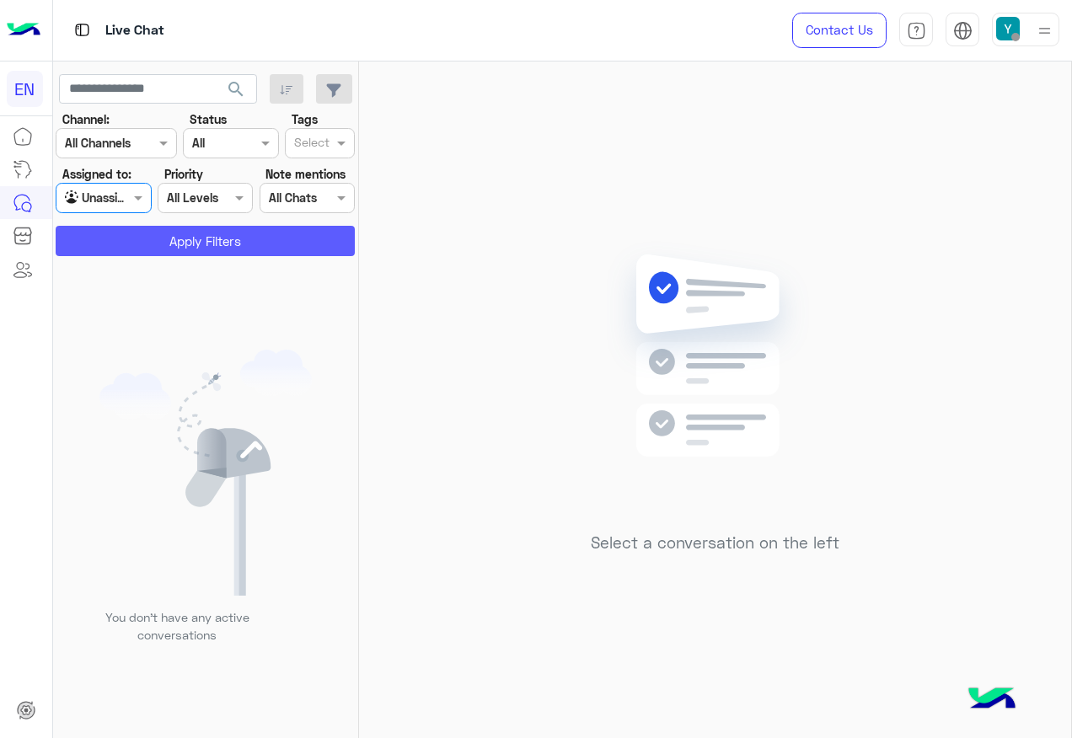
click at [118, 227] on button "Apply Filters" at bounding box center [205, 241] width 299 height 30
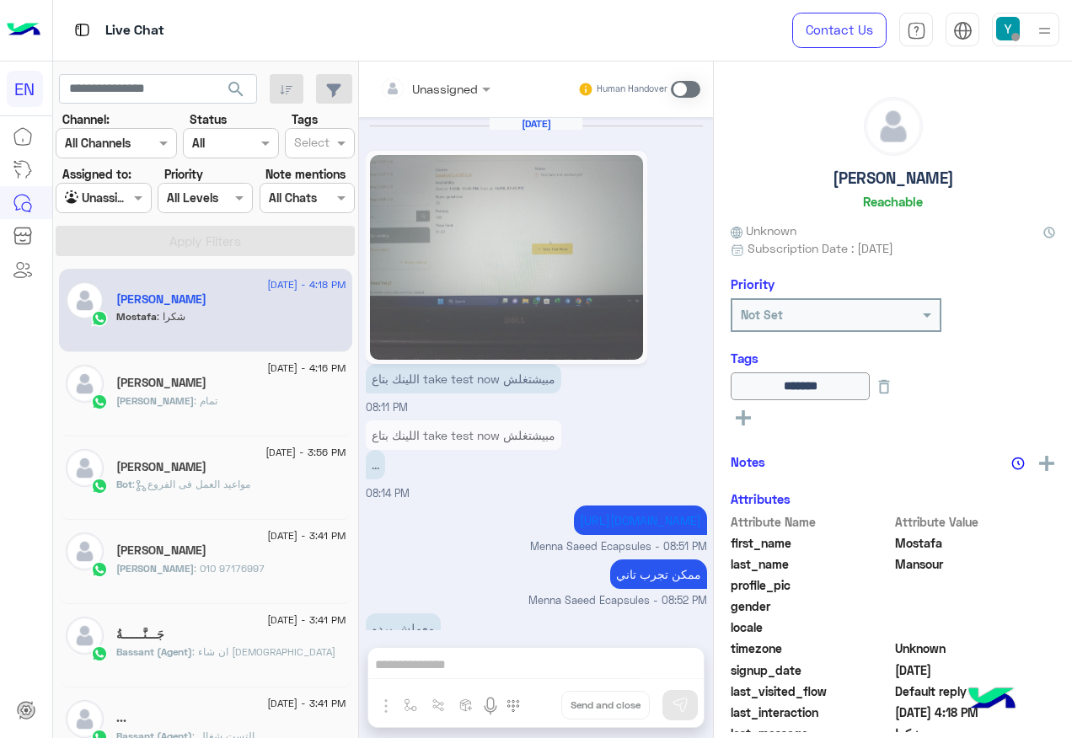
scroll to position [1161, 0]
